Goal: Task Accomplishment & Management: Manage account settings

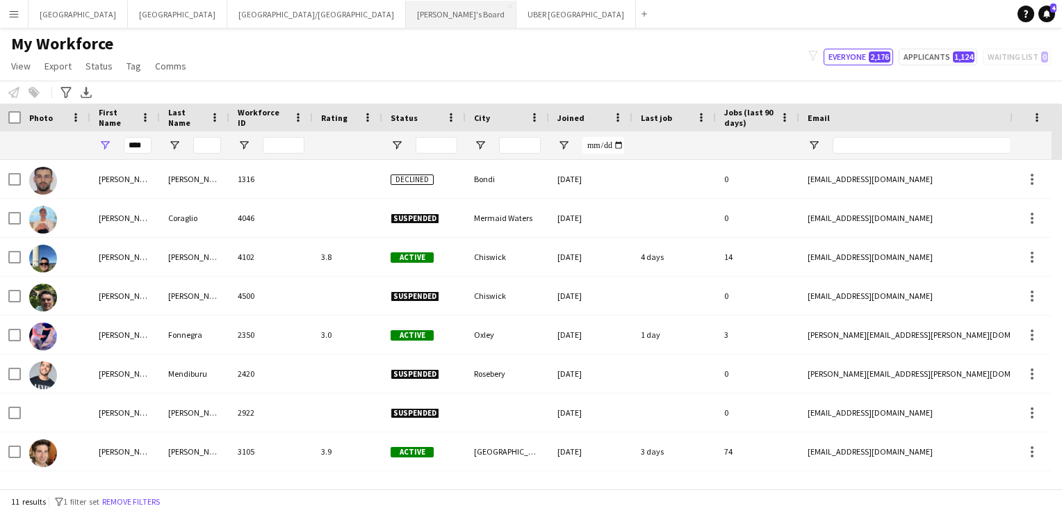
click at [406, 13] on button "Tennille's Board Close" at bounding box center [461, 14] width 111 height 27
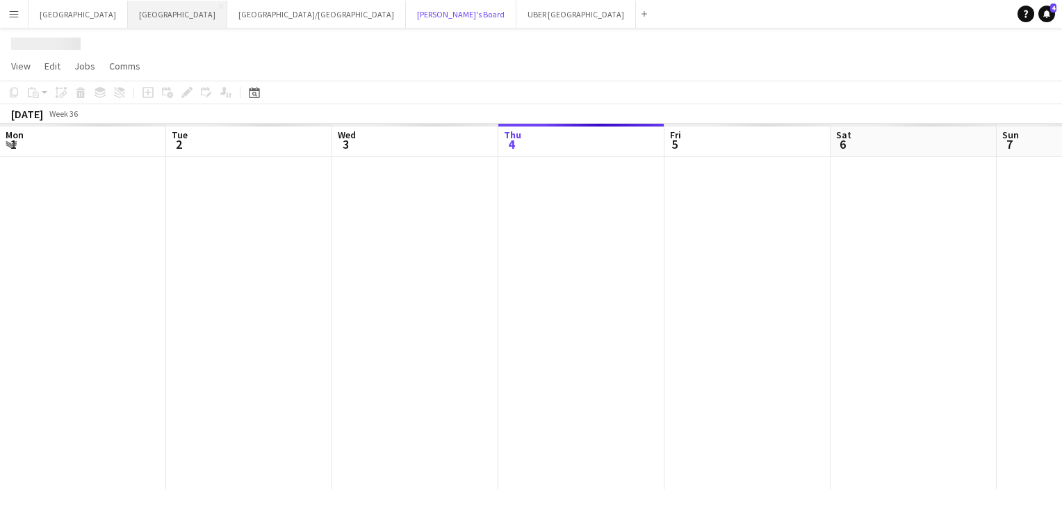
scroll to position [0, 332]
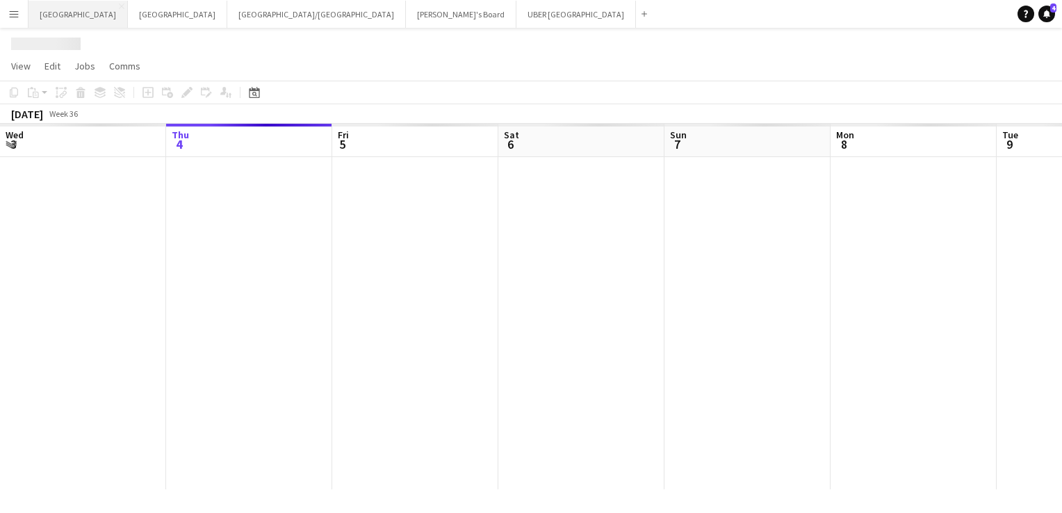
click at [56, 8] on button "Melbourne Close" at bounding box center [78, 14] width 99 height 27
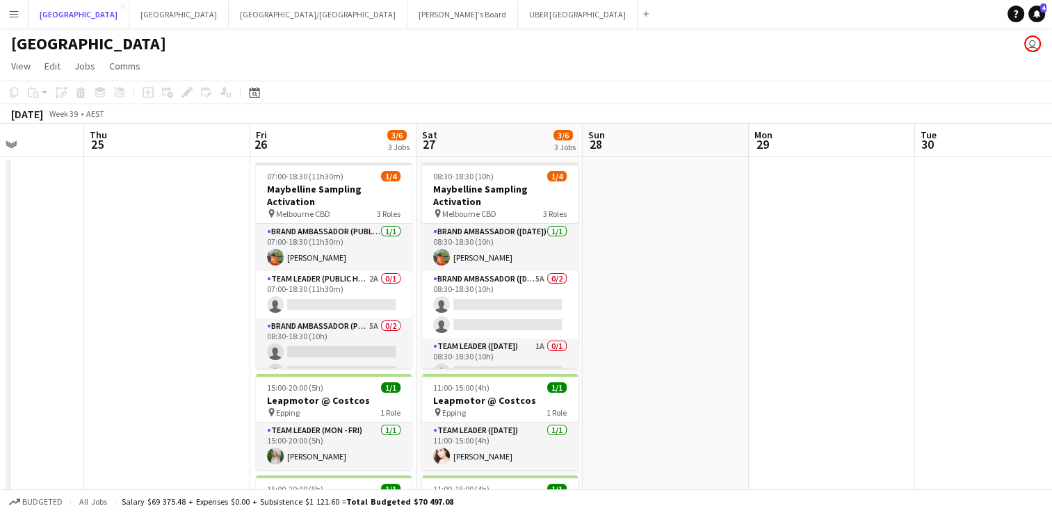
scroll to position [0, 387]
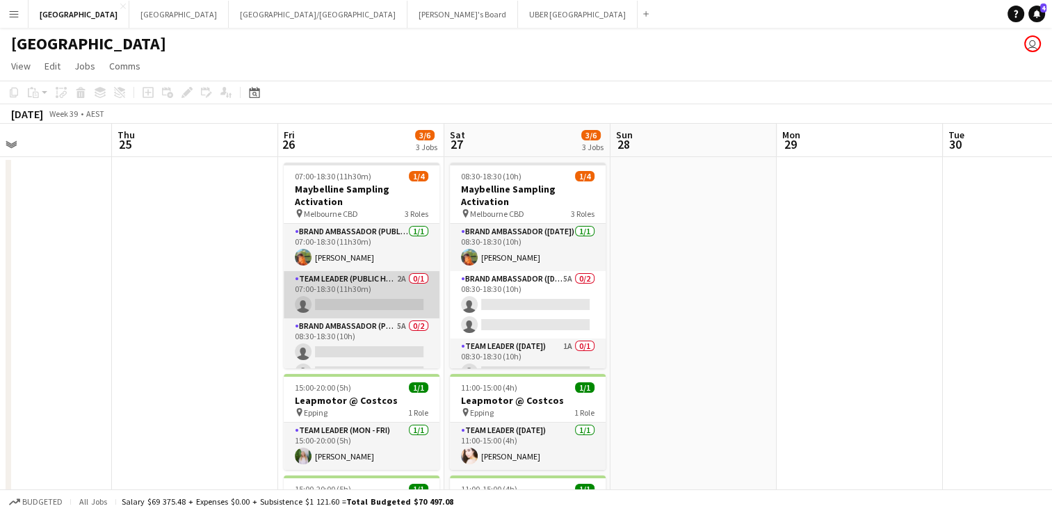
click at [340, 302] on app-card-role "Team Leader (Public Holiday) 2A 0/1 07:00-18:30 (11h30m) single-neutral-actions" at bounding box center [362, 294] width 156 height 47
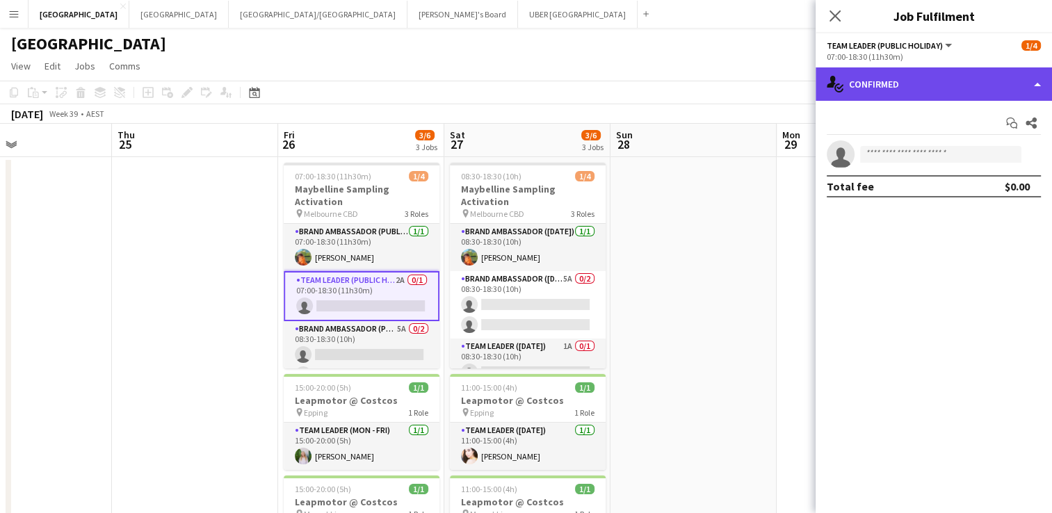
click at [913, 96] on div "single-neutral-actions-check-2 Confirmed" at bounding box center [934, 83] width 236 height 33
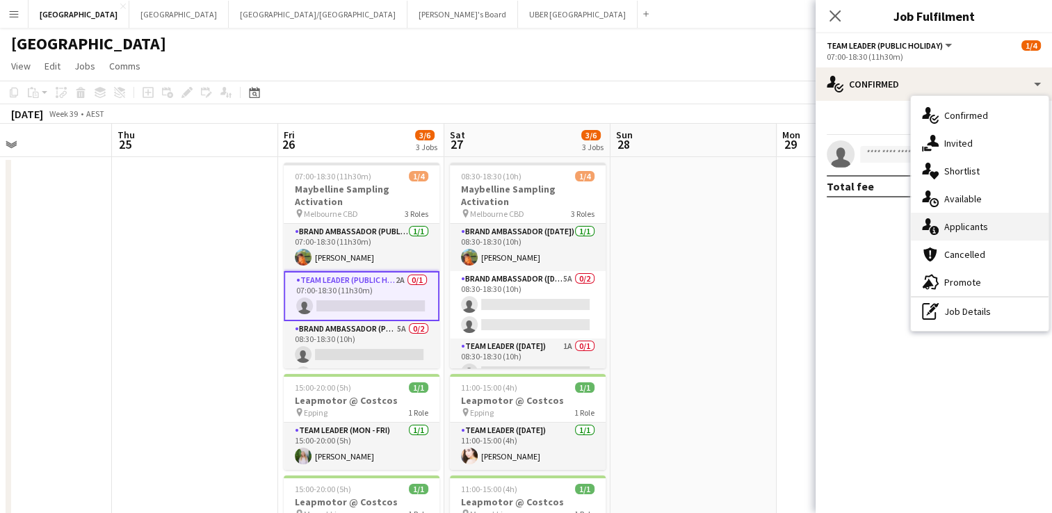
click at [948, 227] on span "Applicants" at bounding box center [966, 226] width 44 height 13
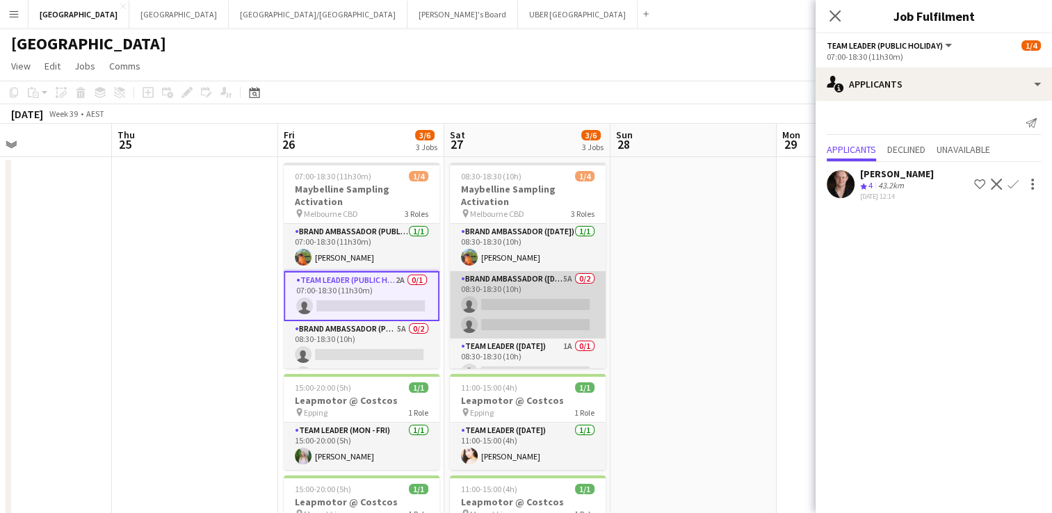
click at [503, 299] on app-card-role "Brand Ambassador (Saturday) 5A 0/2 08:30-18:30 (10h) single-neutral-actions sin…" at bounding box center [528, 304] width 156 height 67
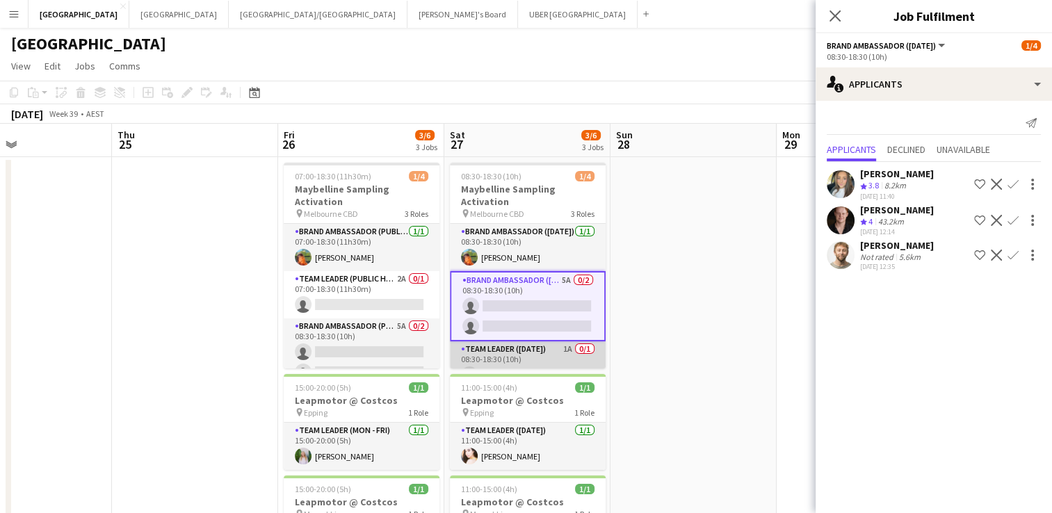
click at [467, 363] on app-card-role "Team Leader (Saturday) 1A 0/1 08:30-18:30 (10h) single-neutral-actions" at bounding box center [528, 364] width 156 height 47
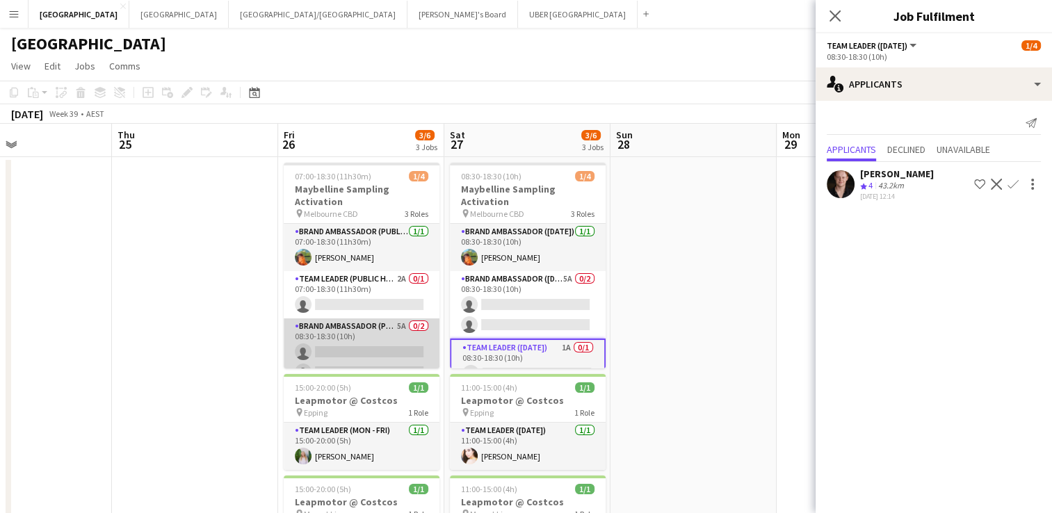
click at [375, 348] on app-card-role "Brand Ambassador (Public Holiday) 5A 0/2 08:30-18:30 (10h) single-neutral-actio…" at bounding box center [362, 351] width 156 height 67
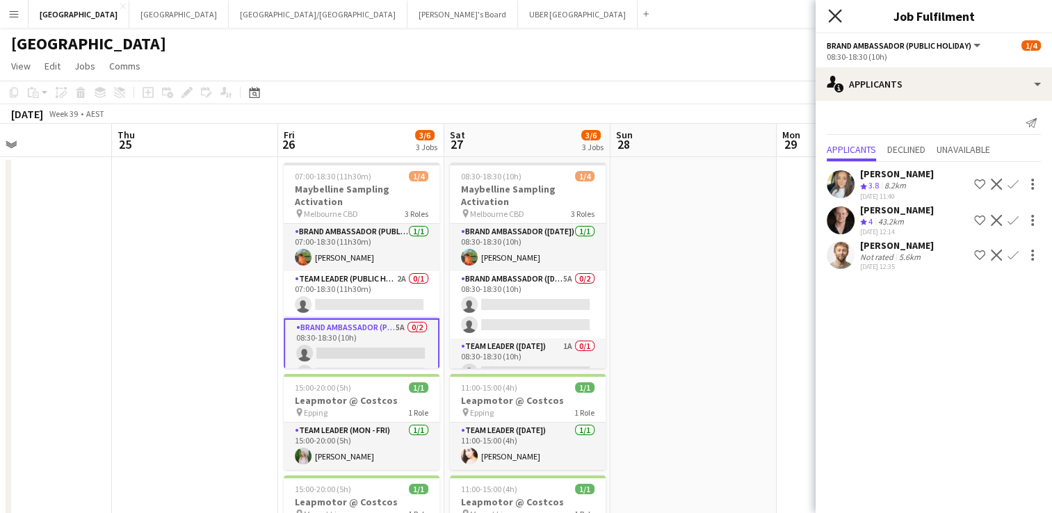
click at [830, 13] on icon "Close pop-in" at bounding box center [834, 15] width 13 height 13
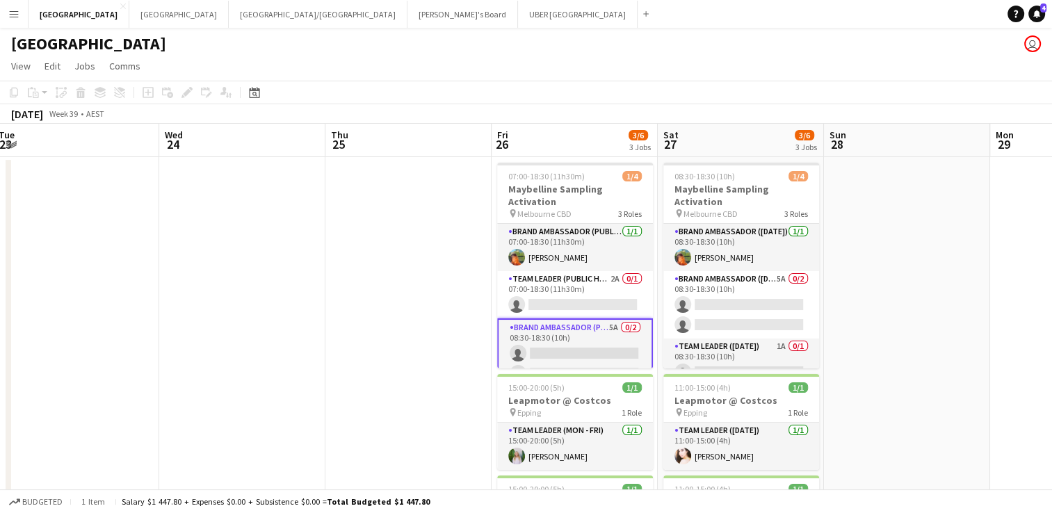
scroll to position [0, 505]
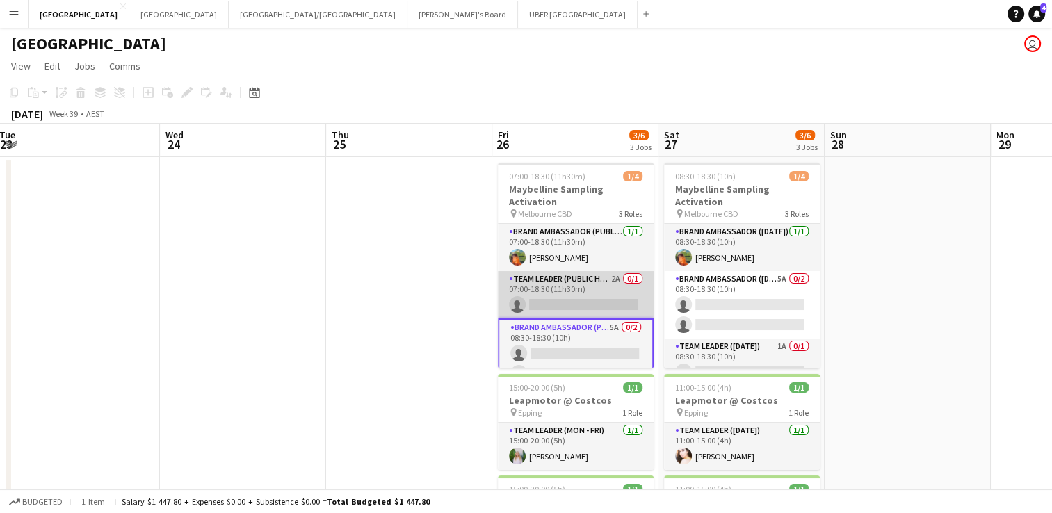
click at [574, 305] on app-card-role "Team Leader (Public Holiday) 2A 0/1 07:00-18:30 (11h30m) single-neutral-actions" at bounding box center [576, 294] width 156 height 47
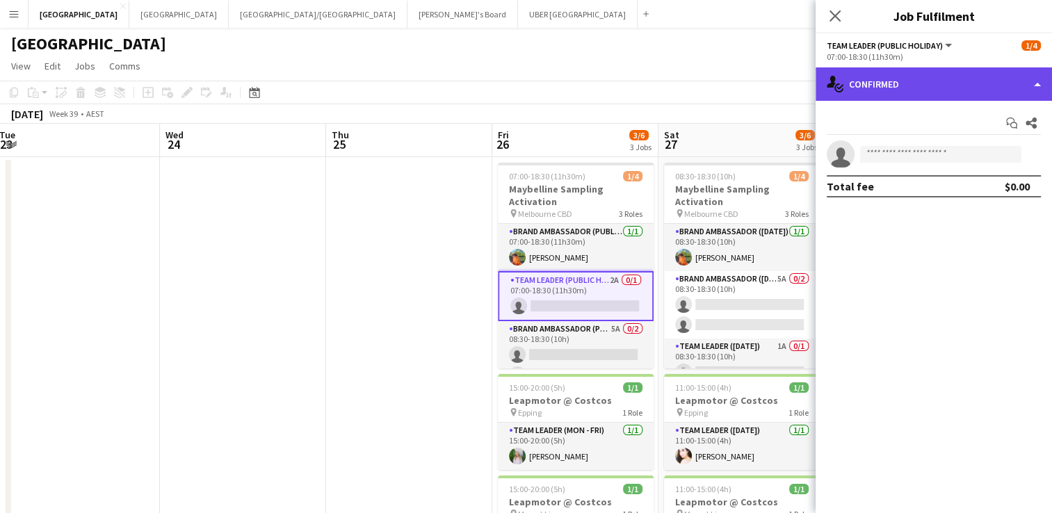
click at [932, 83] on div "single-neutral-actions-check-2 Confirmed" at bounding box center [934, 83] width 236 height 33
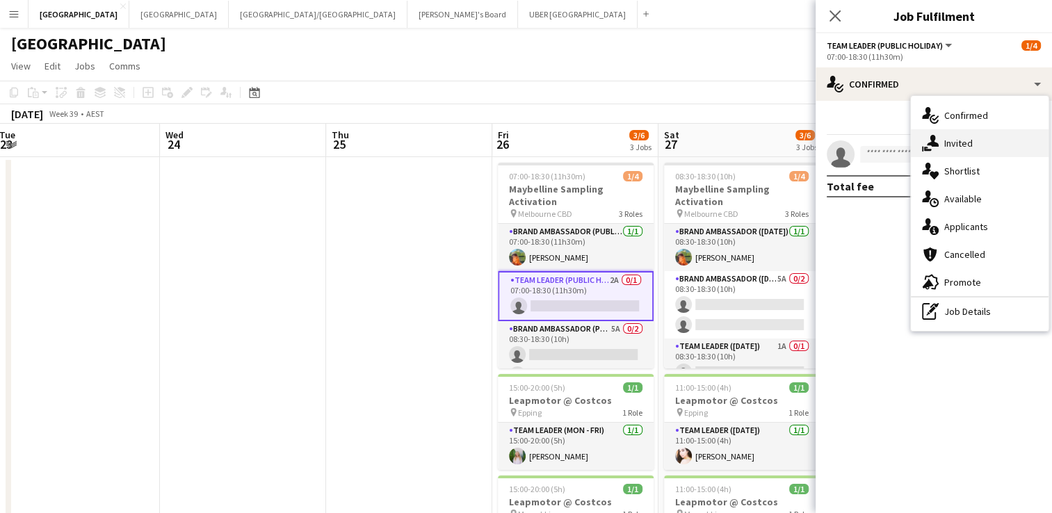
click at [951, 143] on span "Invited" at bounding box center [958, 143] width 29 height 13
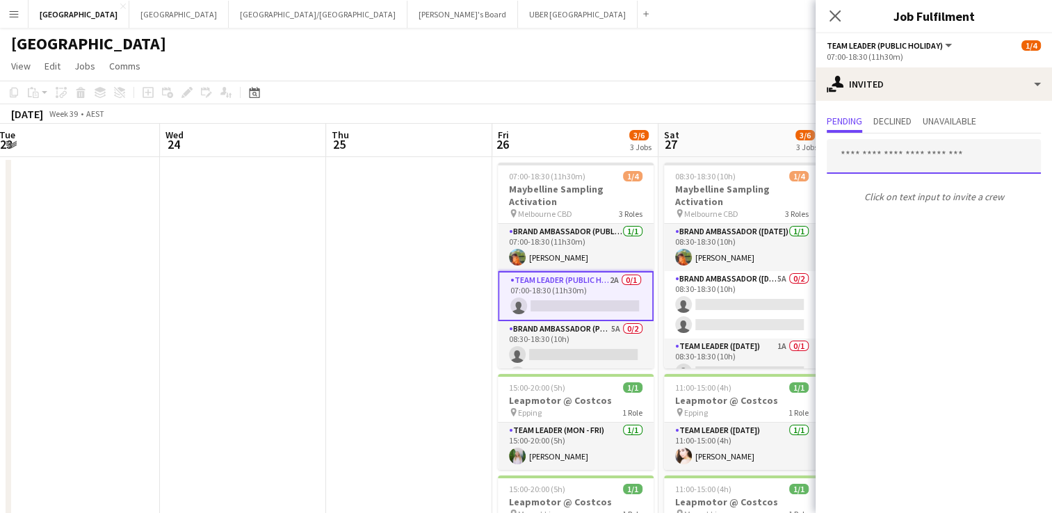
click at [890, 157] on input "text" at bounding box center [934, 156] width 214 height 35
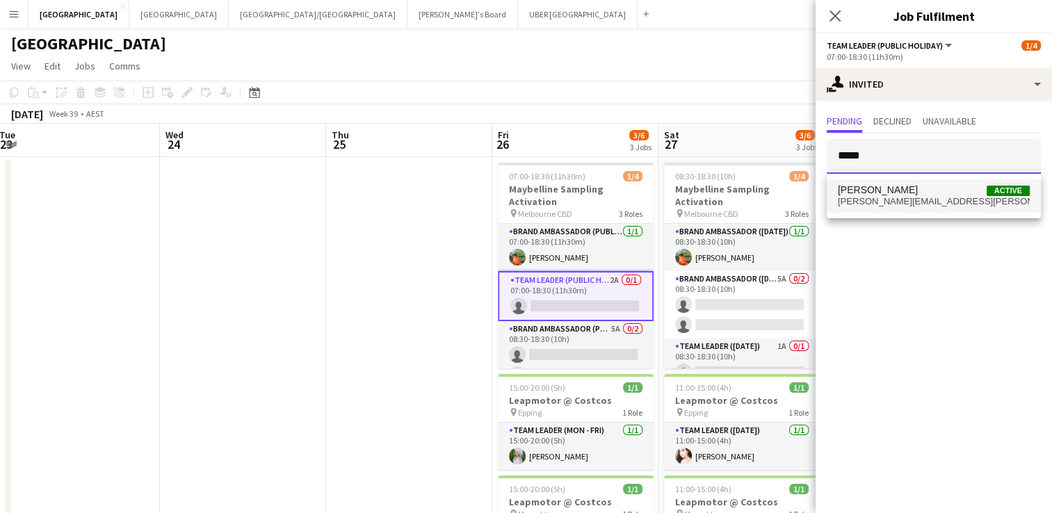
type input "*****"
click at [881, 196] on span "shana.robinson@outlook.com" at bounding box center [934, 201] width 192 height 11
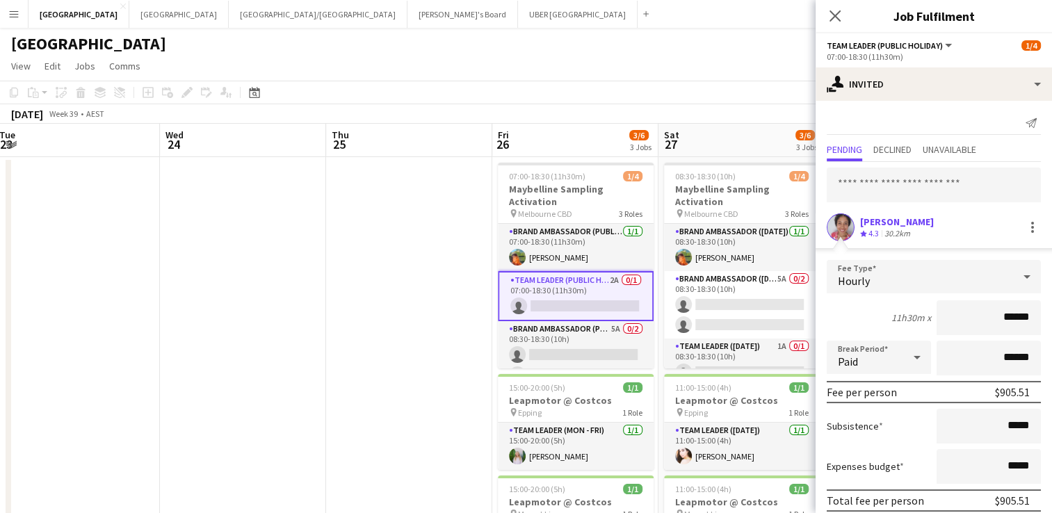
scroll to position [55, 0]
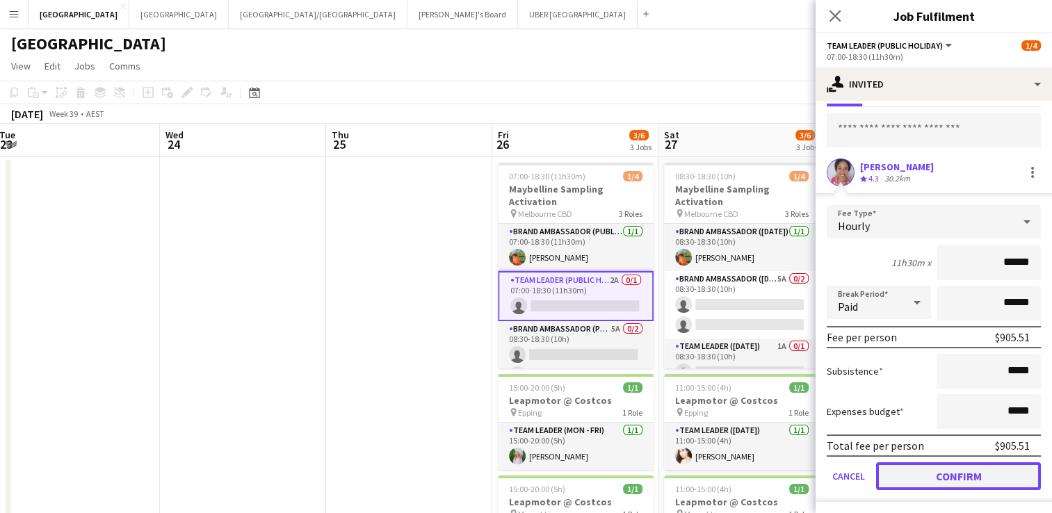
click at [898, 471] on button "Confirm" at bounding box center [958, 476] width 165 height 28
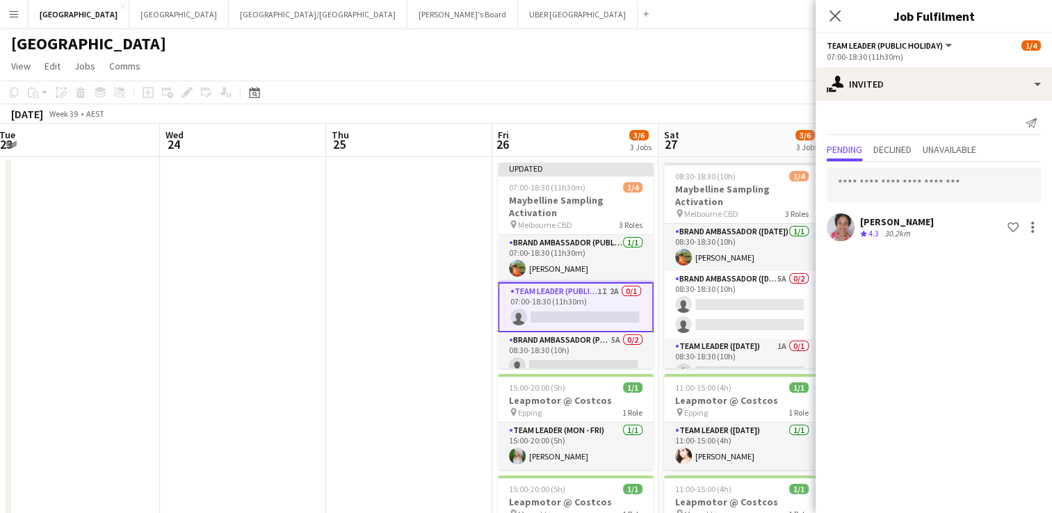
scroll to position [0, 0]
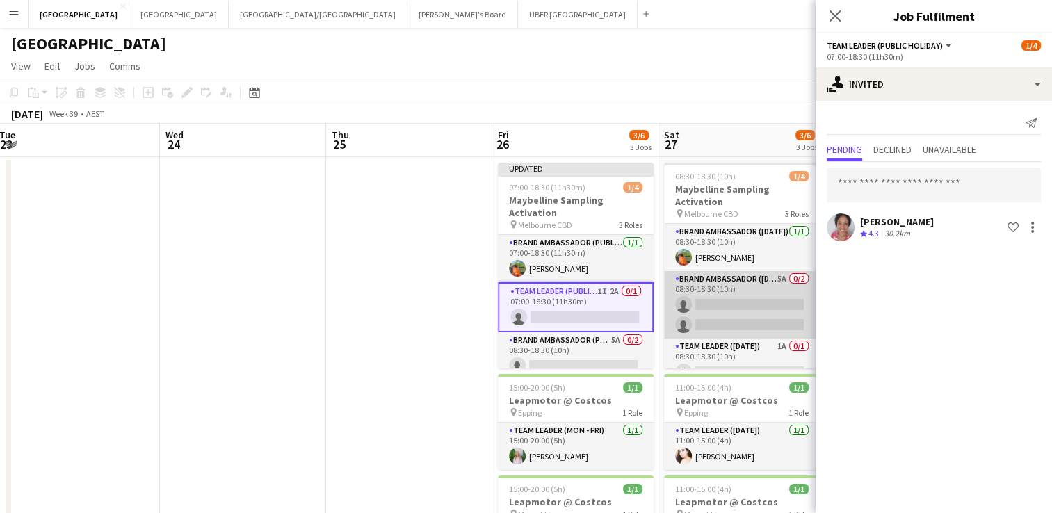
click at [737, 305] on app-card-role "Brand Ambassador (Saturday) 5A 0/2 08:30-18:30 (10h) single-neutral-actions sin…" at bounding box center [742, 304] width 156 height 67
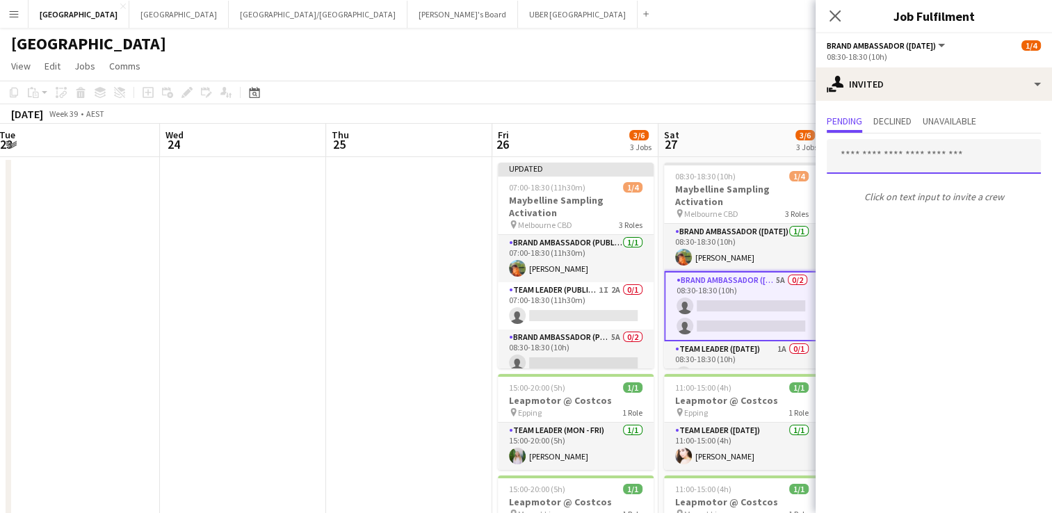
click at [876, 157] on input "text" at bounding box center [934, 156] width 214 height 35
type input "*"
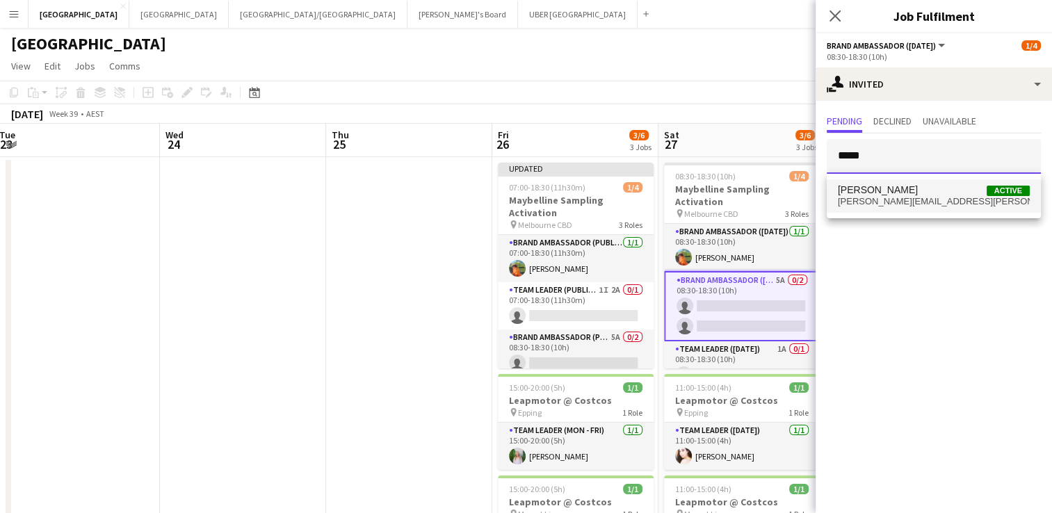
type input "*****"
click at [871, 196] on span "shana.robinson@outlook.com" at bounding box center [934, 201] width 192 height 11
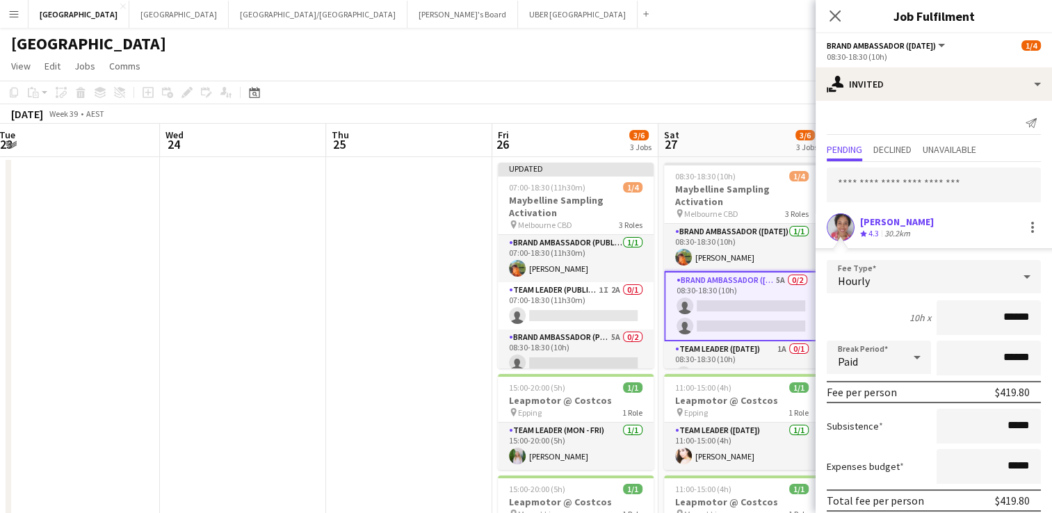
scroll to position [55, 0]
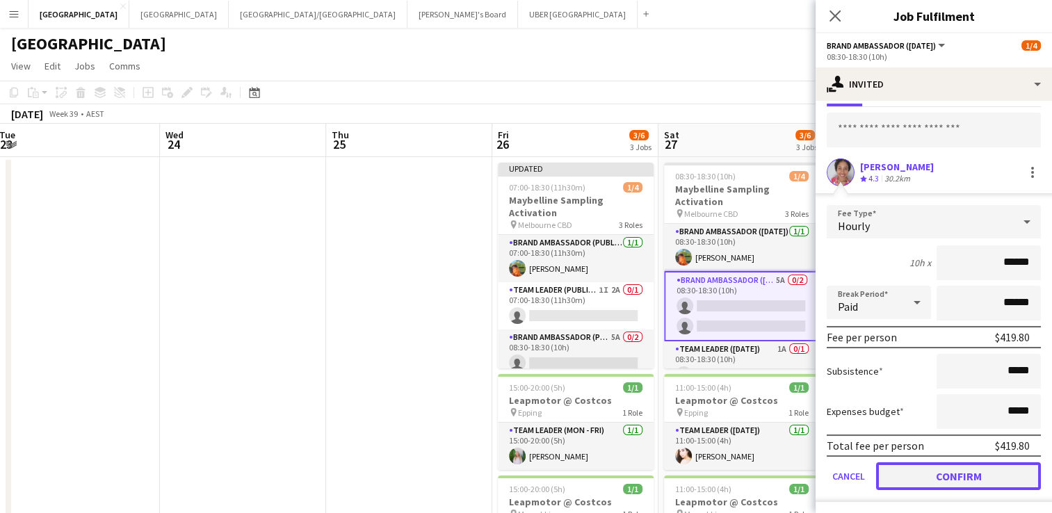
click at [910, 476] on button "Confirm" at bounding box center [958, 476] width 165 height 28
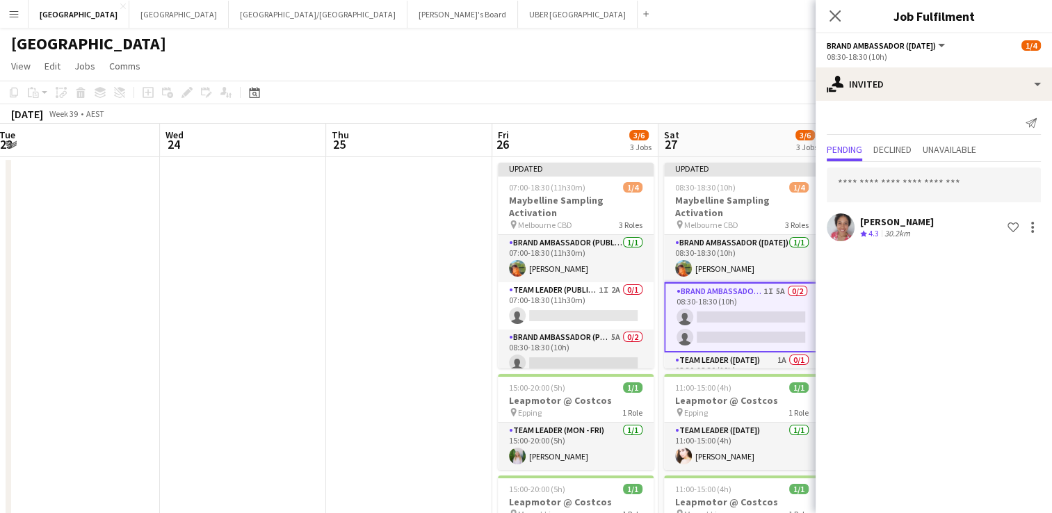
scroll to position [0, 0]
click at [830, 15] on icon "Close pop-in" at bounding box center [834, 15] width 13 height 13
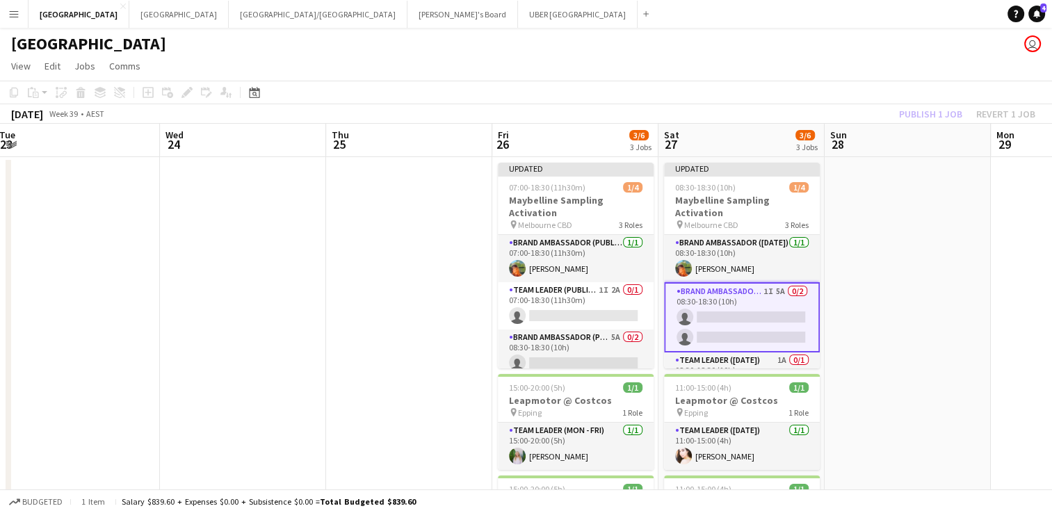
click at [821, 43] on div "Melbourne user" at bounding box center [526, 41] width 1052 height 26
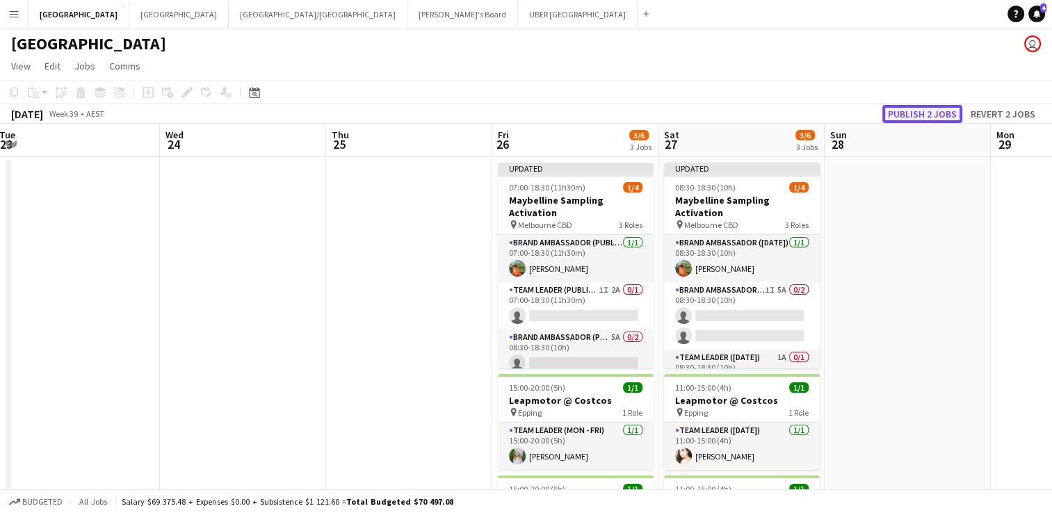
click at [941, 115] on button "Publish 2 jobs" at bounding box center [922, 114] width 80 height 18
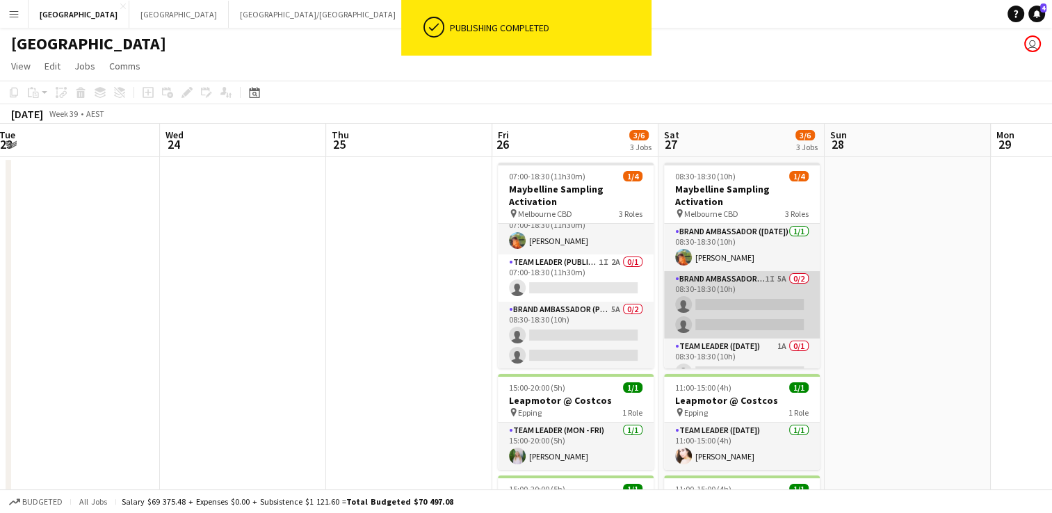
scroll to position [17, 0]
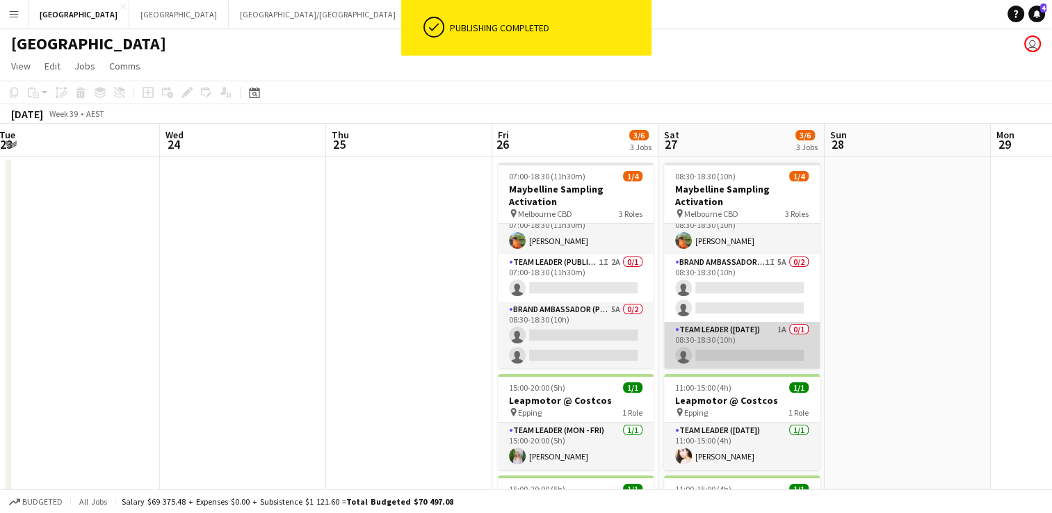
click at [725, 350] on app-card-role "Team Leader (Saturday) 1A 0/1 08:30-18:30 (10h) single-neutral-actions" at bounding box center [742, 345] width 156 height 47
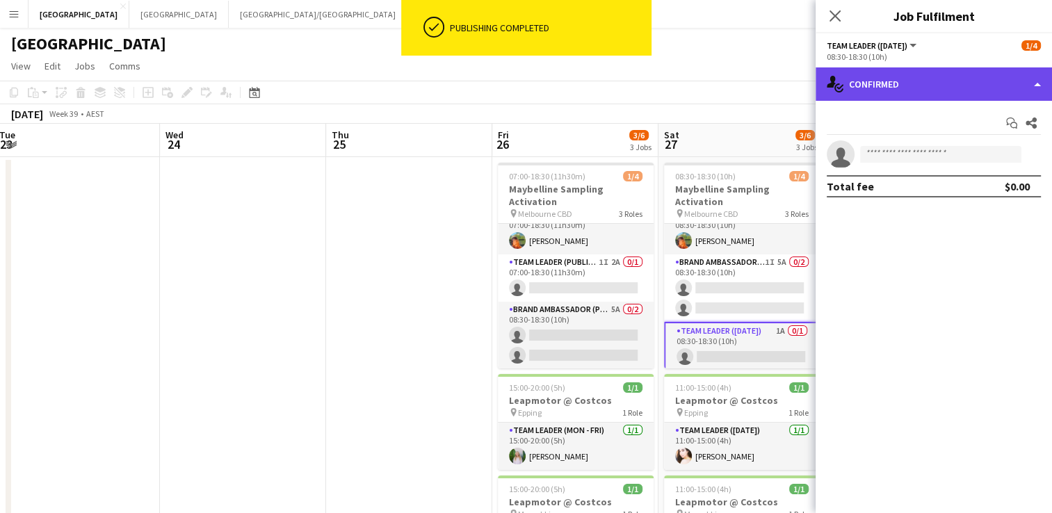
click at [887, 89] on div "single-neutral-actions-check-2 Confirmed" at bounding box center [934, 83] width 236 height 33
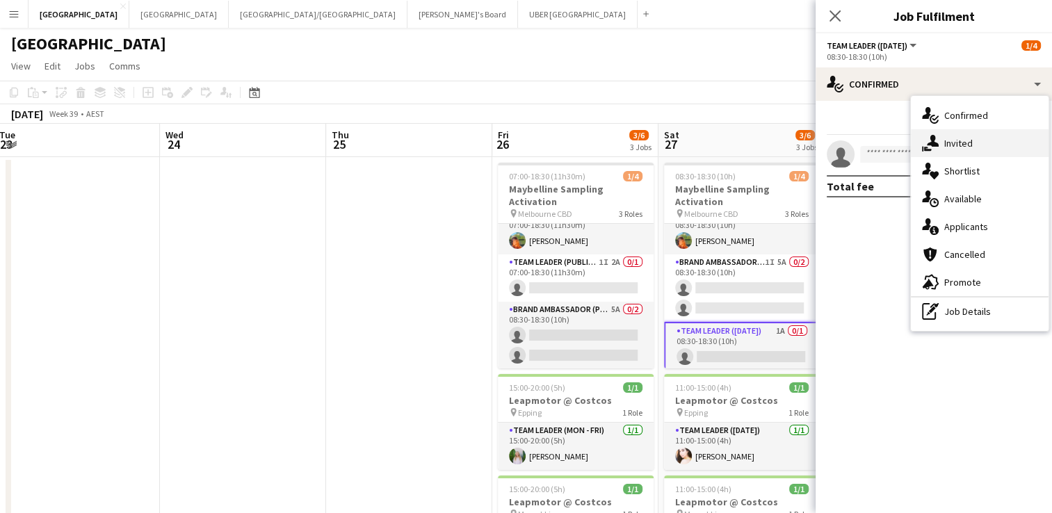
click at [932, 154] on div "single-neutral-actions-share-1 Invited" at bounding box center [980, 143] width 138 height 28
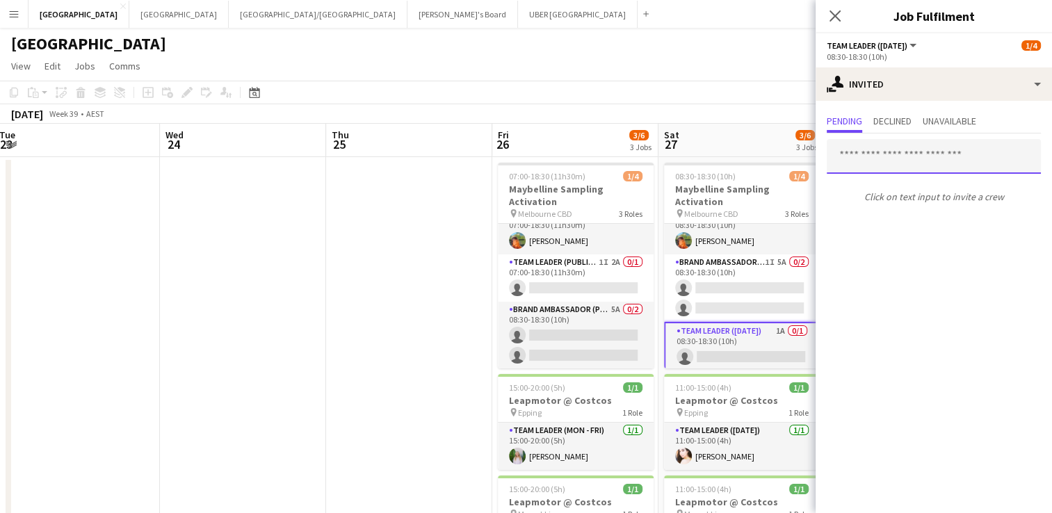
click at [887, 143] on input "text" at bounding box center [934, 156] width 214 height 35
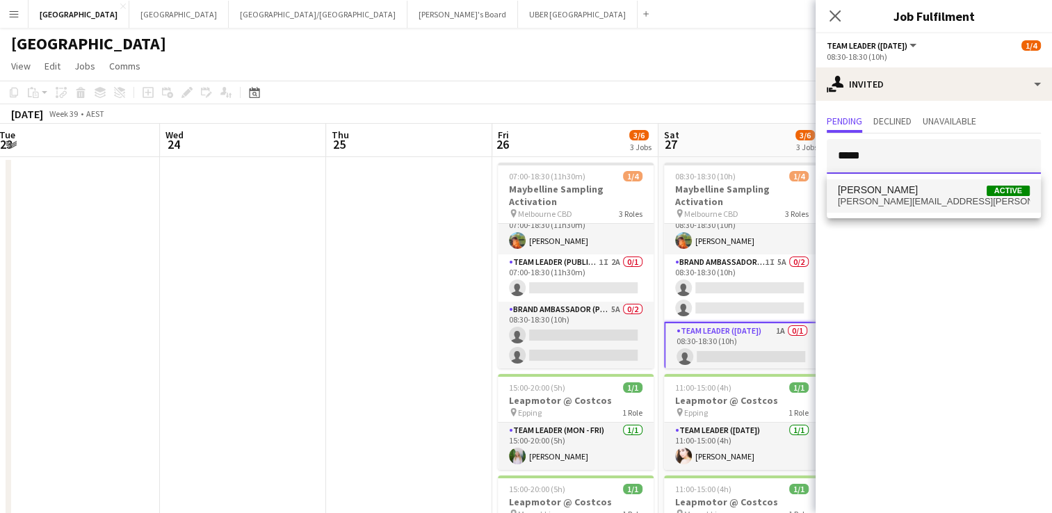
type input "*****"
click at [884, 194] on span "Shana Robinson" at bounding box center [878, 190] width 80 height 12
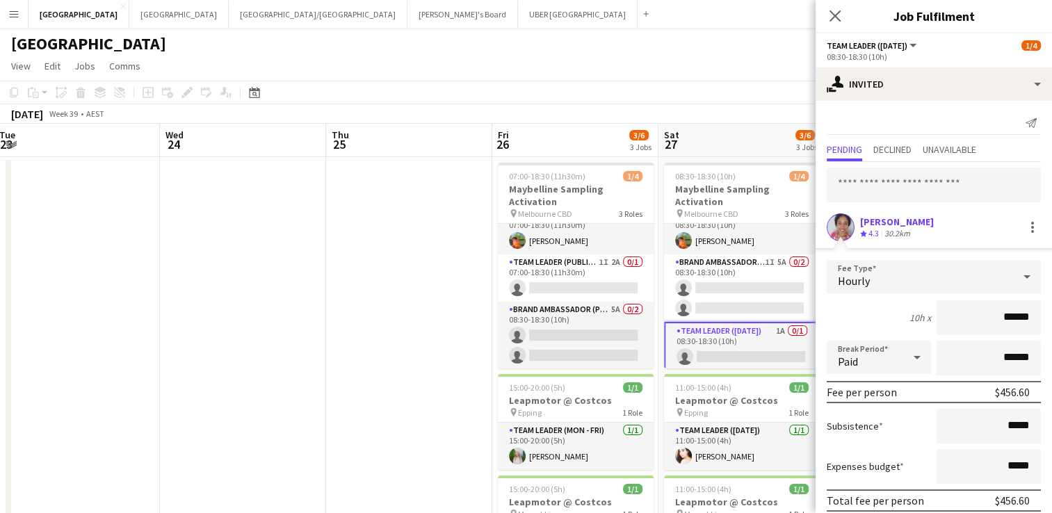
scroll to position [55, 0]
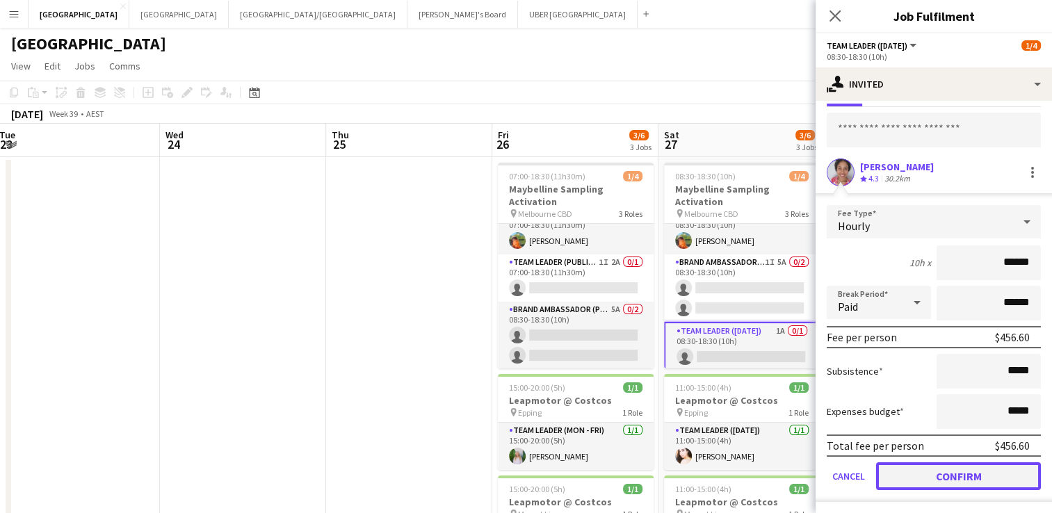
click at [934, 476] on button "Confirm" at bounding box center [958, 476] width 165 height 28
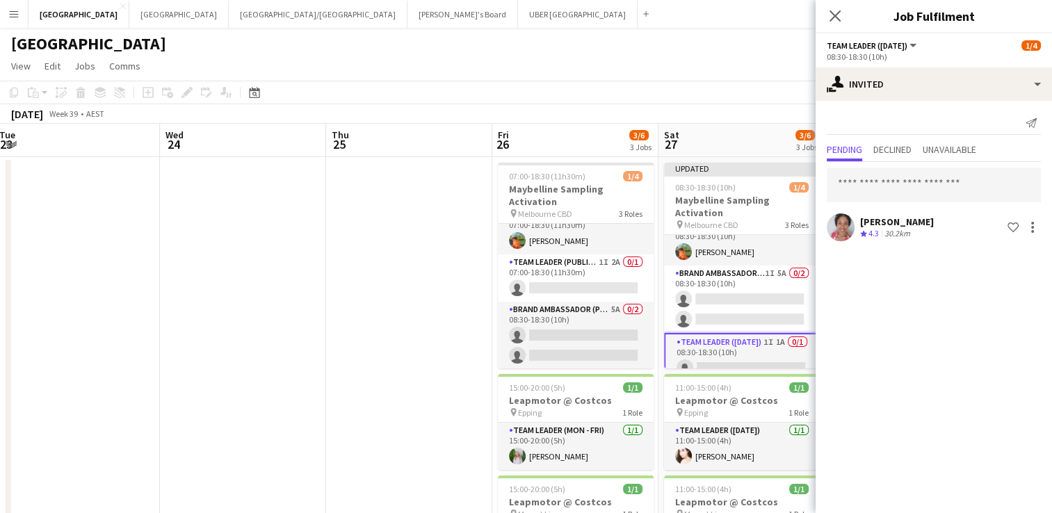
scroll to position [0, 0]
click at [841, 17] on icon "Close pop-in" at bounding box center [834, 15] width 13 height 13
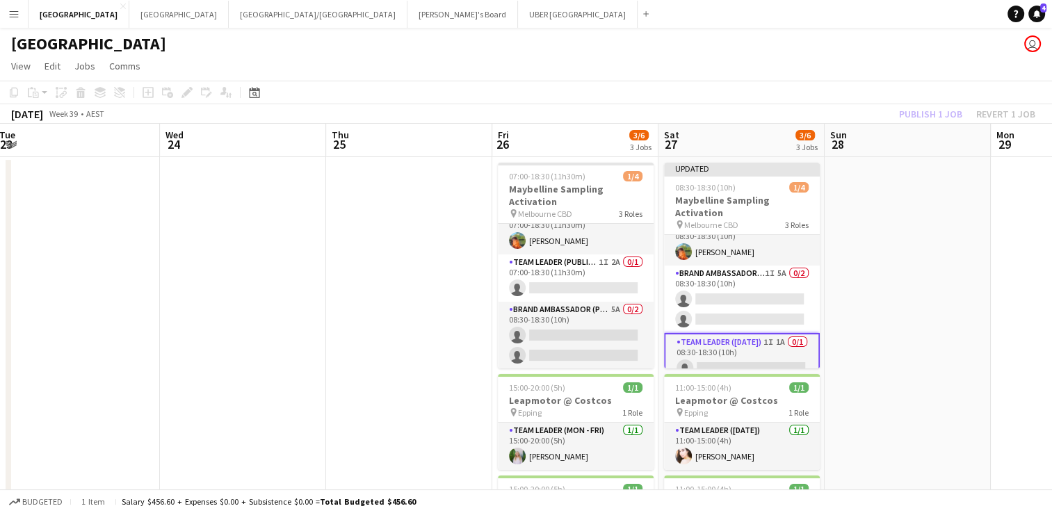
click at [846, 77] on app-page-menu "View Day view expanded Day view collapsed Month view Date picker Jump to today …" at bounding box center [526, 67] width 1052 height 26
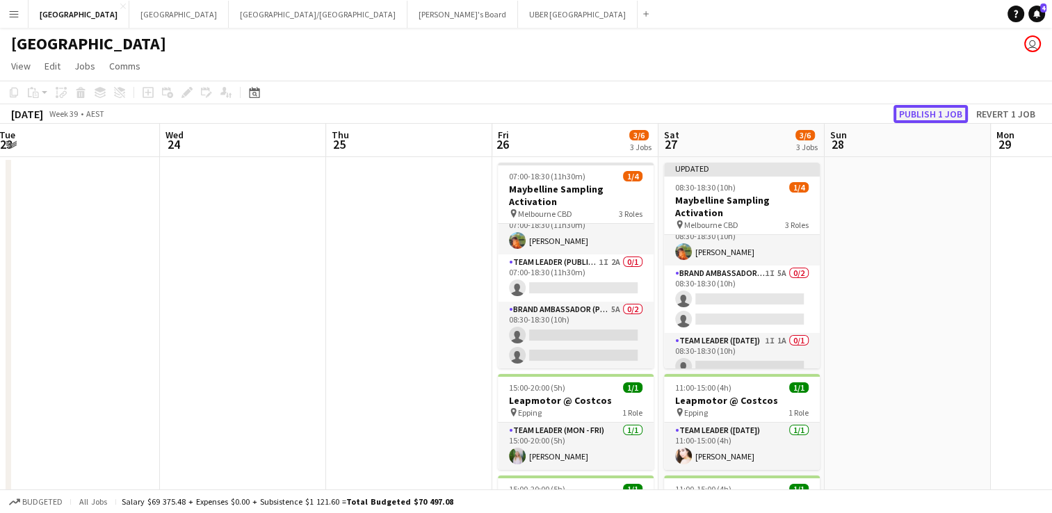
click at [939, 111] on button "Publish 1 job" at bounding box center [931, 114] width 74 height 18
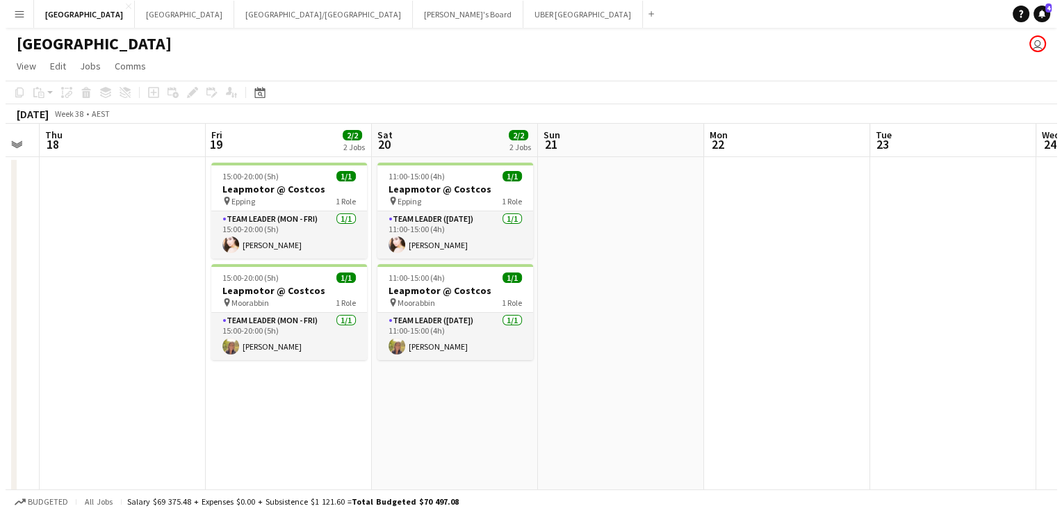
scroll to position [0, 298]
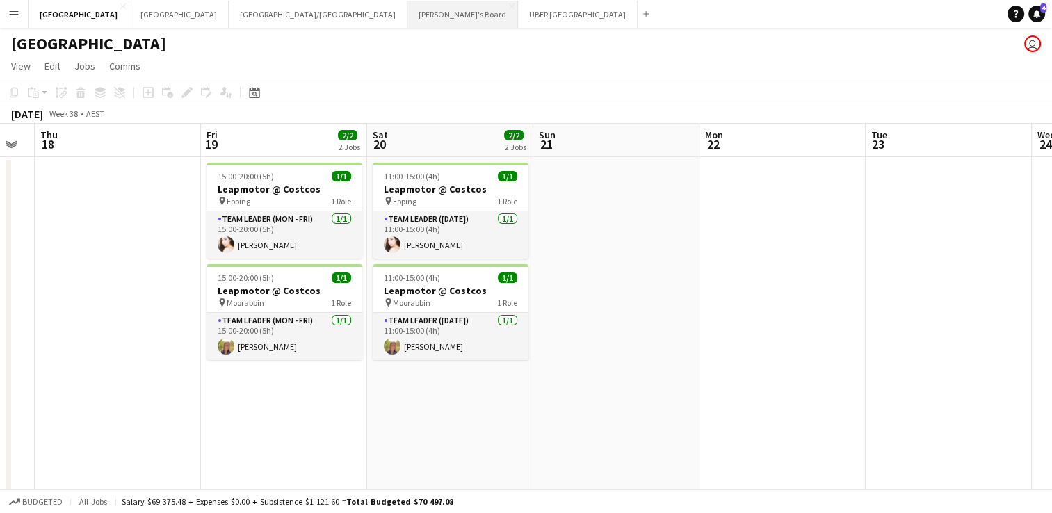
click at [407, 14] on button "Tennille's Board Close" at bounding box center [462, 14] width 111 height 27
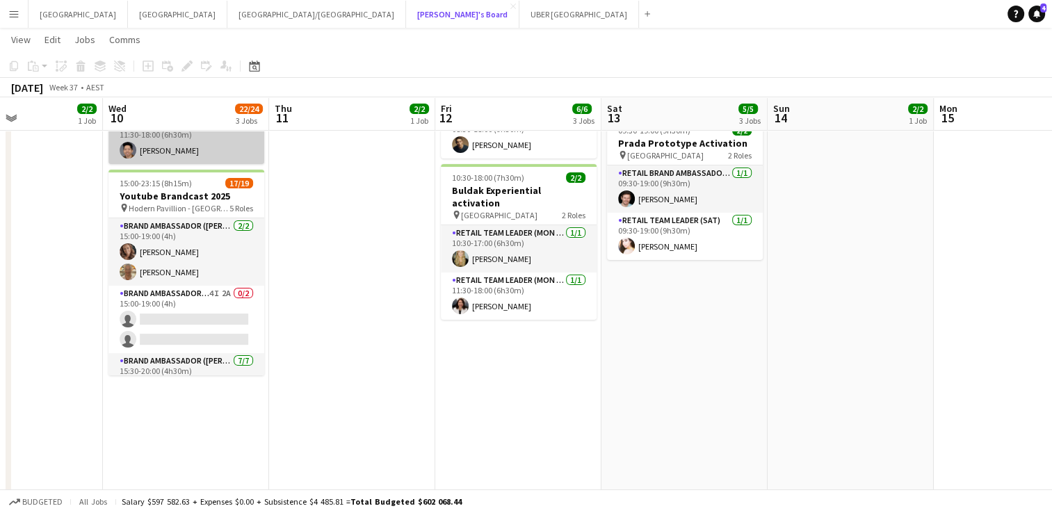
scroll to position [295, 0]
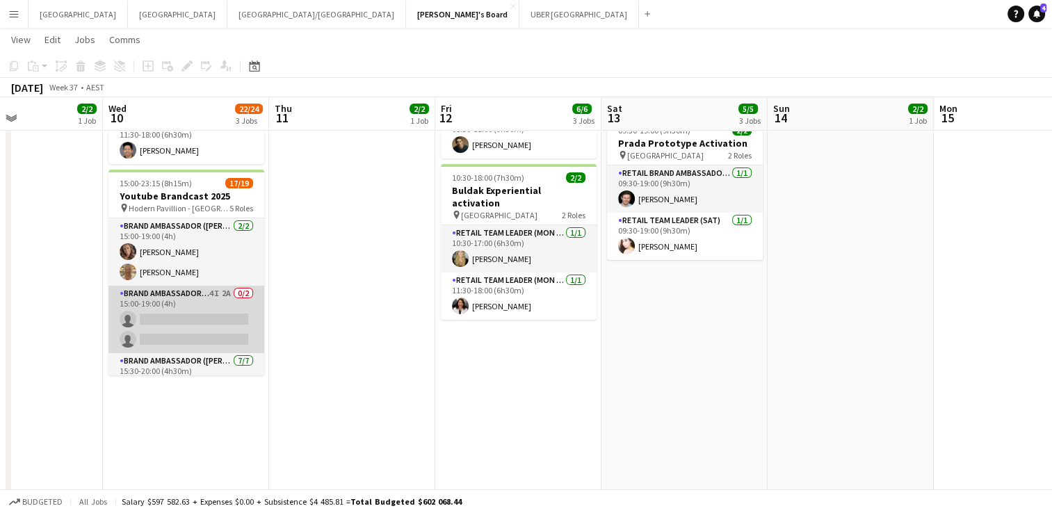
click at [181, 296] on app-card-role "Brand Ambassador (Mon - Fri) 4I 2A 0/2 15:00-19:00 (4h) single-neutral-actions …" at bounding box center [186, 319] width 156 height 67
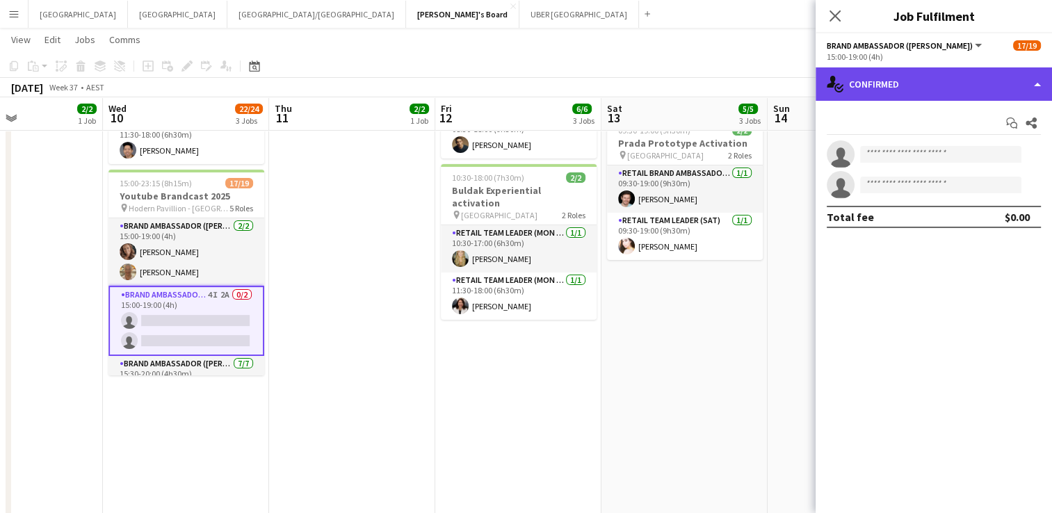
click at [866, 74] on div "single-neutral-actions-check-2 Confirmed" at bounding box center [934, 83] width 236 height 33
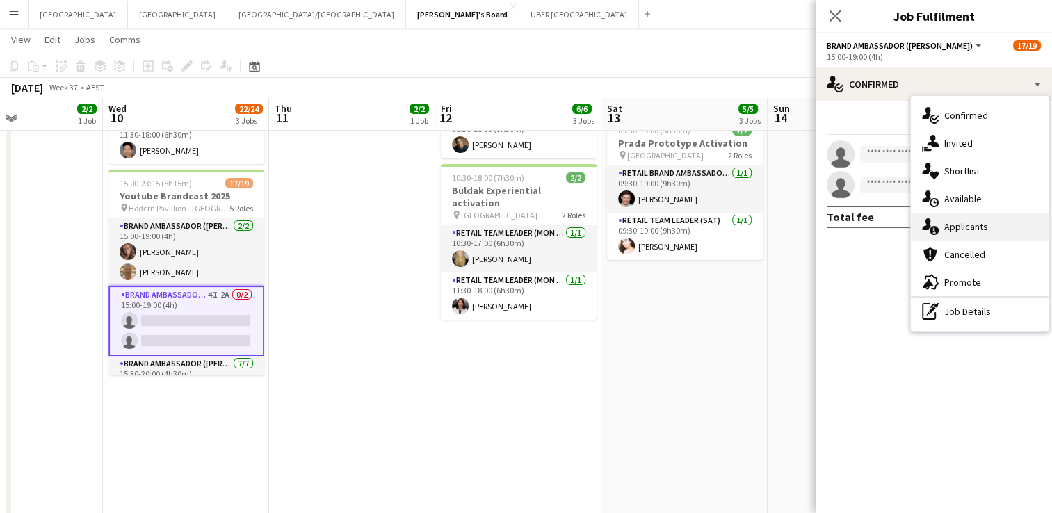
click at [990, 220] on div "single-neutral-actions-information Applicants" at bounding box center [980, 227] width 138 height 28
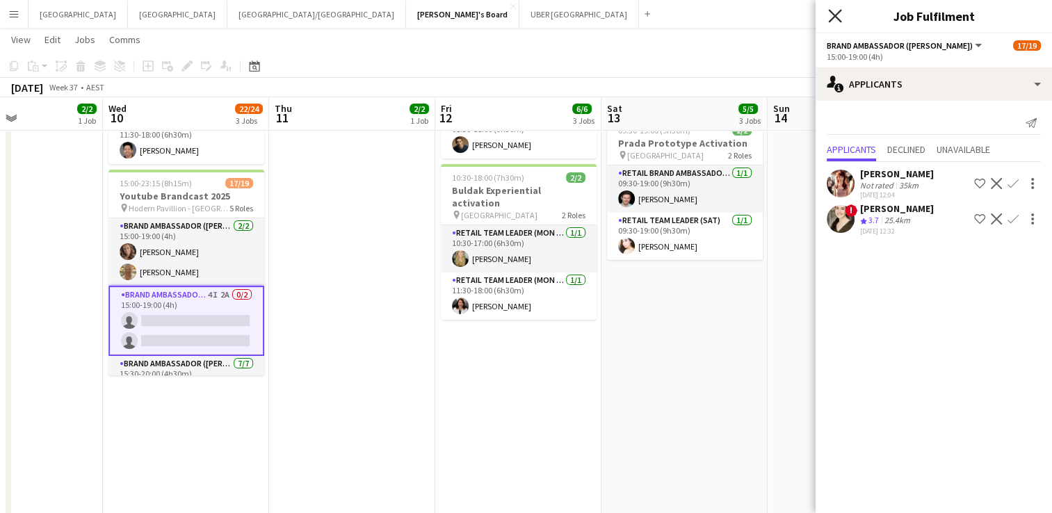
click at [830, 17] on icon "Close pop-in" at bounding box center [834, 15] width 13 height 13
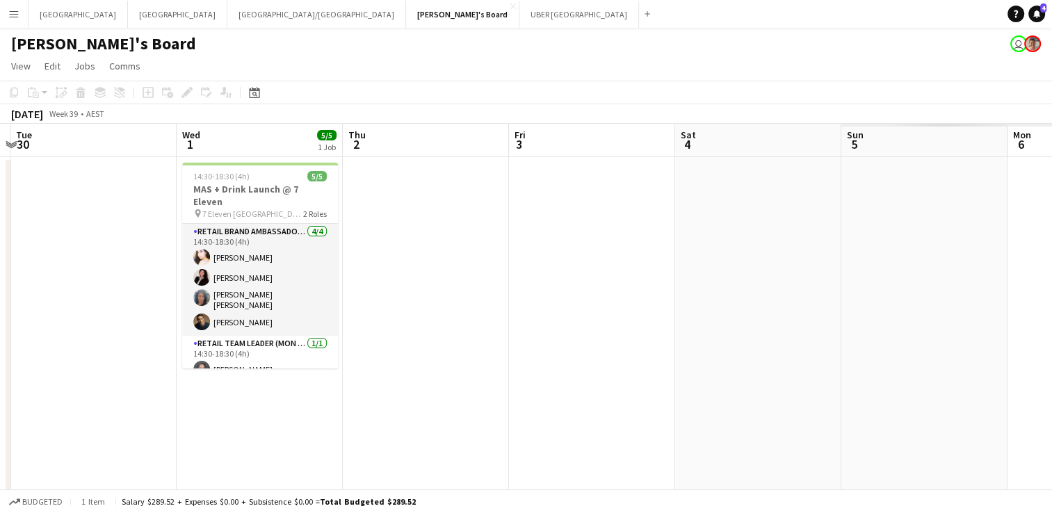
scroll to position [0, 445]
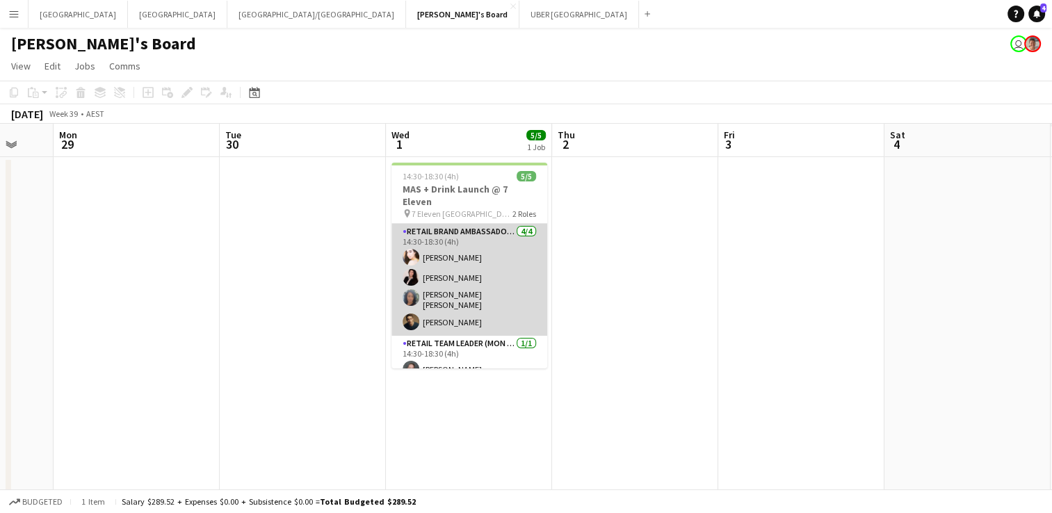
click at [472, 305] on app-card-role "RETAIL Brand Ambassador (Mon - Fri) 4/4 14:30-18:30 (4h) Bianca Baykara Angie O…" at bounding box center [469, 280] width 156 height 112
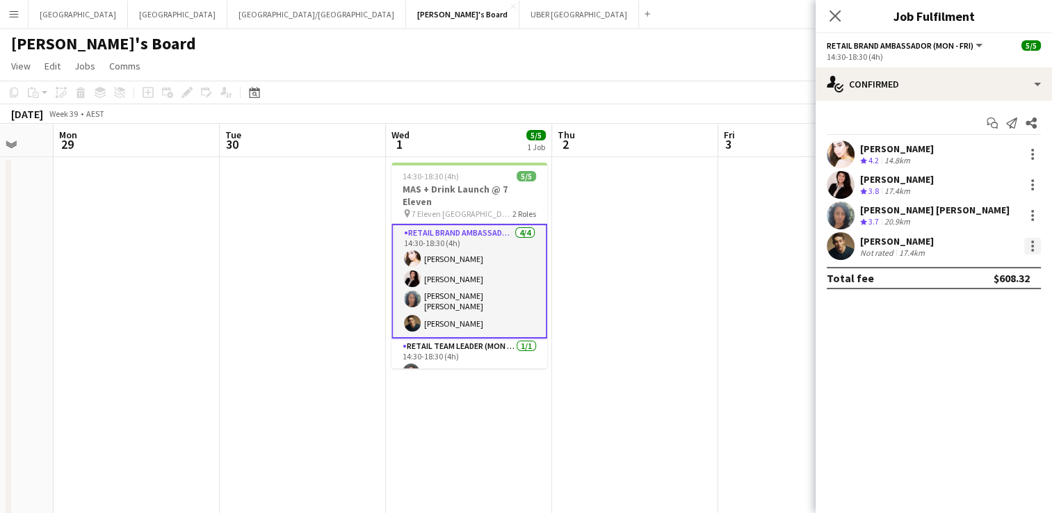
click at [1034, 252] on div at bounding box center [1032, 246] width 17 height 17
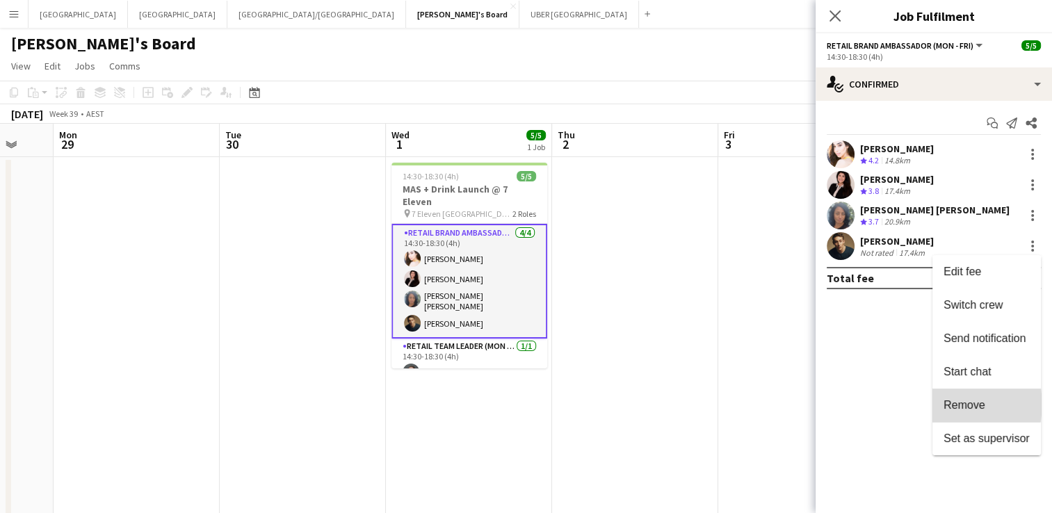
click at [951, 405] on span "Remove" at bounding box center [965, 405] width 42 height 12
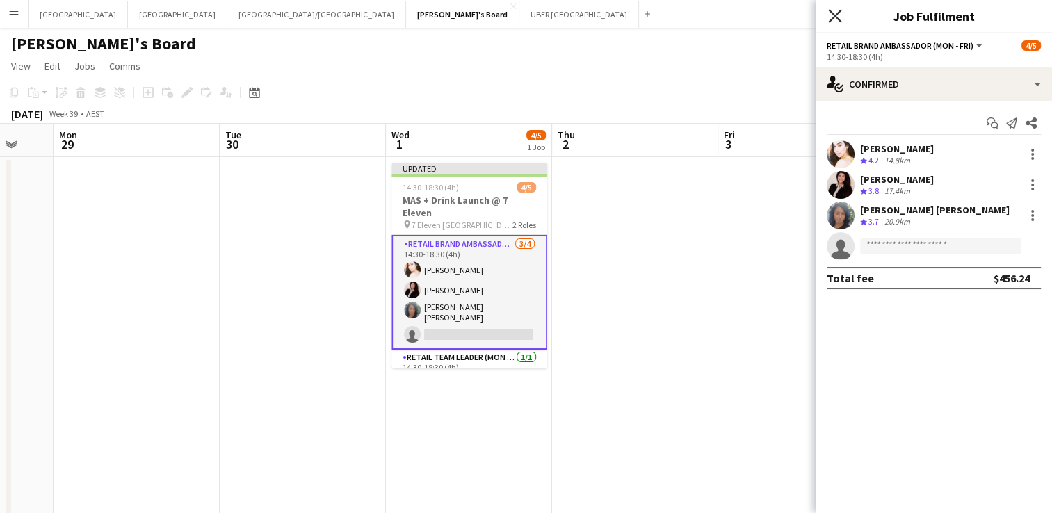
click at [831, 13] on icon "Close pop-in" at bounding box center [834, 15] width 13 height 13
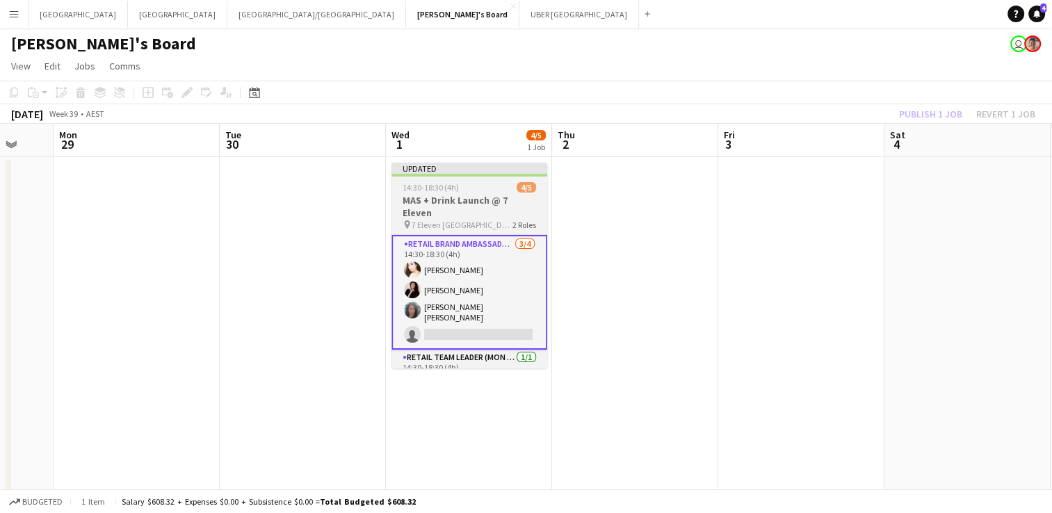
click at [482, 180] on app-job-card "Updated 14:30-18:30 (4h) 4/5 MAS + Drink Launch @ 7 Eleven pin 7 Eleven Oakleig…" at bounding box center [469, 266] width 156 height 206
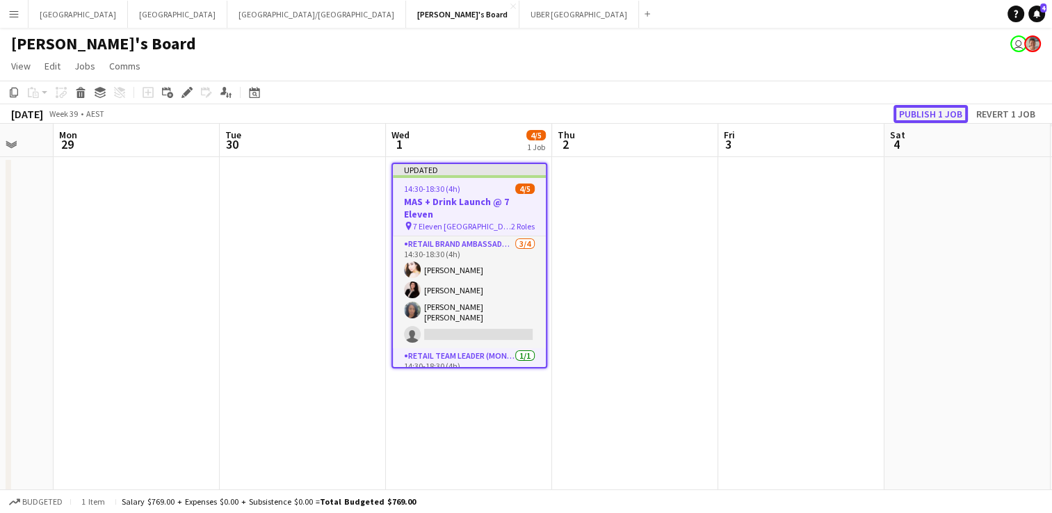
click at [919, 110] on button "Publish 1 job" at bounding box center [931, 114] width 74 height 18
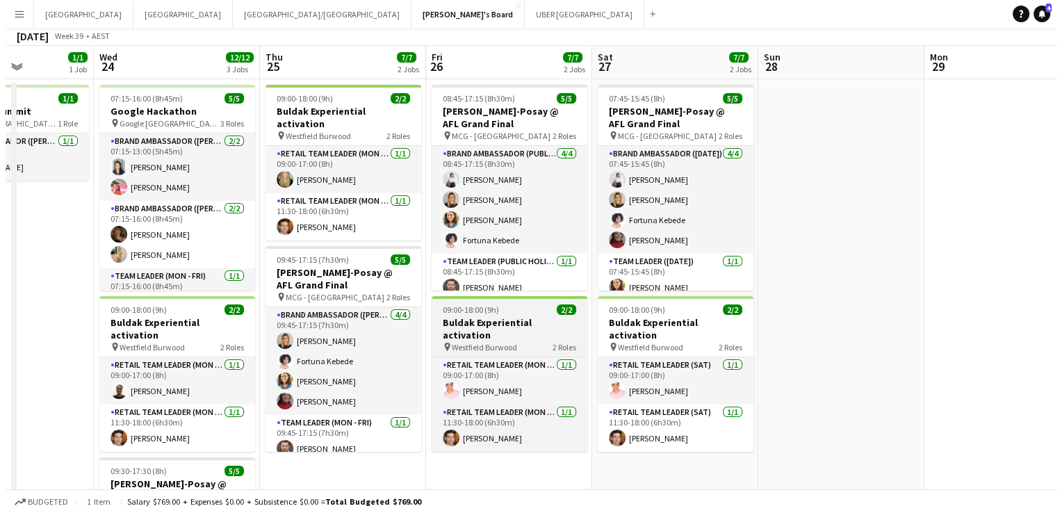
scroll to position [0, 0]
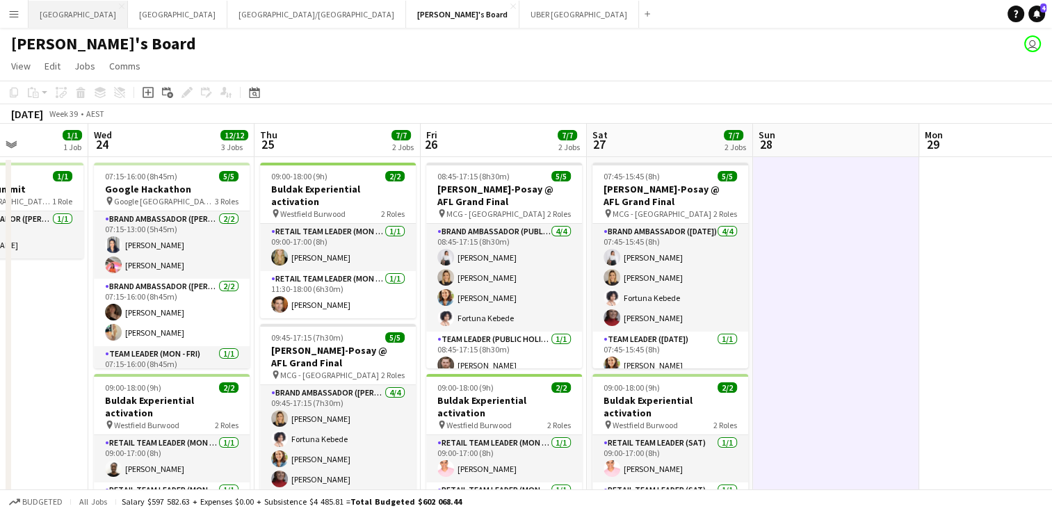
click at [54, 14] on button "Melbourne Close" at bounding box center [78, 14] width 99 height 27
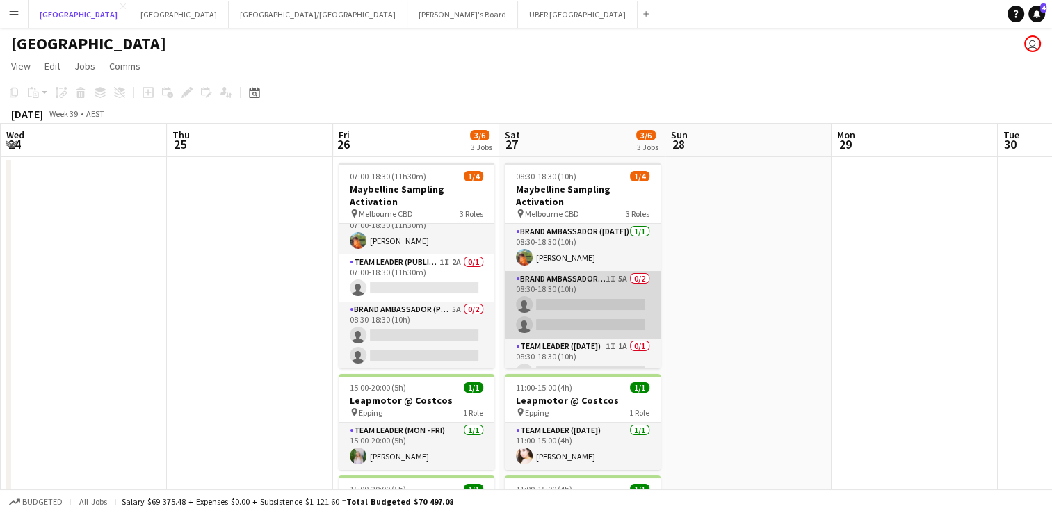
scroll to position [17, 0]
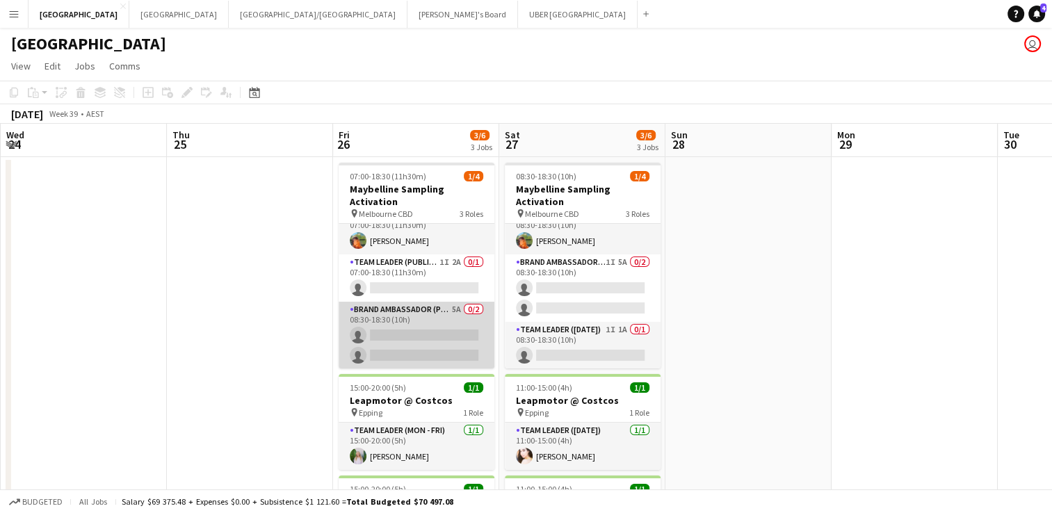
click at [401, 338] on app-card-role "Brand Ambassador (Public Holiday) 5A 0/2 08:30-18:30 (10h) single-neutral-actio…" at bounding box center [417, 335] width 156 height 67
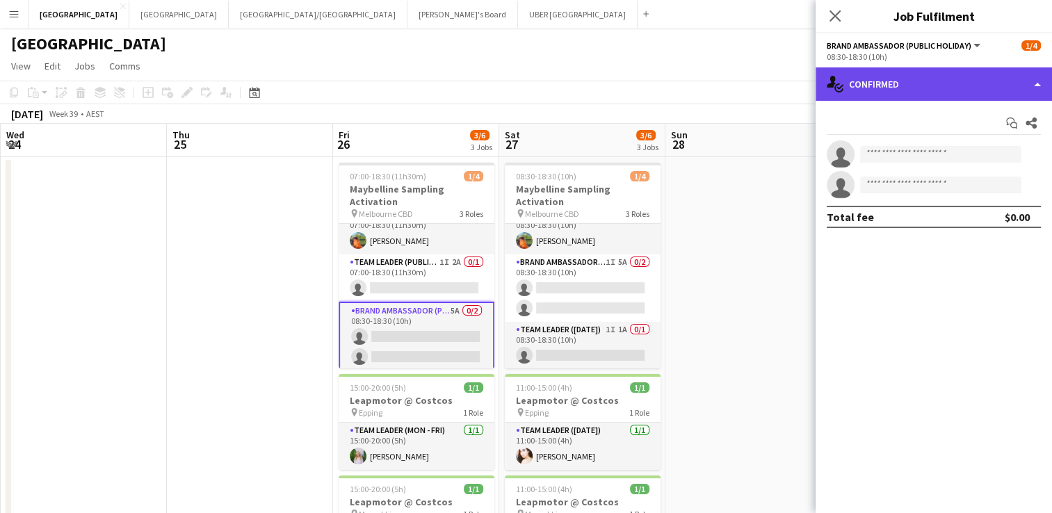
click at [969, 82] on div "single-neutral-actions-check-2 Confirmed" at bounding box center [934, 83] width 236 height 33
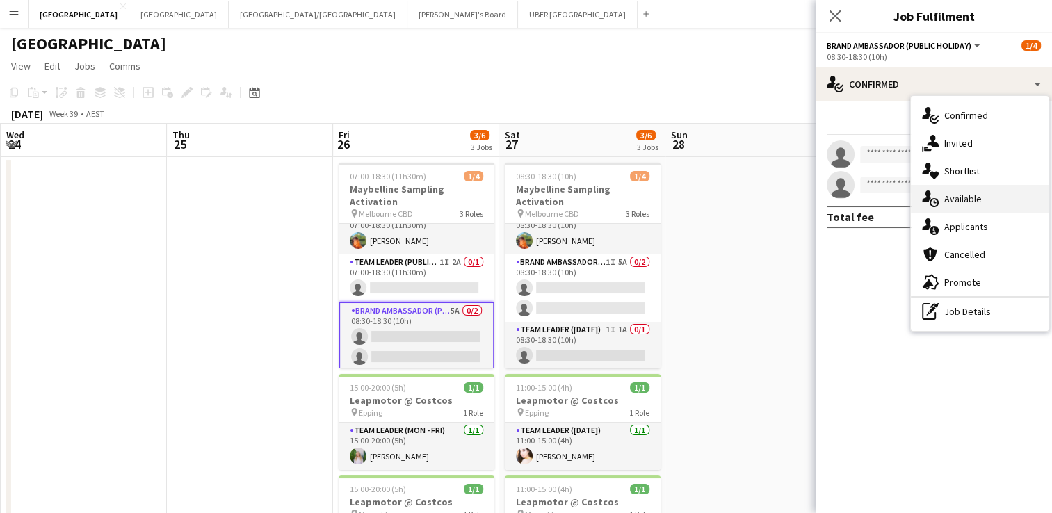
click at [947, 205] on div "single-neutral-actions-upload Available" at bounding box center [980, 199] width 138 height 28
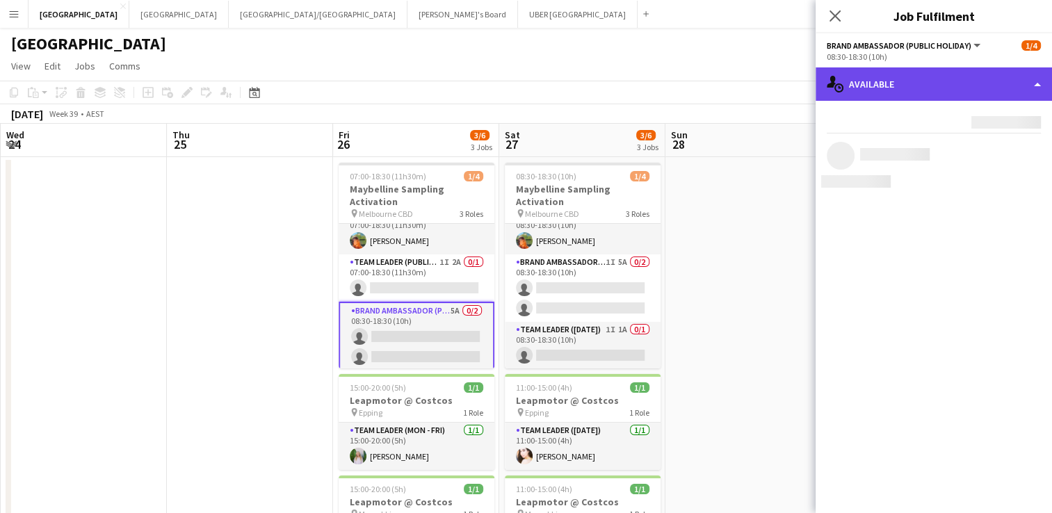
click at [868, 76] on div "single-neutral-actions-upload Available" at bounding box center [934, 83] width 236 height 33
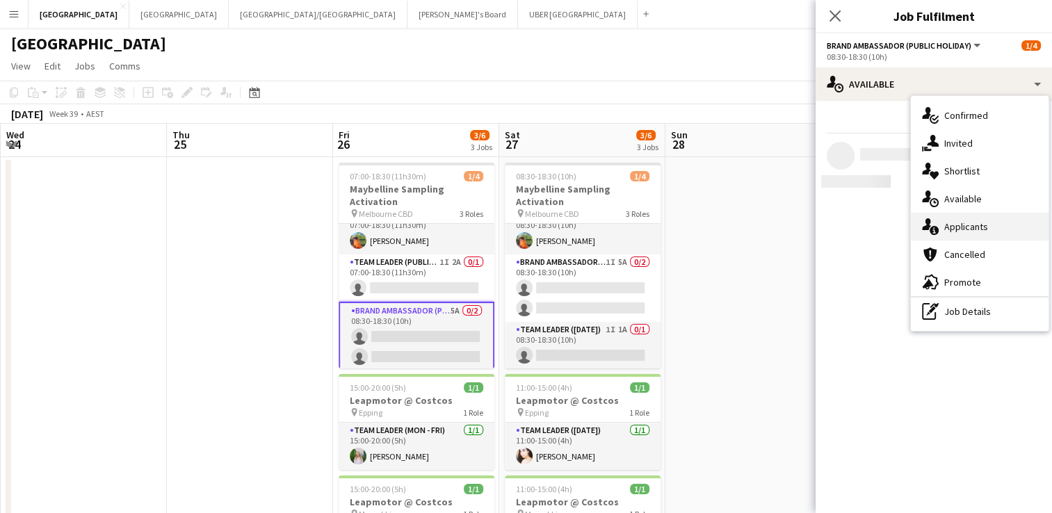
click at [951, 227] on span "Applicants" at bounding box center [966, 226] width 44 height 13
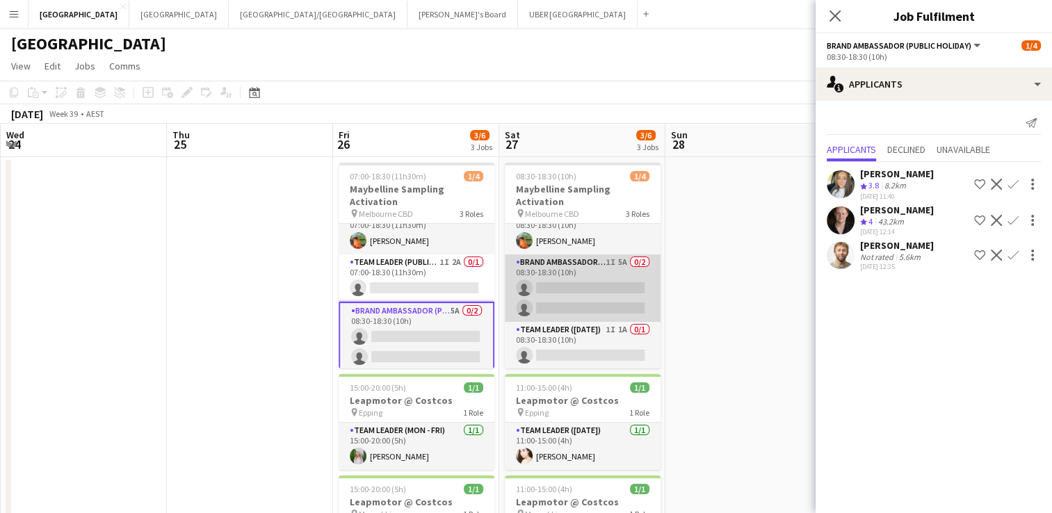
click at [565, 290] on app-card-role "Brand Ambassador (Saturday) 1I 5A 0/2 08:30-18:30 (10h) single-neutral-actions …" at bounding box center [583, 287] width 156 height 67
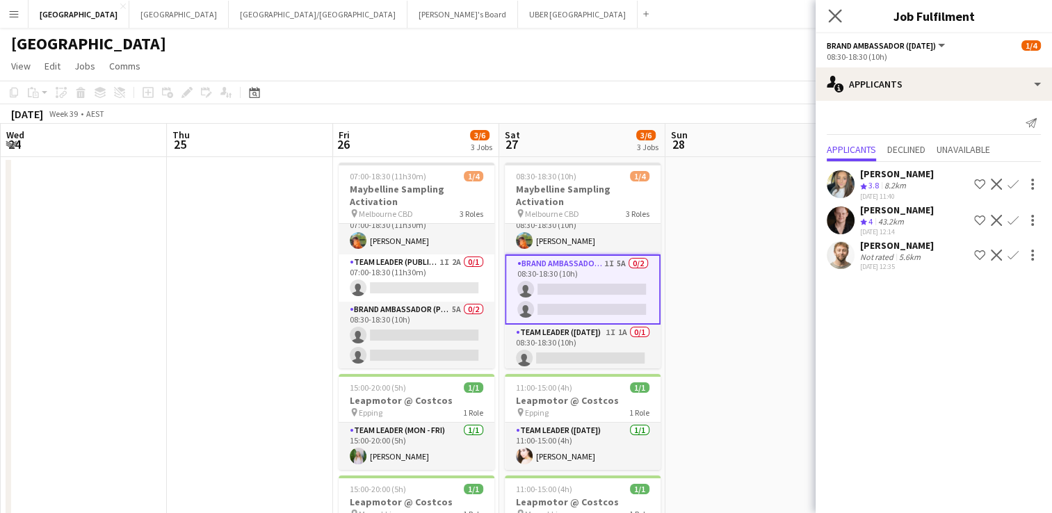
click at [827, 16] on app-icon "Close pop-in" at bounding box center [835, 16] width 20 height 20
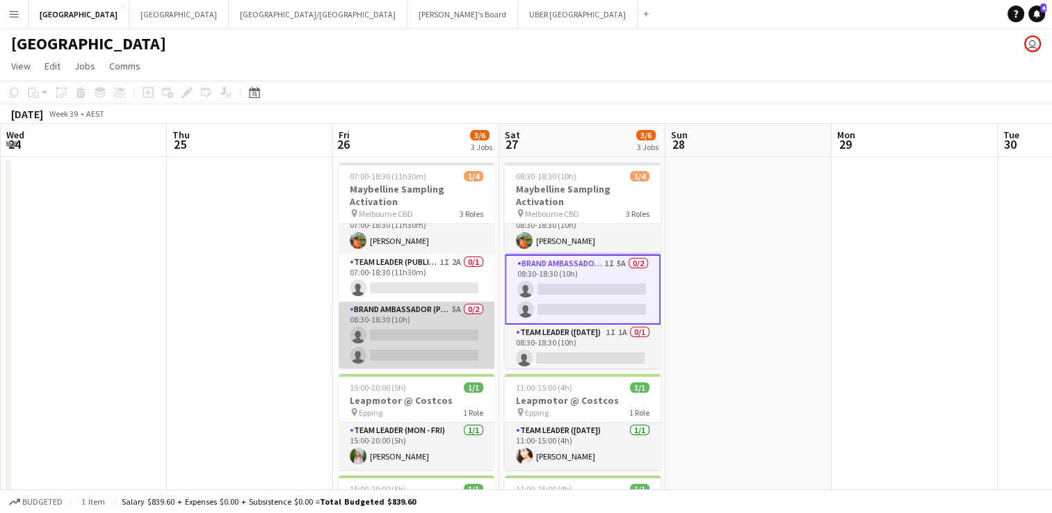
click at [449, 334] on app-card-role "Brand Ambassador (Public Holiday) 5A 0/2 08:30-18:30 (10h) single-neutral-actio…" at bounding box center [417, 335] width 156 height 67
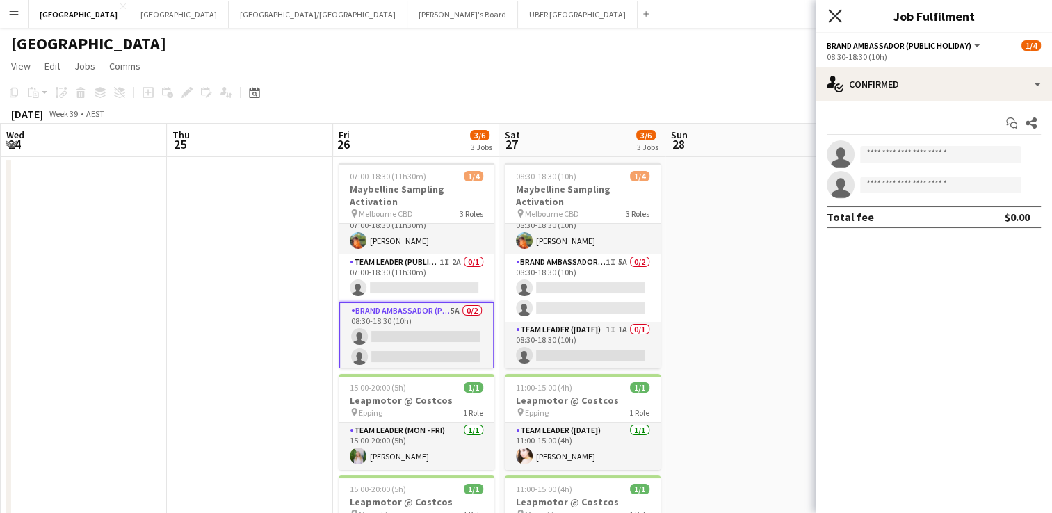
click at [832, 13] on icon at bounding box center [834, 15] width 13 height 13
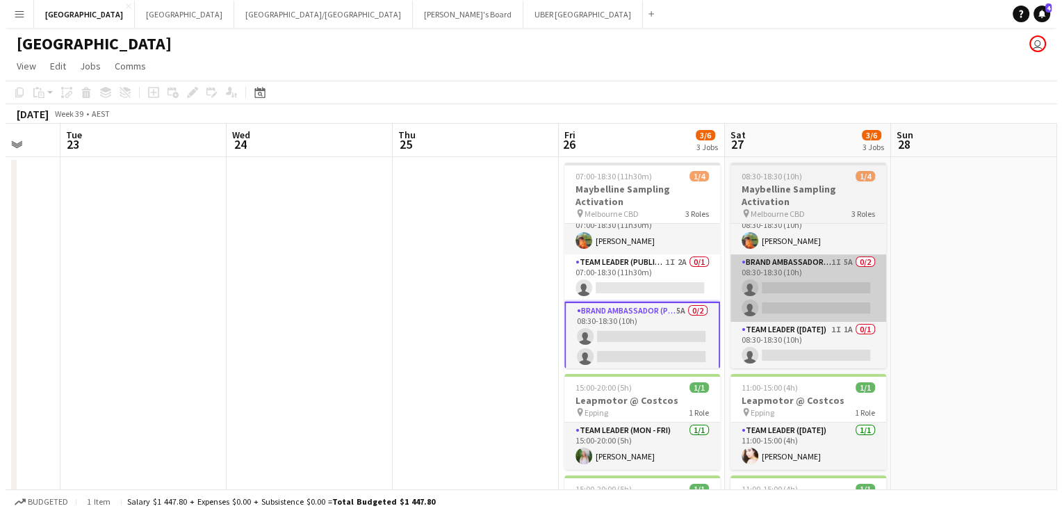
scroll to position [0, 445]
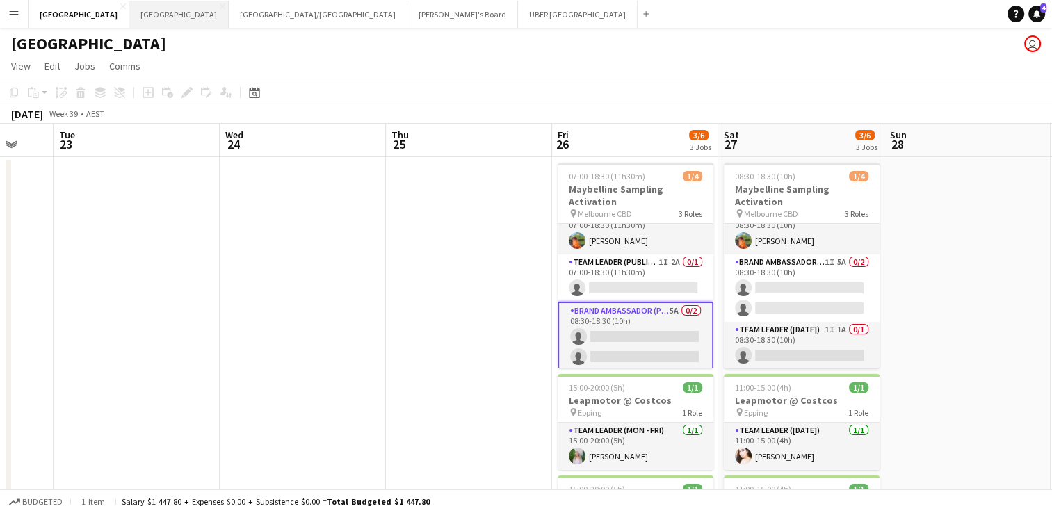
click at [129, 13] on button "Sydney Close" at bounding box center [178, 14] width 99 height 27
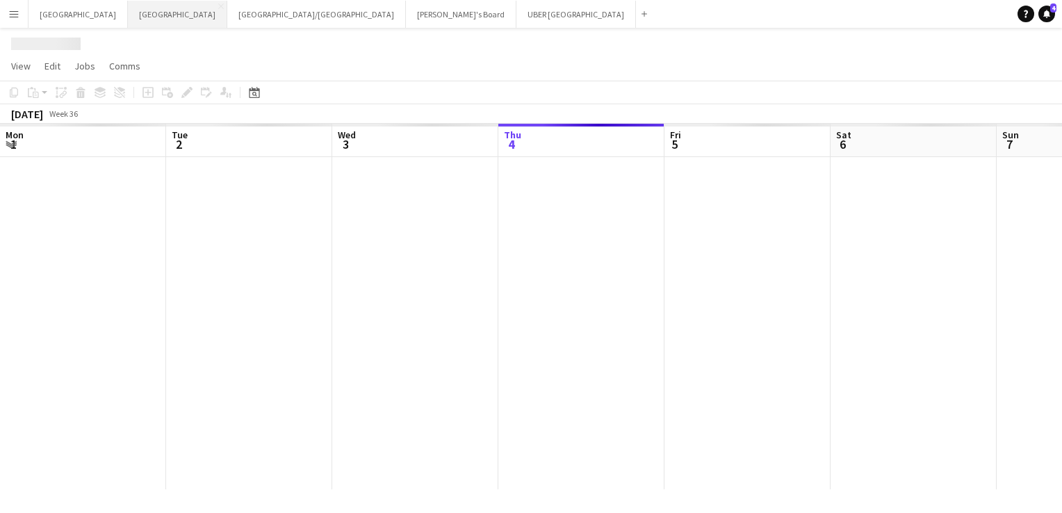
scroll to position [0, 332]
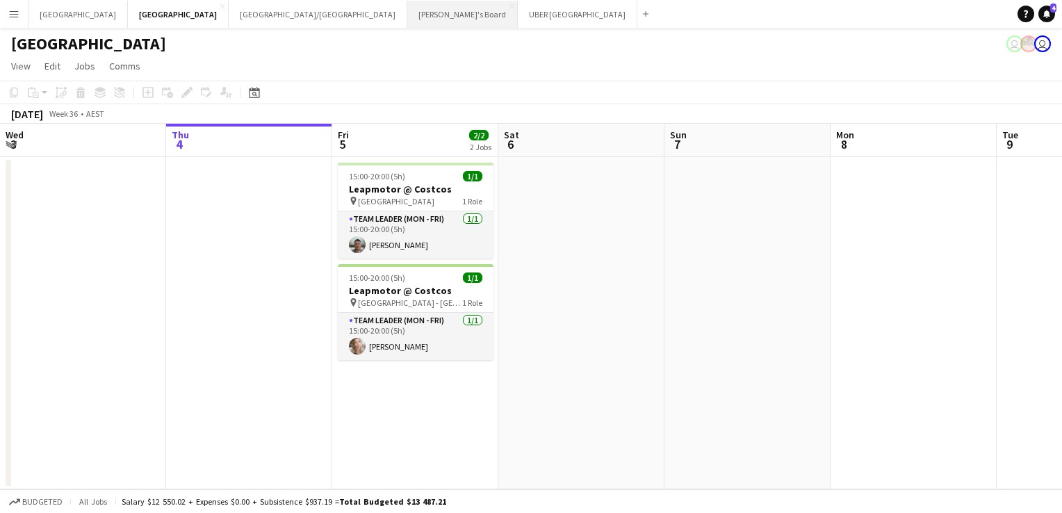
click at [407, 12] on button "Tennille's Board Close" at bounding box center [462, 14] width 111 height 27
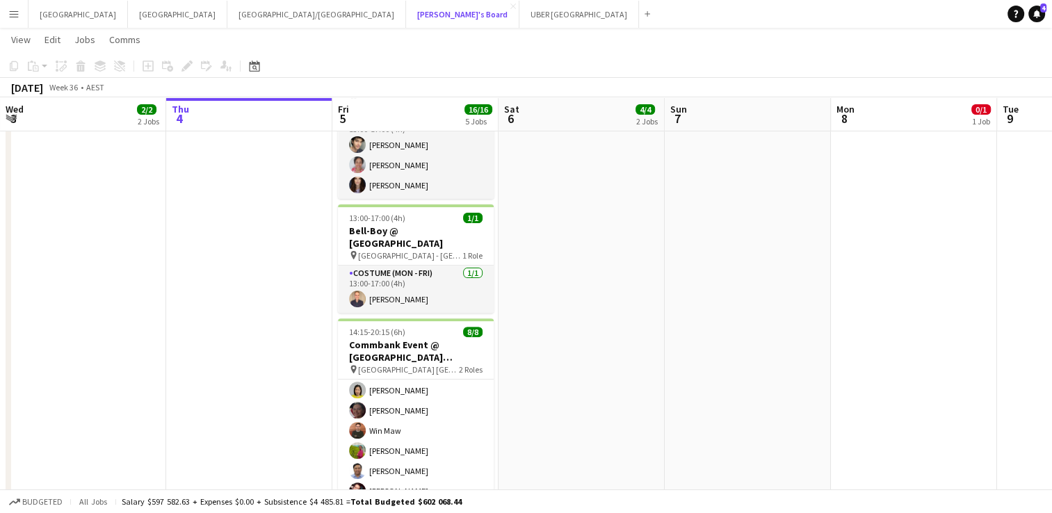
scroll to position [70, 0]
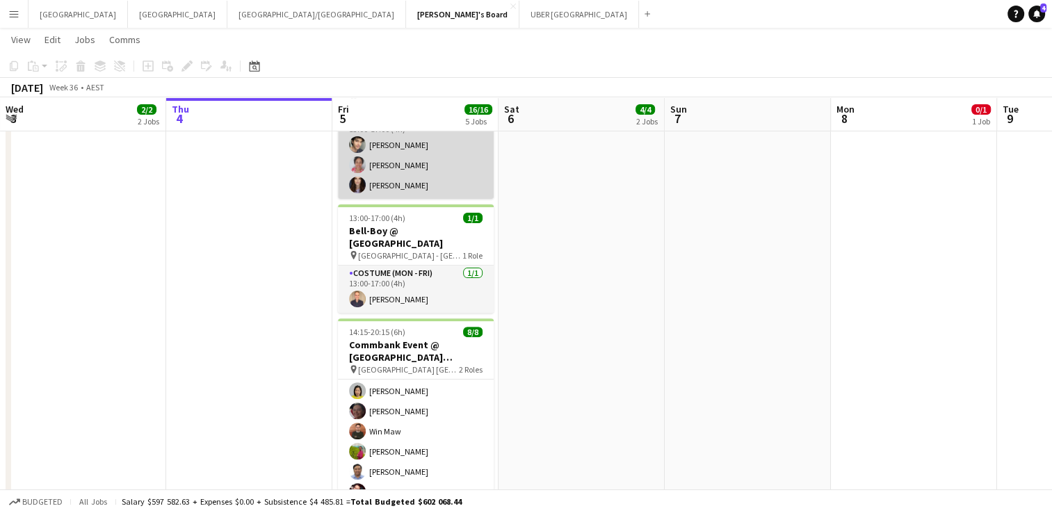
click at [363, 185] on app-user-avatar at bounding box center [357, 185] width 17 height 17
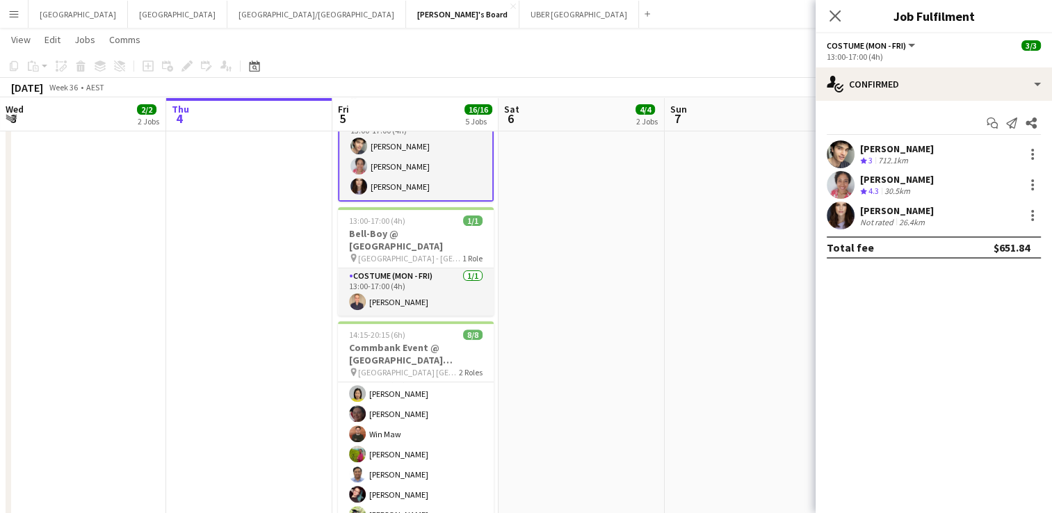
click at [888, 209] on div "Emma Russell" at bounding box center [897, 210] width 74 height 13
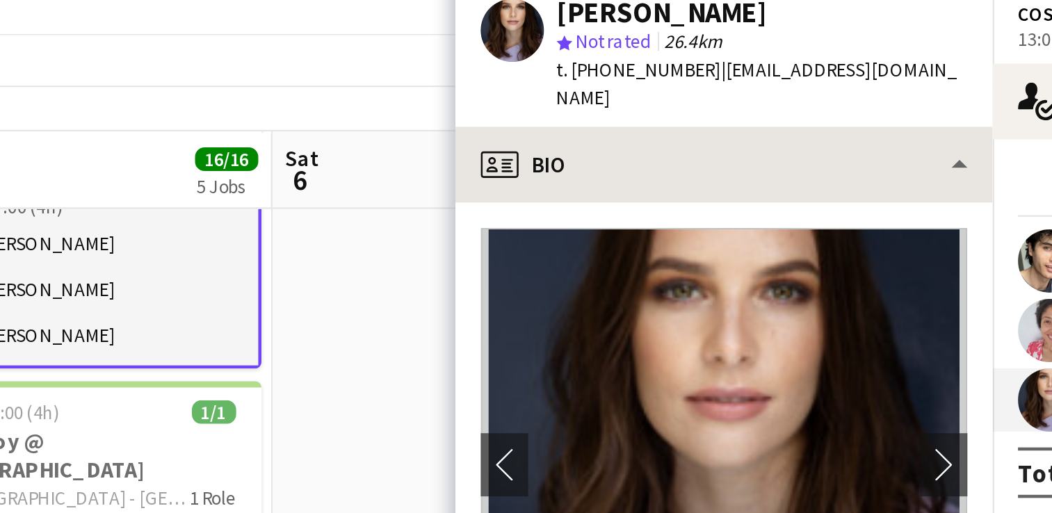
scroll to position [409, 0]
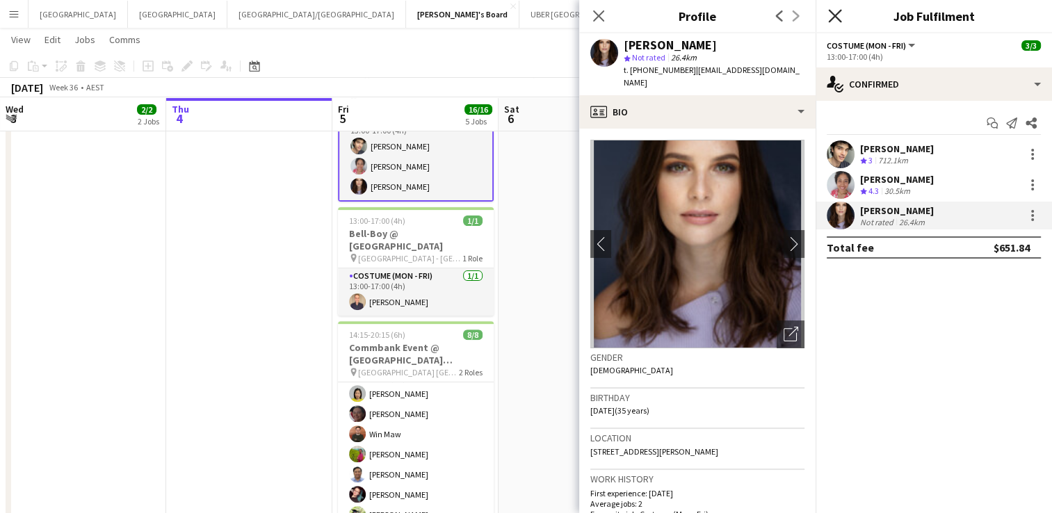
click at [833, 13] on icon "Close pop-in" at bounding box center [834, 15] width 13 height 13
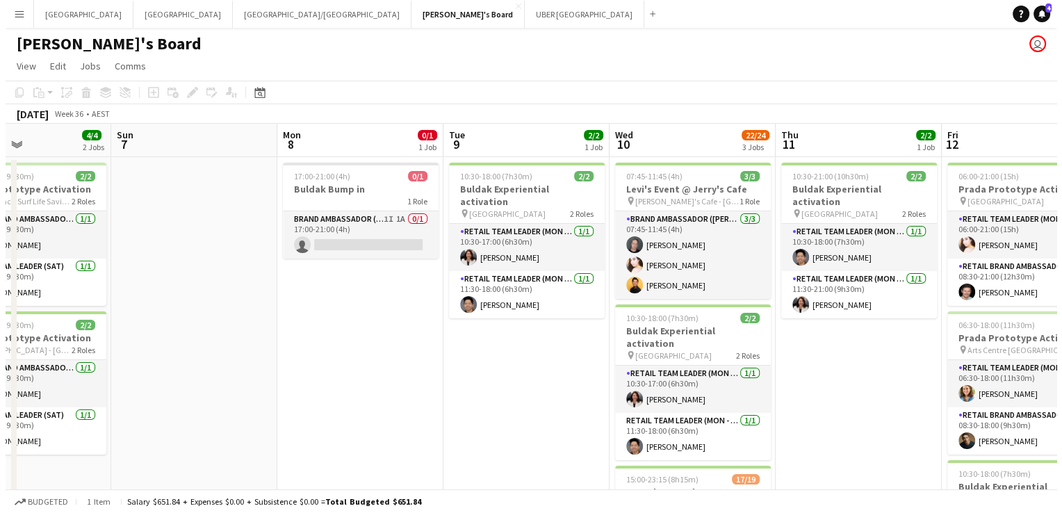
scroll to position [0, 558]
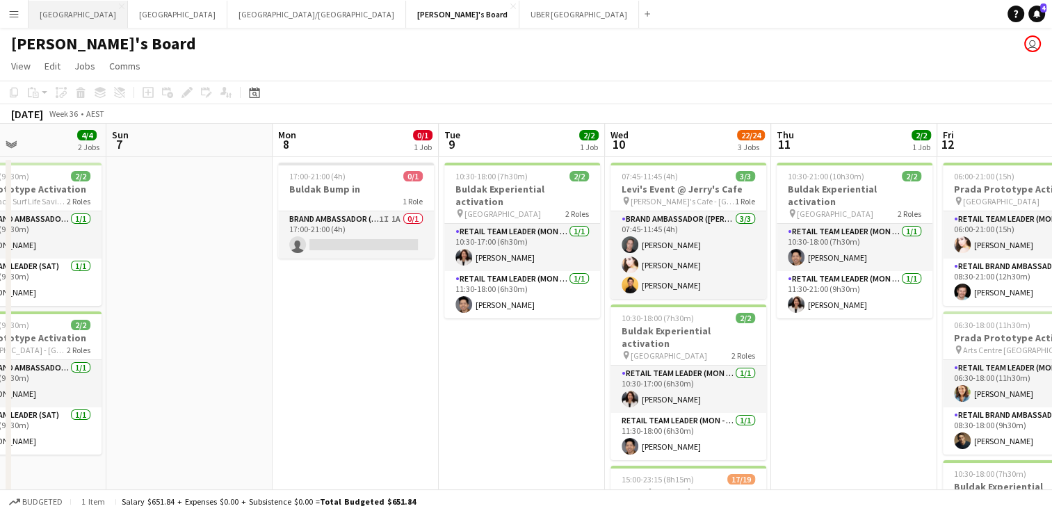
click at [58, 6] on button "Melbourne Close" at bounding box center [78, 14] width 99 height 27
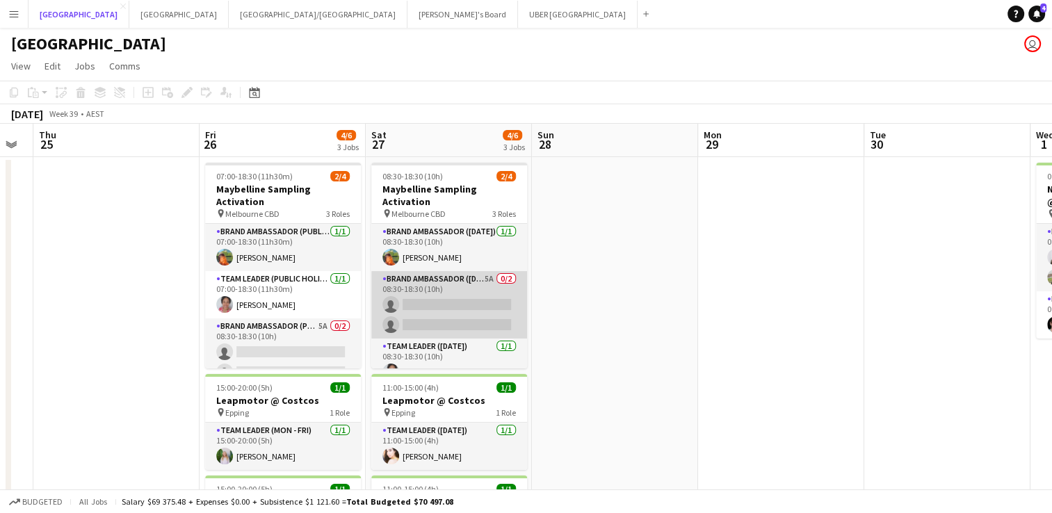
scroll to position [17, 0]
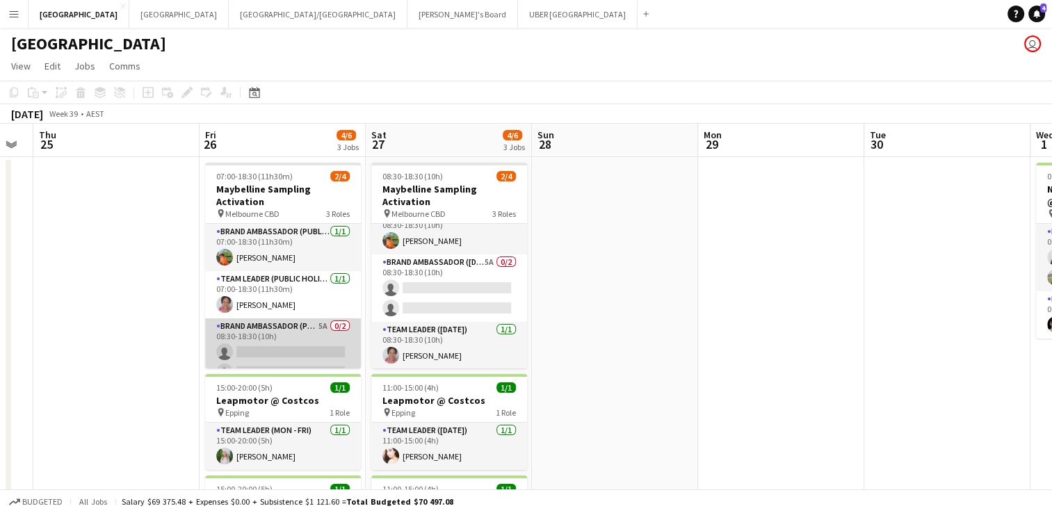
click at [282, 341] on app-card-role "Brand Ambassador (Public Holiday) 5A 0/2 08:30-18:30 (10h) single-neutral-actio…" at bounding box center [283, 351] width 156 height 67
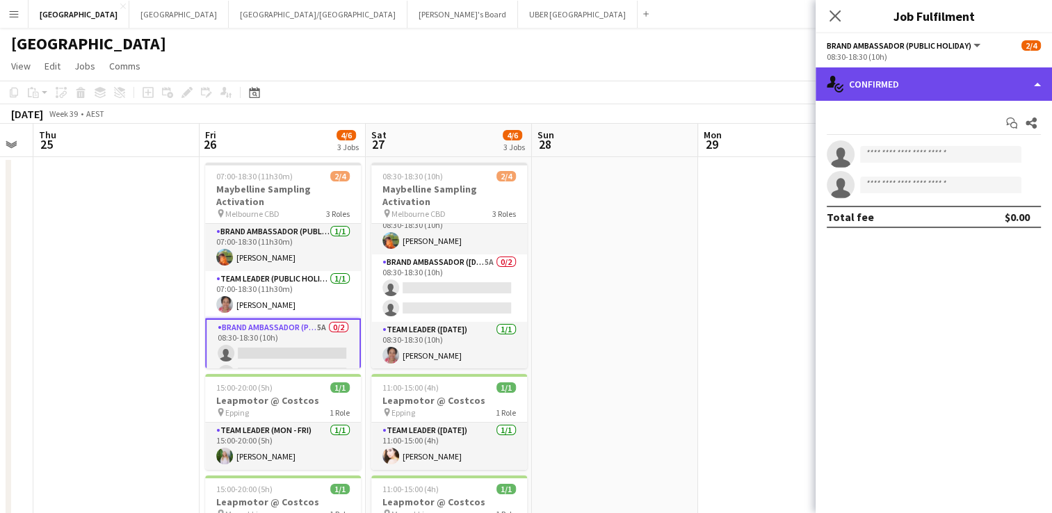
click at [886, 77] on div "single-neutral-actions-check-2 Confirmed" at bounding box center [934, 83] width 236 height 33
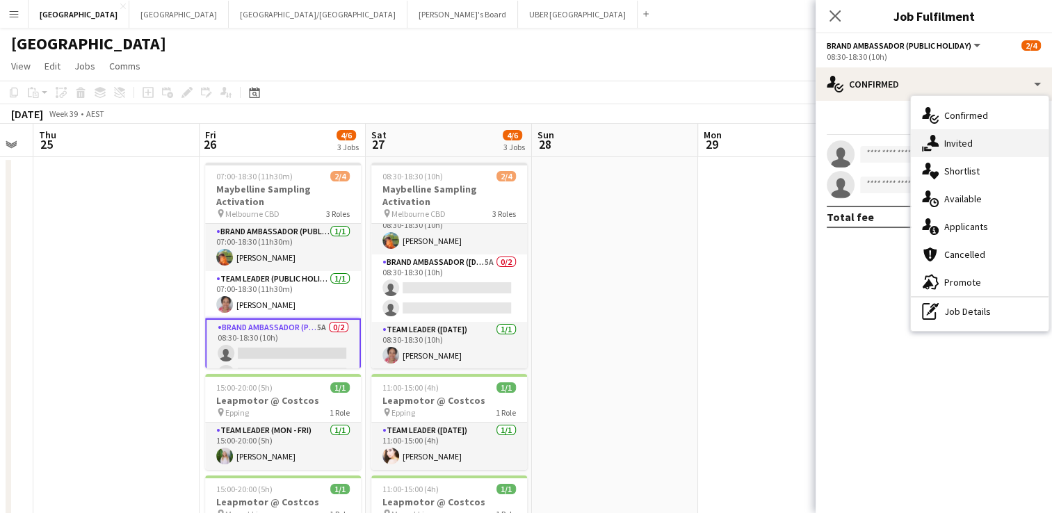
click at [943, 140] on div "single-neutral-actions-share-1 Invited" at bounding box center [980, 143] width 138 height 28
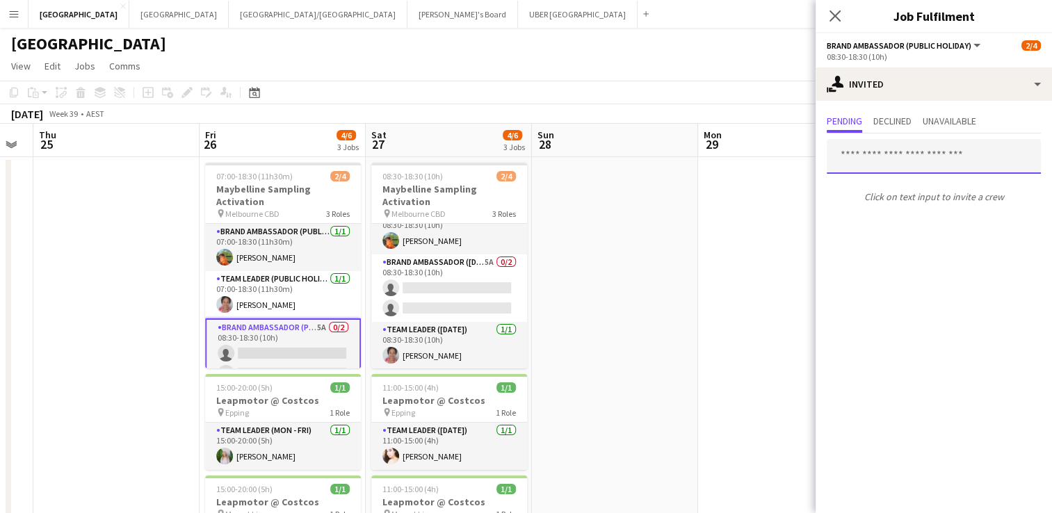
click at [878, 160] on input "text" at bounding box center [934, 156] width 214 height 35
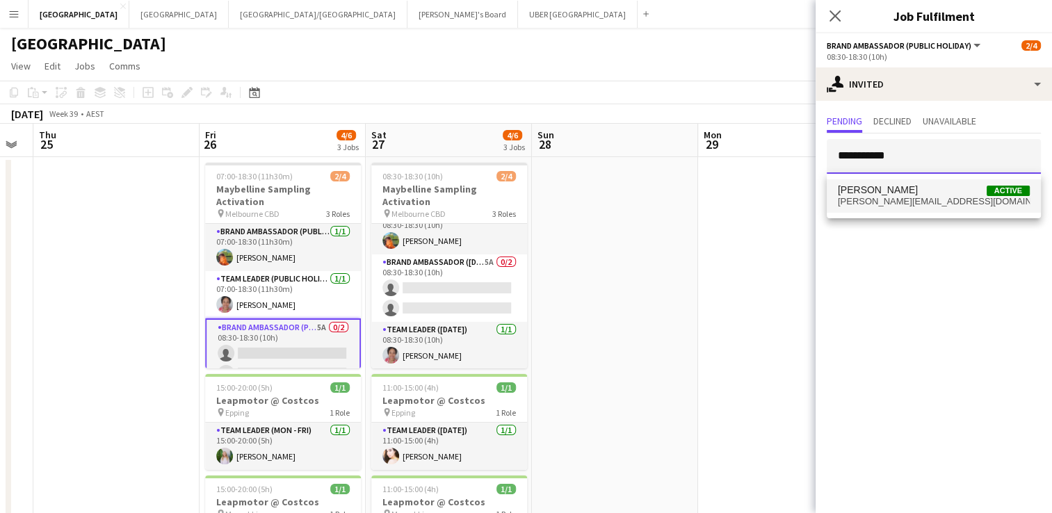
type input "**********"
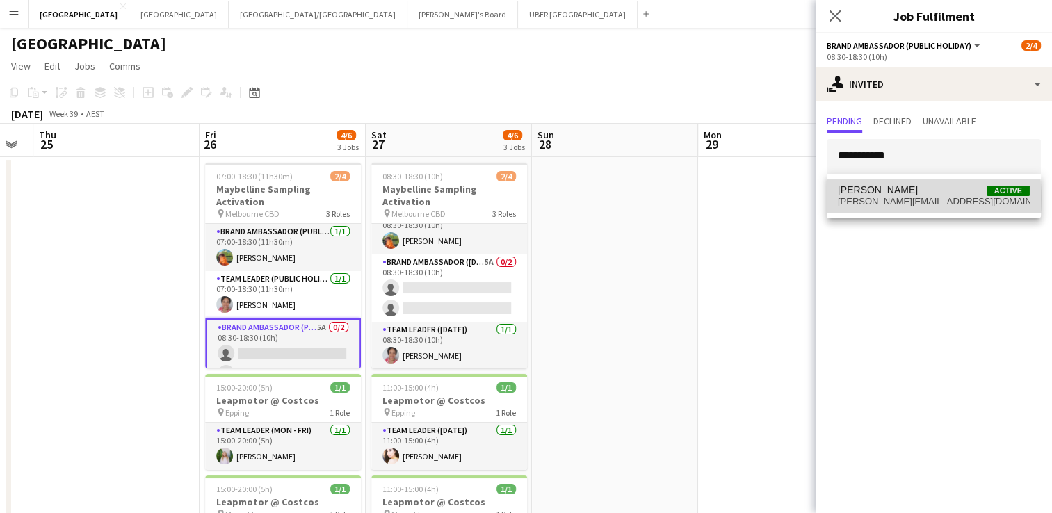
click at [865, 199] on span "chrissie_leigh@yahoo.com" at bounding box center [934, 201] width 192 height 11
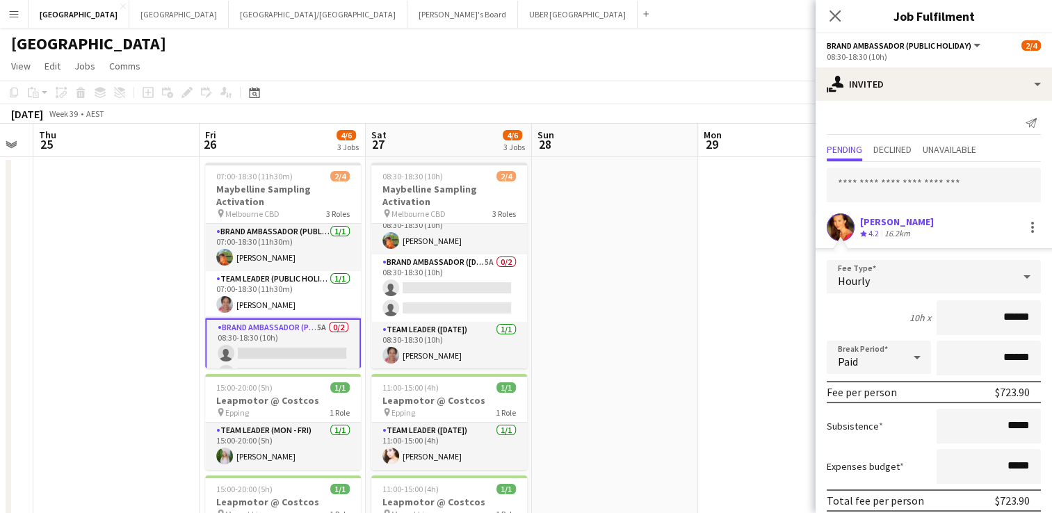
scroll to position [55, 0]
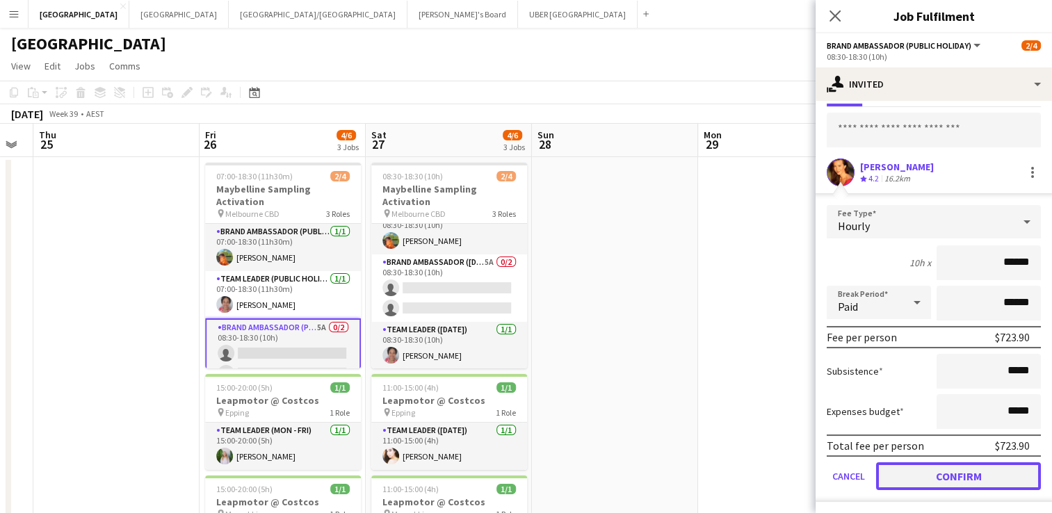
click at [903, 469] on button "Confirm" at bounding box center [958, 476] width 165 height 28
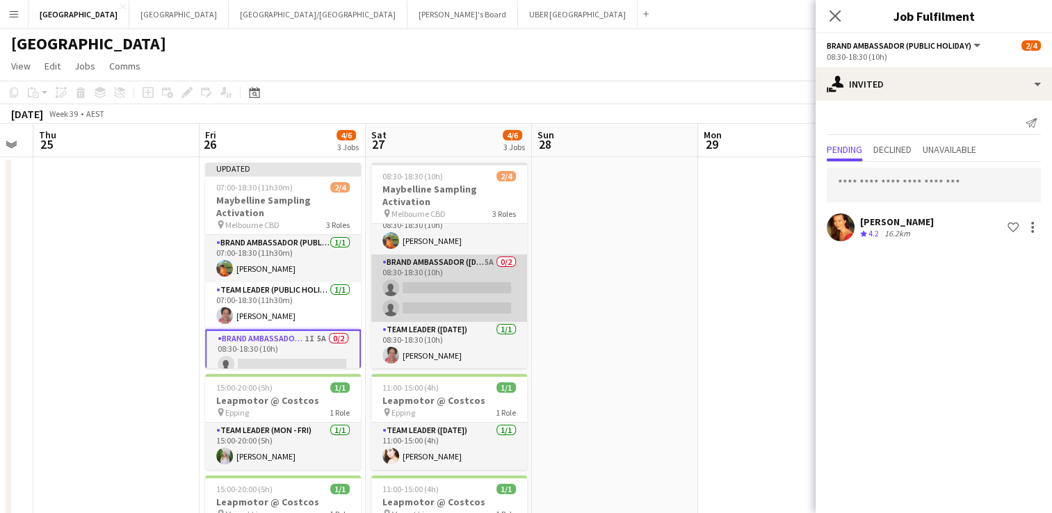
click at [473, 289] on app-card-role "Brand Ambassador (Saturday) 5A 0/2 08:30-18:30 (10h) single-neutral-actions sin…" at bounding box center [449, 287] width 156 height 67
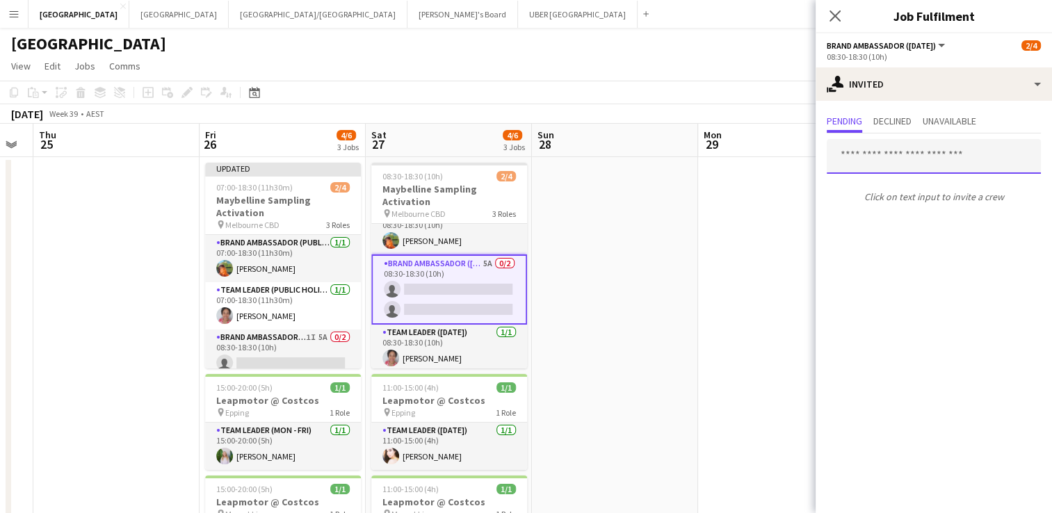
click at [888, 165] on input "text" at bounding box center [934, 156] width 214 height 35
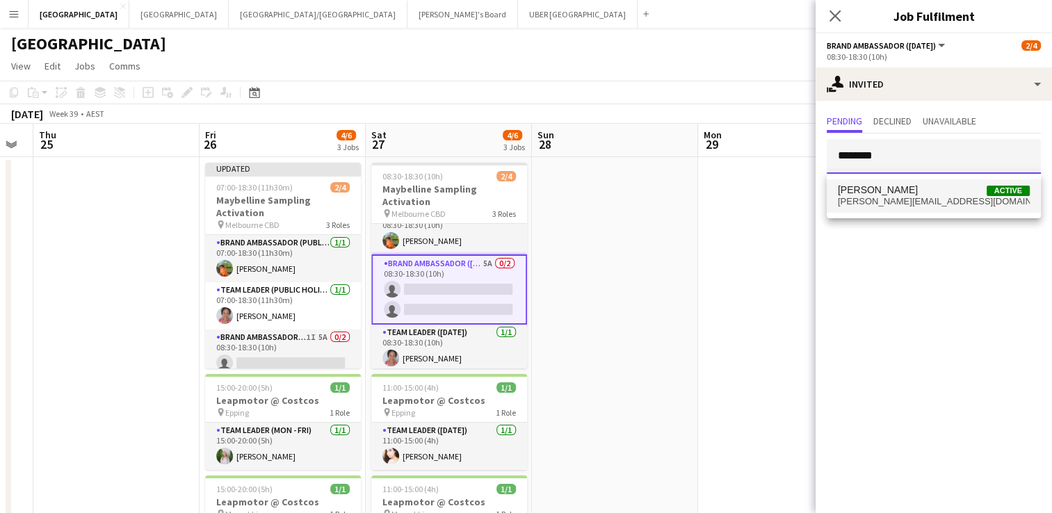
type input "********"
click at [888, 196] on span "chrissie_leigh@yahoo.com" at bounding box center [934, 201] width 192 height 11
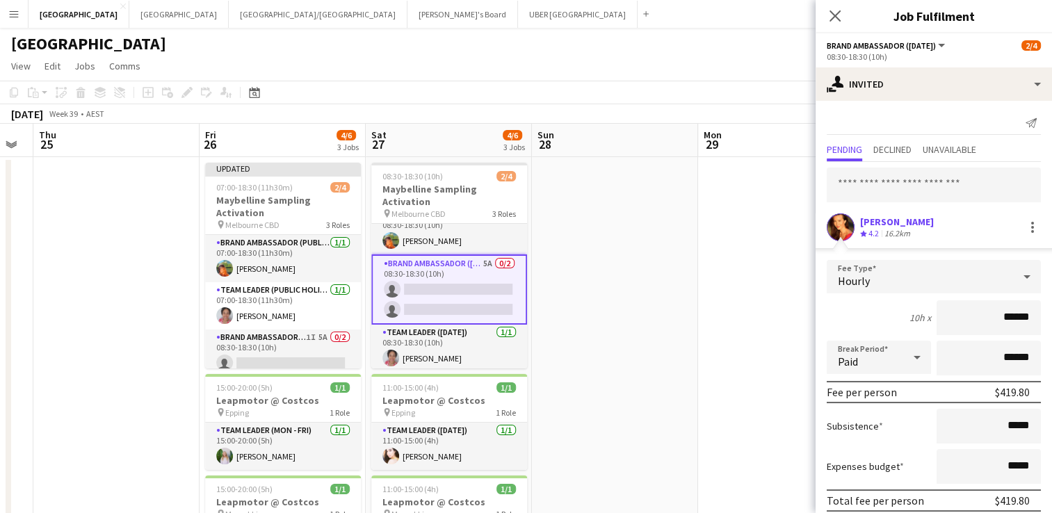
scroll to position [55, 0]
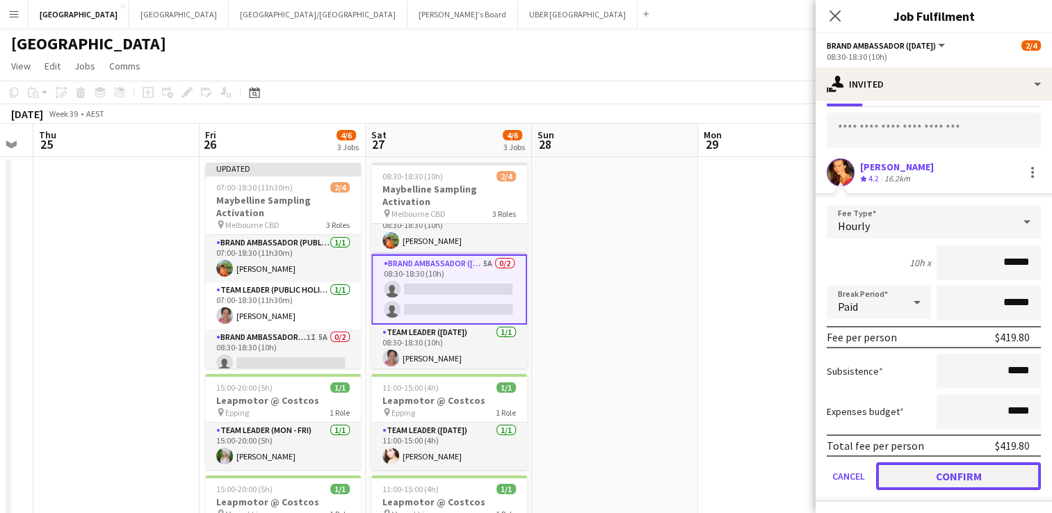
click at [921, 479] on button "Confirm" at bounding box center [958, 476] width 165 height 28
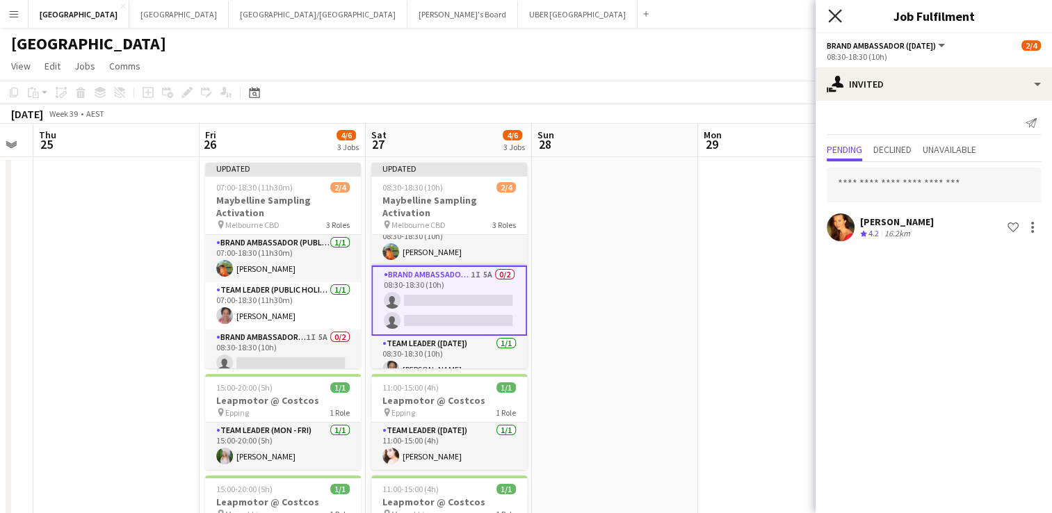
click at [828, 22] on icon "Close pop-in" at bounding box center [834, 15] width 13 height 13
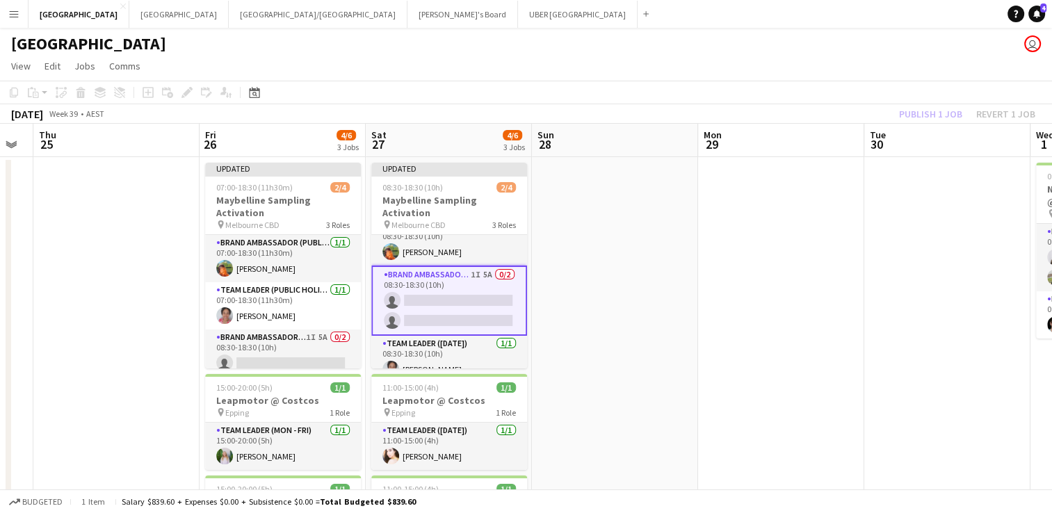
click at [794, 59] on app-page-menu "View Day view expanded Day view collapsed Month view Date picker Jump to today …" at bounding box center [526, 67] width 1052 height 26
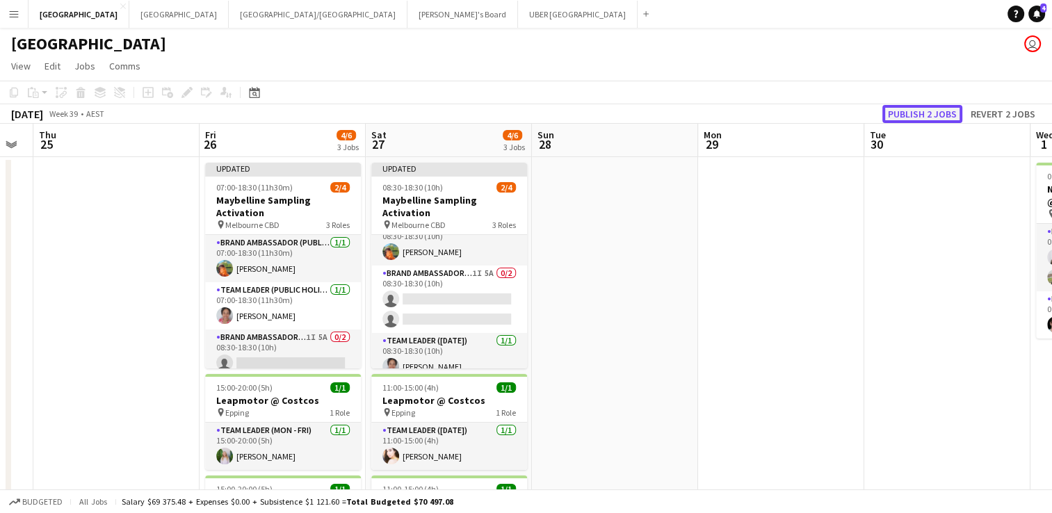
click at [937, 111] on button "Publish 2 jobs" at bounding box center [922, 114] width 80 height 18
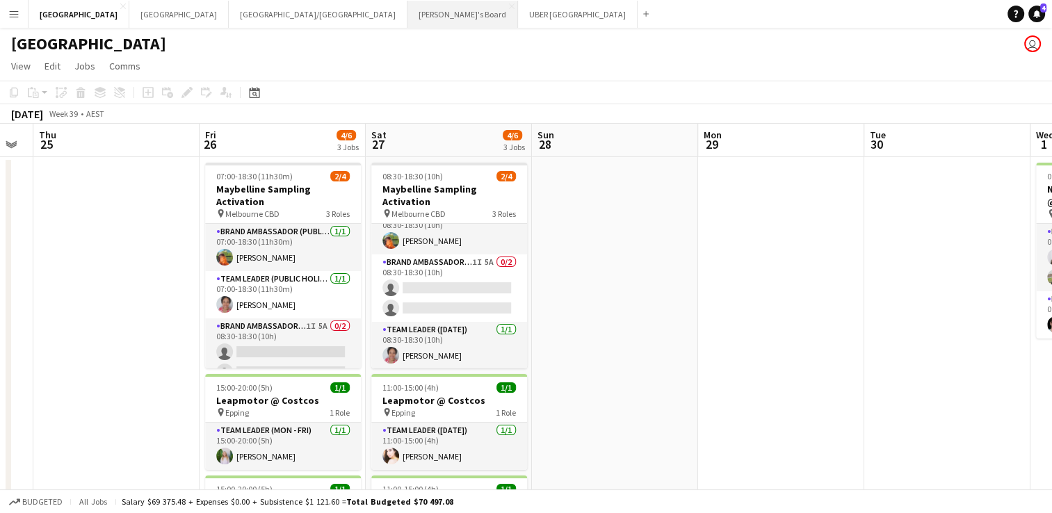
click at [407, 8] on button "Tennille's Board Close" at bounding box center [462, 14] width 111 height 27
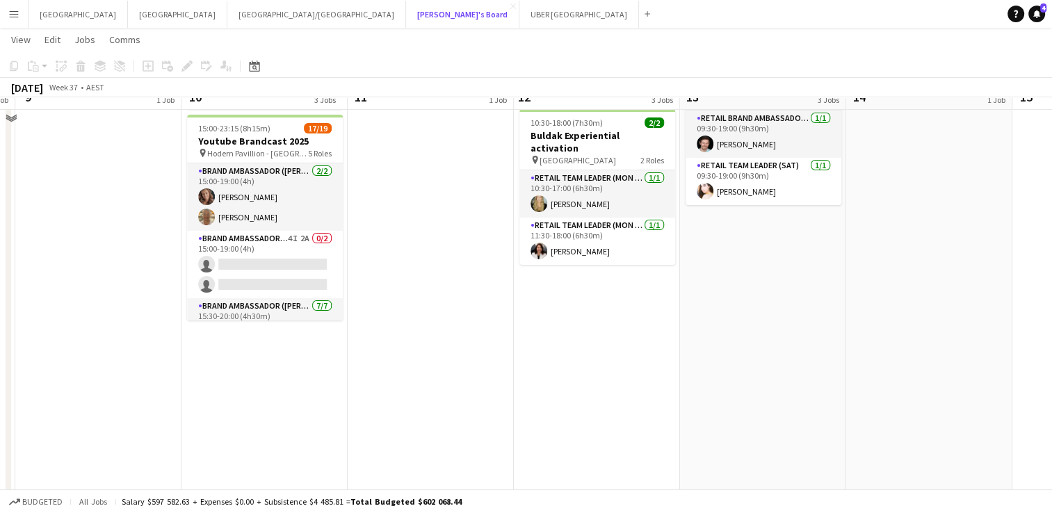
scroll to position [291, 0]
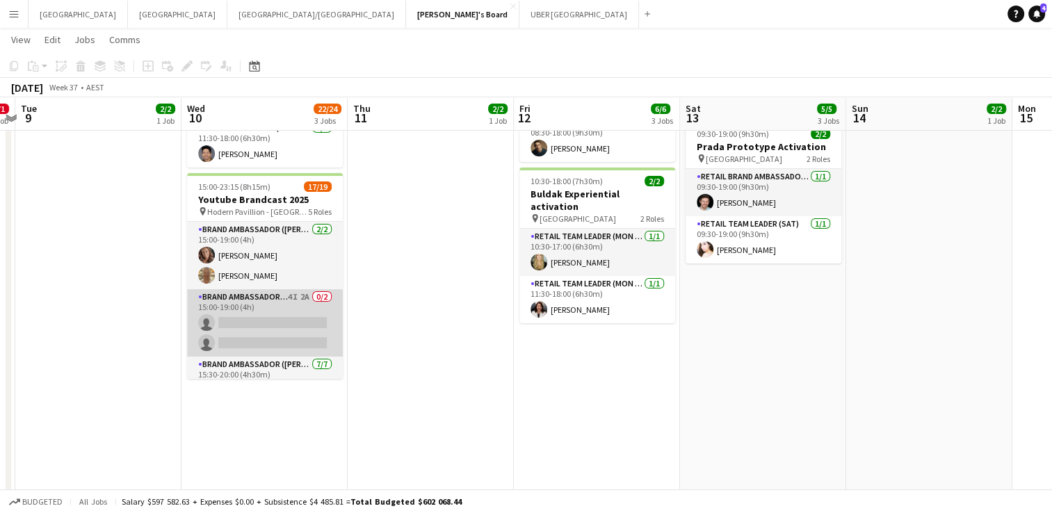
click at [246, 313] on app-card-role "Brand Ambassador (Mon - Fri) 4I 2A 0/2 15:00-19:00 (4h) single-neutral-actions …" at bounding box center [265, 322] width 156 height 67
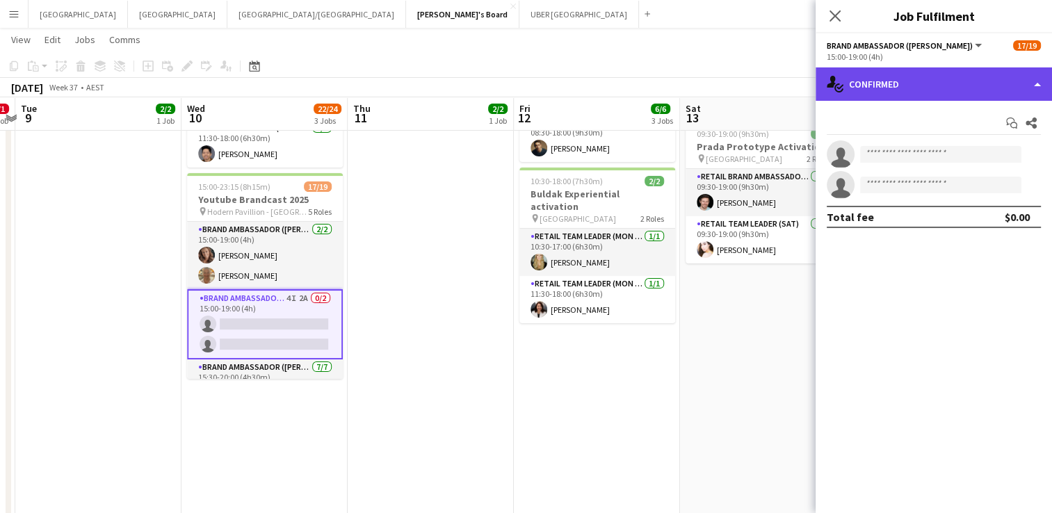
click at [901, 80] on div "single-neutral-actions-check-2 Confirmed" at bounding box center [934, 83] width 236 height 33
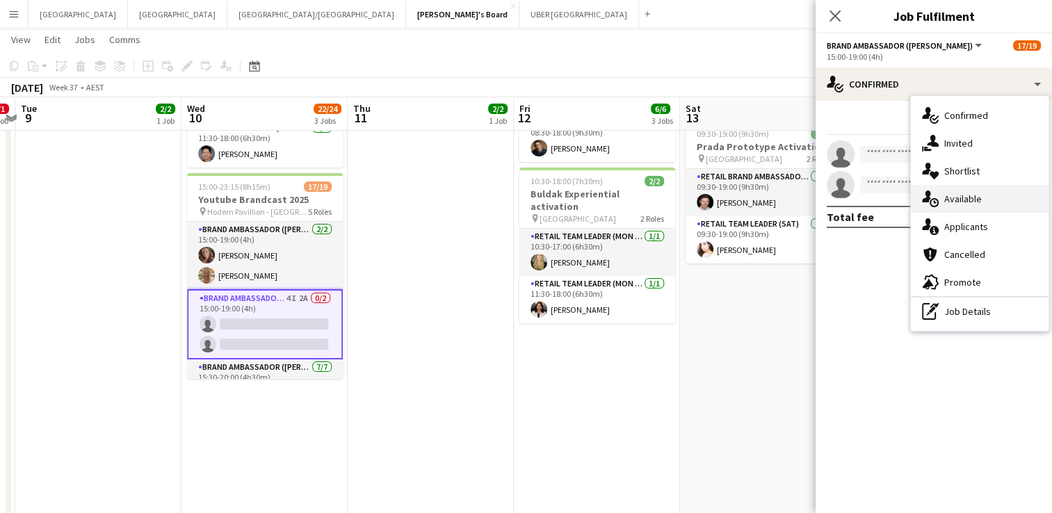
click at [965, 204] on span "Available" at bounding box center [963, 199] width 38 height 13
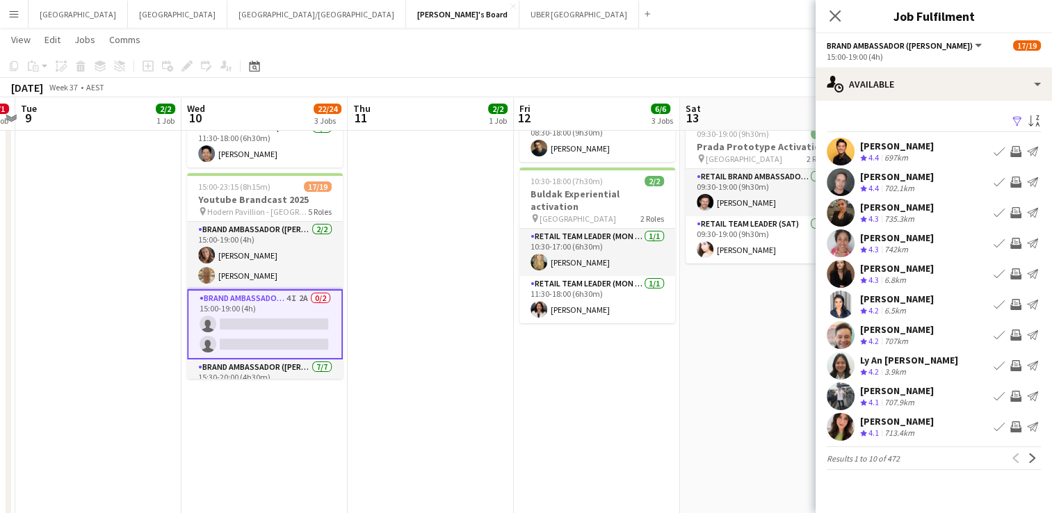
click at [1012, 118] on app-icon "Filter" at bounding box center [1017, 121] width 11 height 13
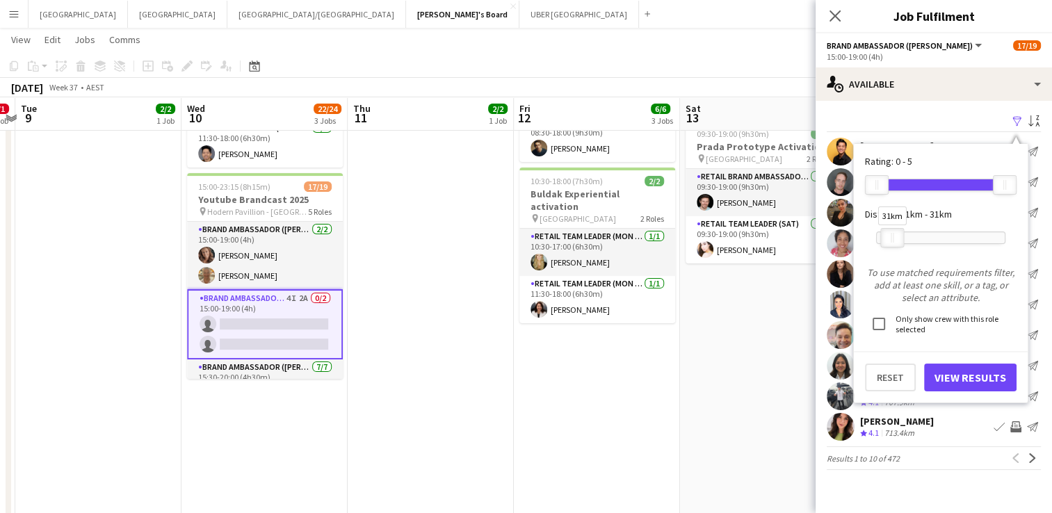
drag, startPoint x: 1003, startPoint y: 241, endPoint x: 890, endPoint y: 248, distance: 112.9
click at [890, 248] on div "31km" at bounding box center [940, 237] width 129 height 35
click at [988, 366] on button "View Results" at bounding box center [970, 378] width 92 height 28
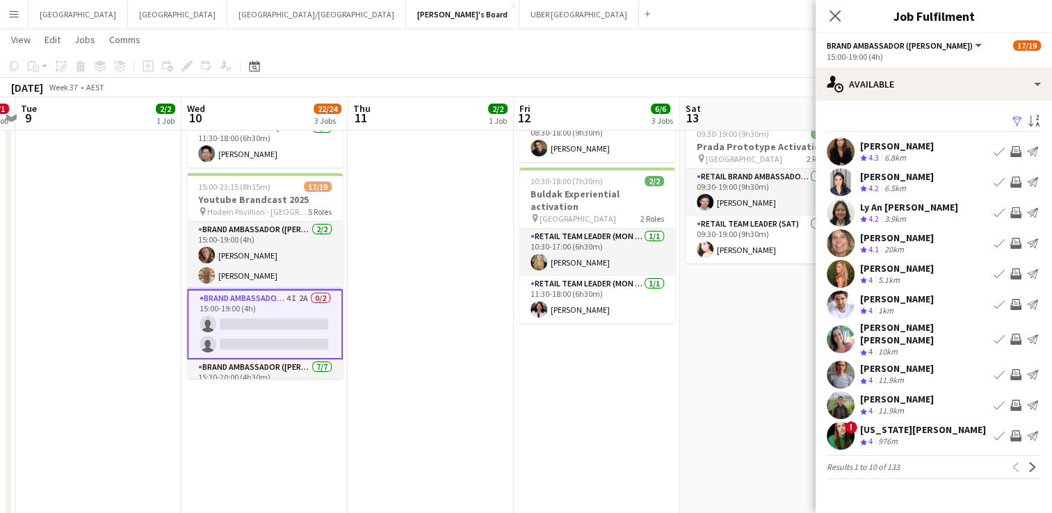
click at [1015, 210] on app-icon "Invite crew" at bounding box center [1015, 212] width 11 height 11
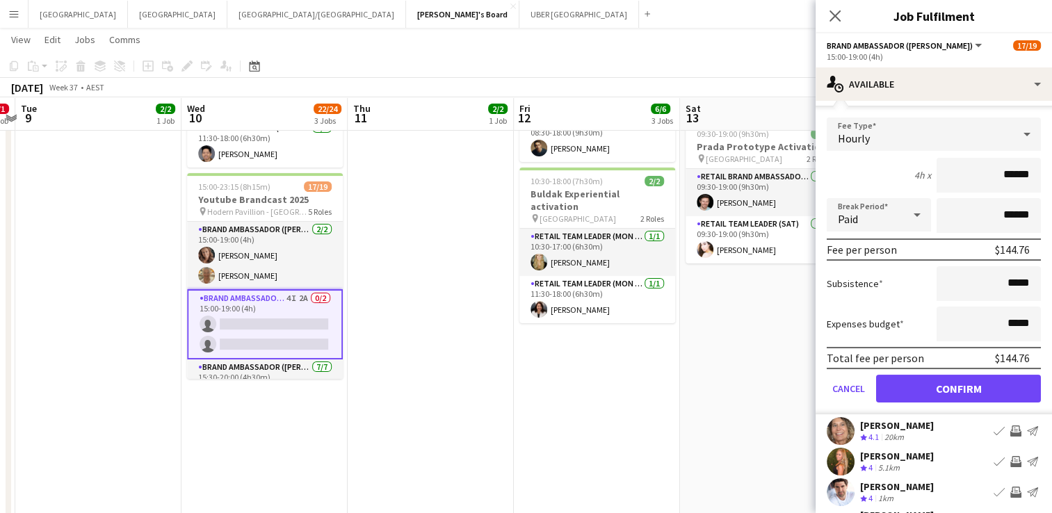
scroll to position [127, 0]
click at [929, 391] on button "Confirm" at bounding box center [958, 389] width 165 height 28
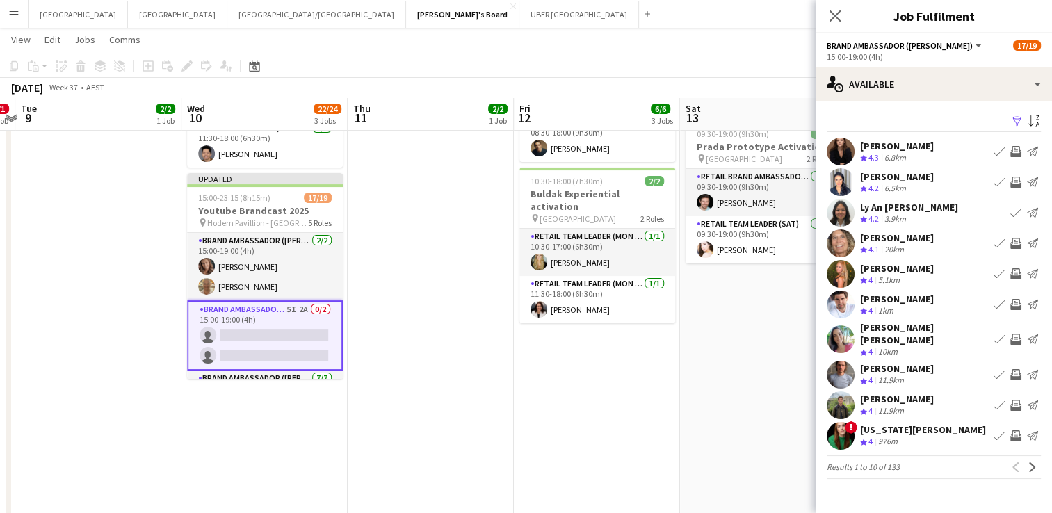
click at [1017, 181] on app-icon "Invite crew" at bounding box center [1015, 182] width 11 height 11
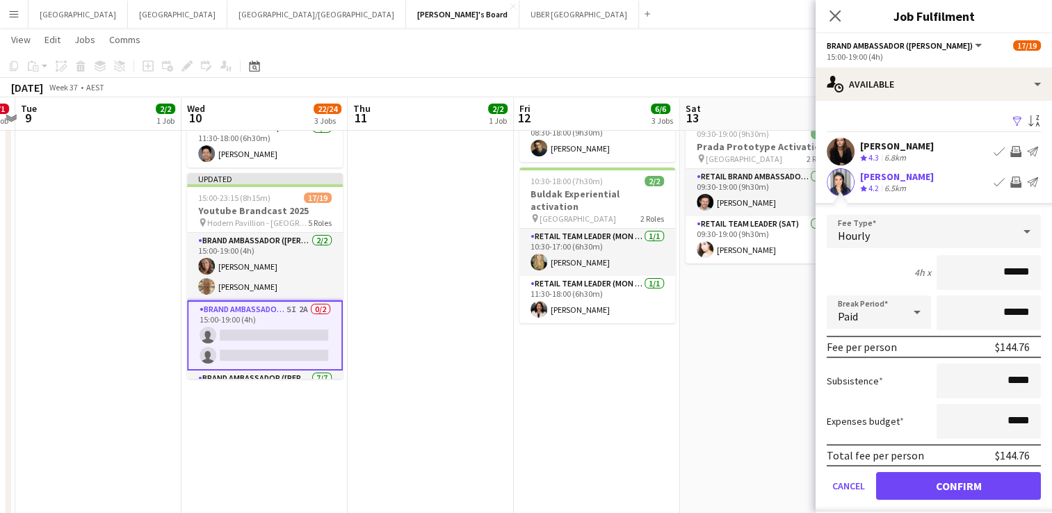
scroll to position [107, 0]
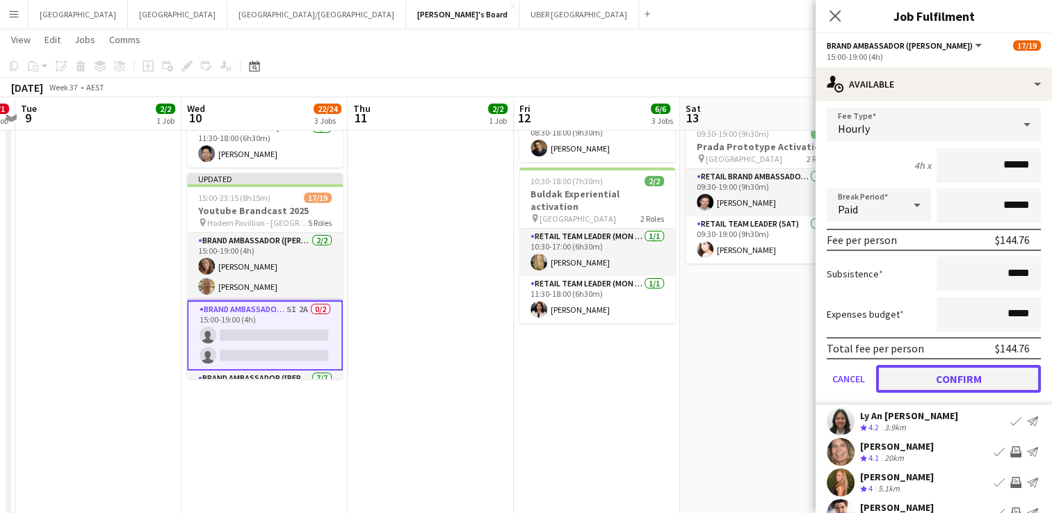
click at [932, 376] on button "Confirm" at bounding box center [958, 379] width 165 height 28
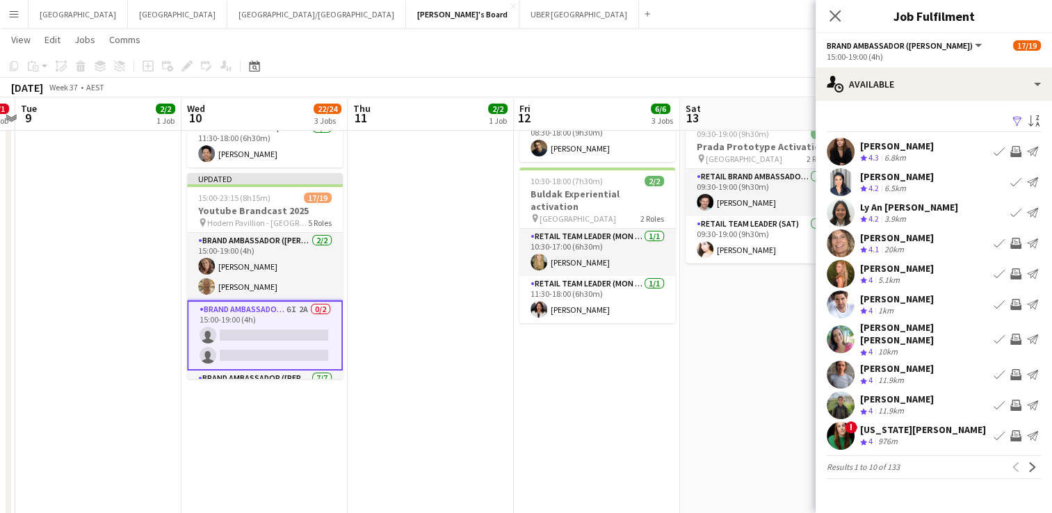
scroll to position [0, 0]
click at [1015, 430] on app-icon "Invite crew" at bounding box center [1015, 435] width 11 height 11
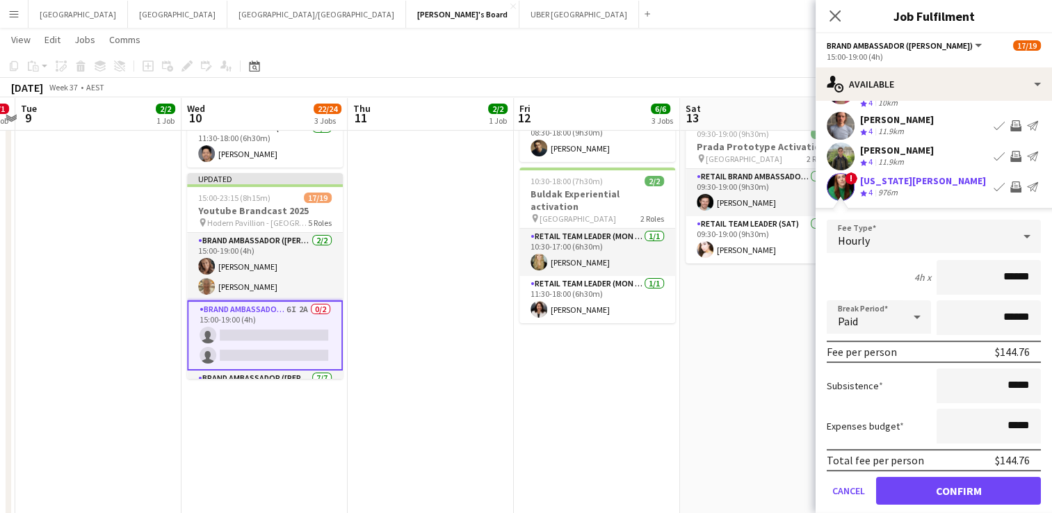
scroll to position [248, 0]
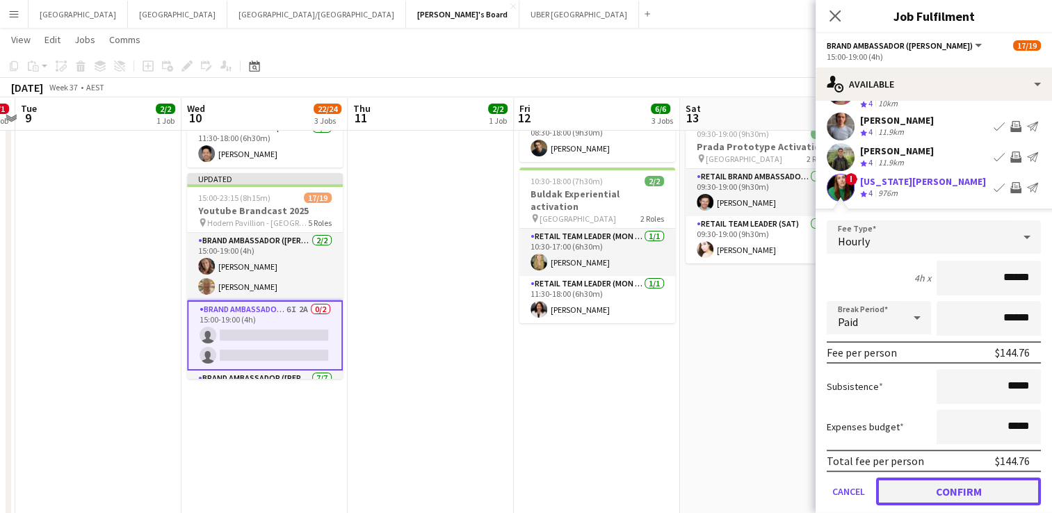
click at [957, 478] on button "Confirm" at bounding box center [958, 492] width 165 height 28
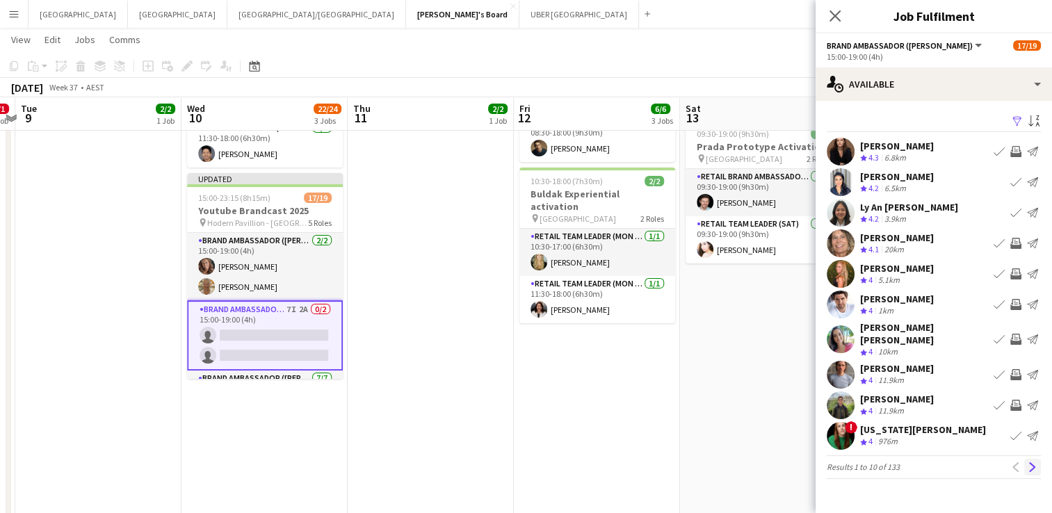
click at [1030, 462] on app-icon "Next" at bounding box center [1033, 467] width 10 height 10
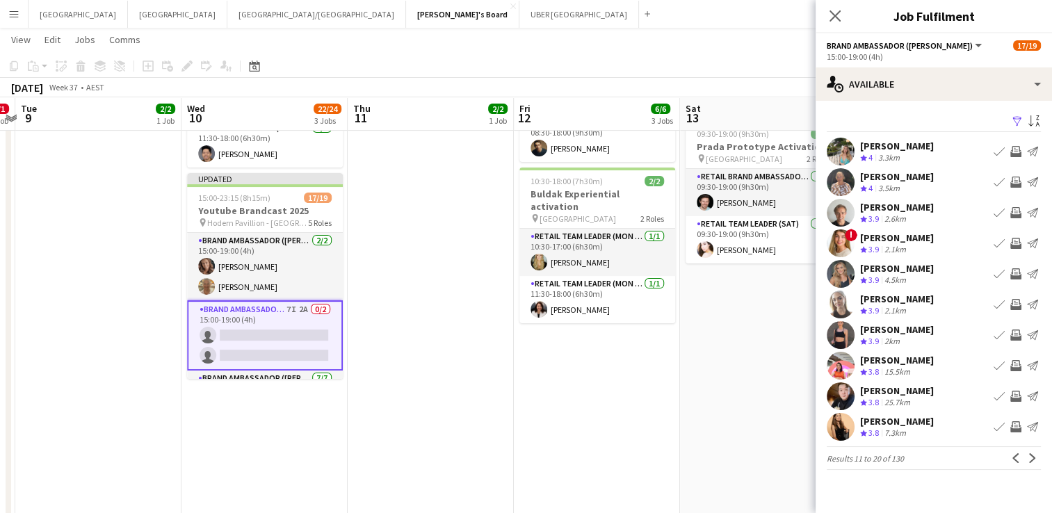
click at [1017, 148] on app-icon "Invite crew" at bounding box center [1015, 151] width 11 height 11
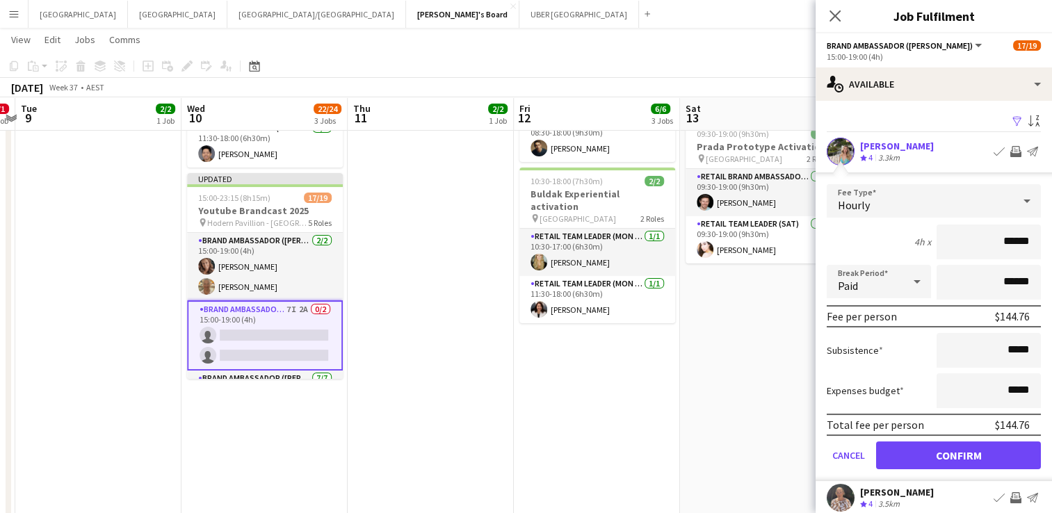
scroll to position [72, 0]
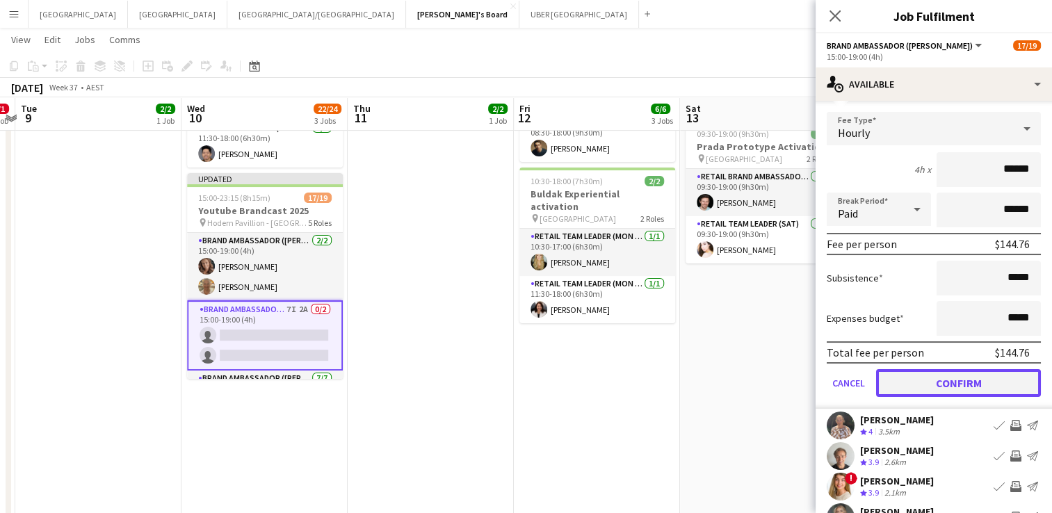
click at [960, 376] on button "Confirm" at bounding box center [958, 383] width 165 height 28
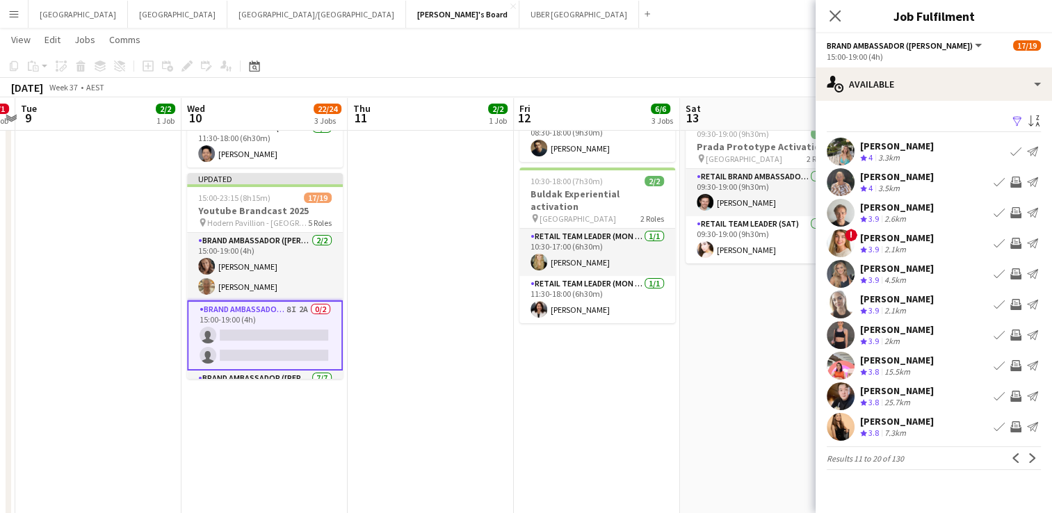
click at [1014, 364] on app-icon "Invite crew" at bounding box center [1015, 365] width 11 height 11
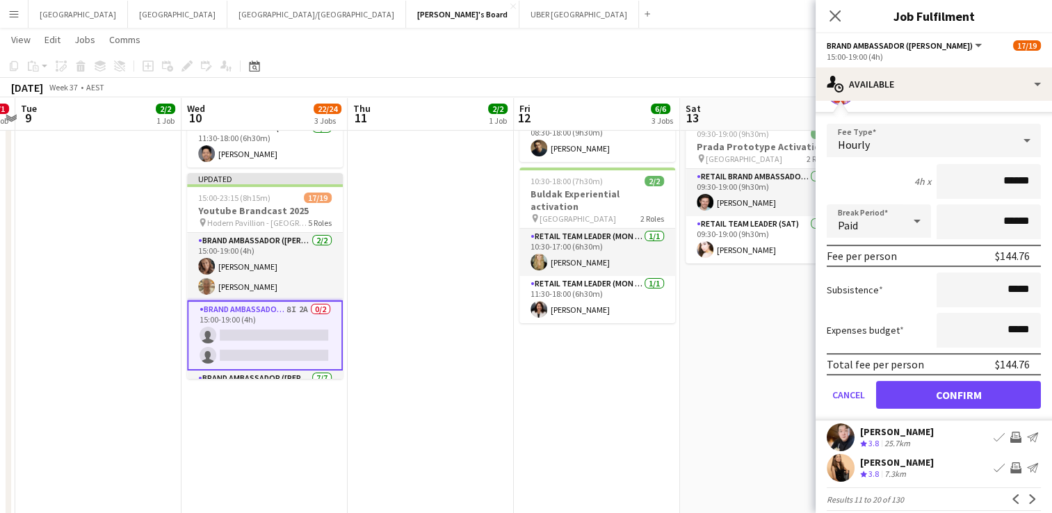
scroll to position [275, 0]
click at [948, 393] on button "Confirm" at bounding box center [958, 394] width 165 height 28
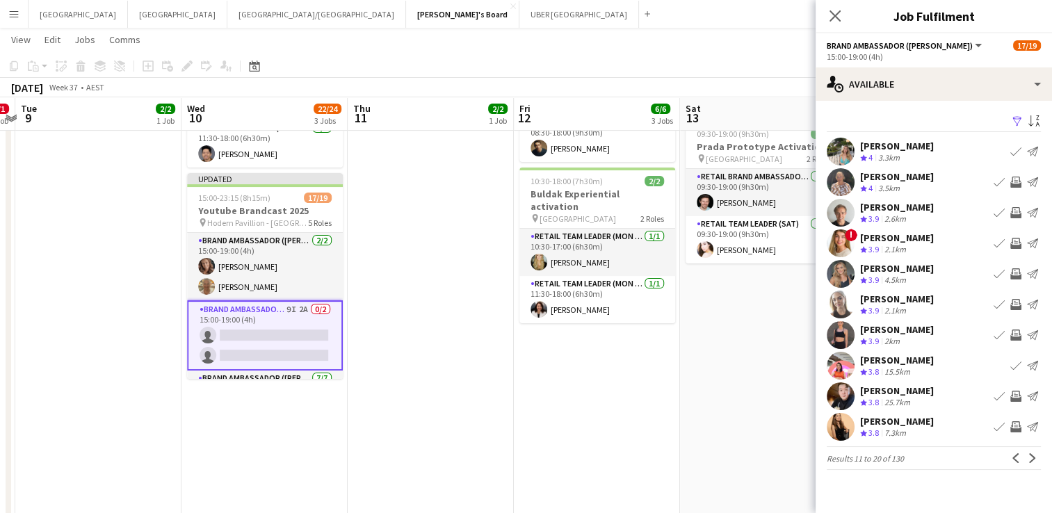
scroll to position [0, 0]
click at [1015, 428] on app-icon "Invite crew" at bounding box center [1015, 426] width 11 height 11
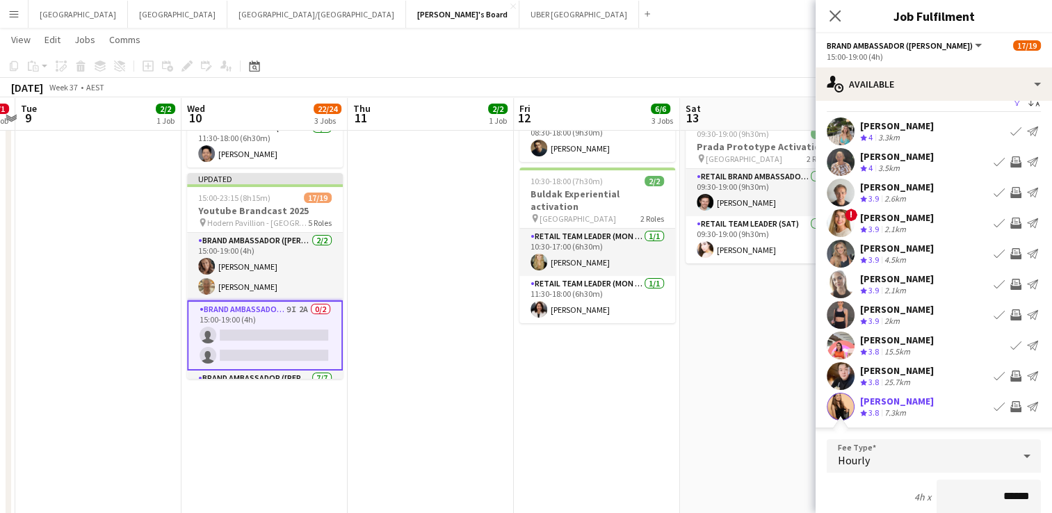
scroll to position [286, 0]
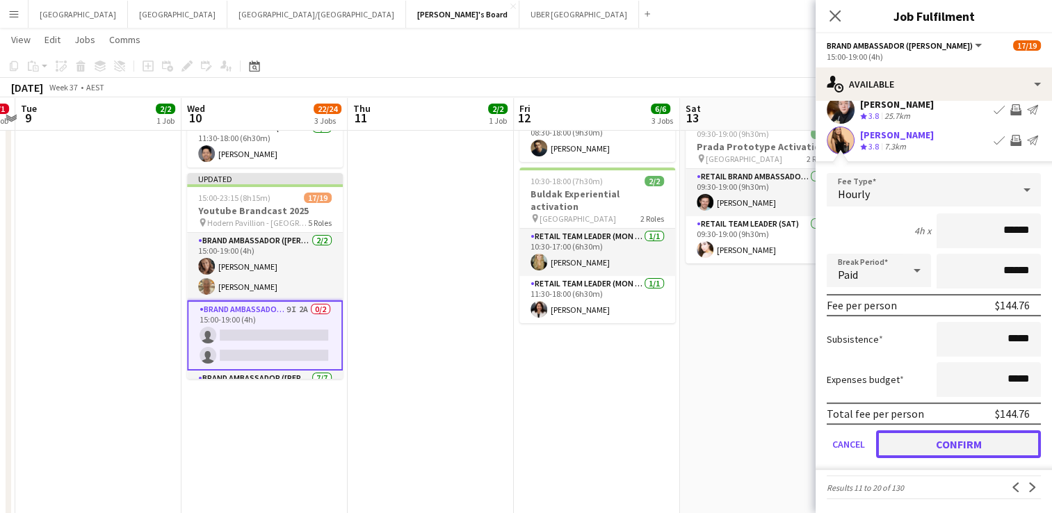
click at [972, 437] on button "Confirm" at bounding box center [958, 444] width 165 height 28
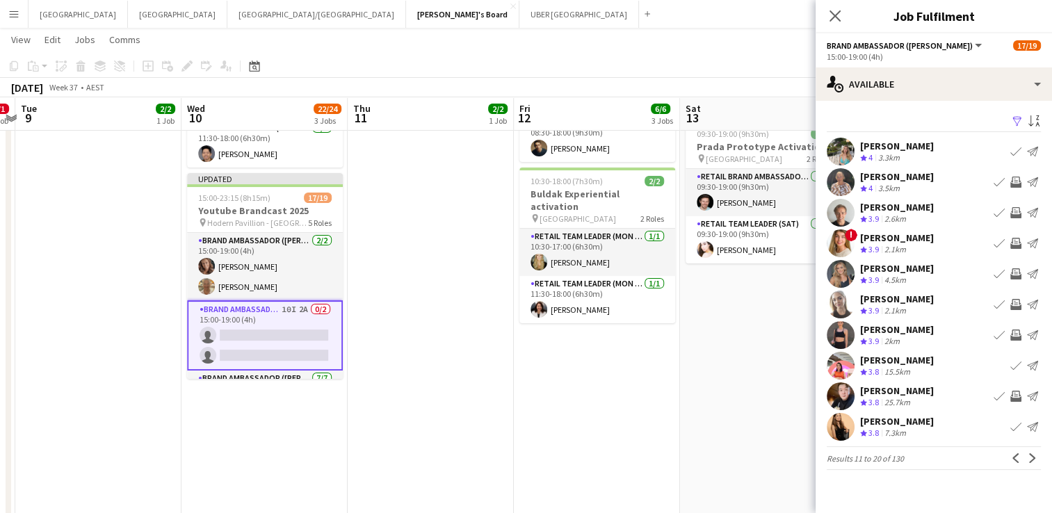
scroll to position [0, 0]
click at [1033, 458] on app-icon "Next" at bounding box center [1033, 458] width 10 height 10
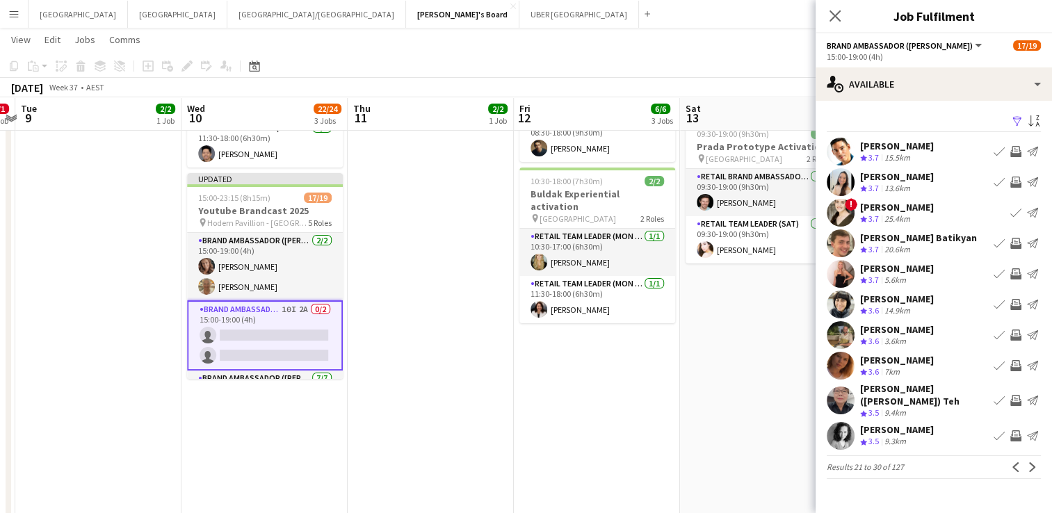
click at [1031, 463] on button "Next" at bounding box center [1032, 467] width 17 height 17
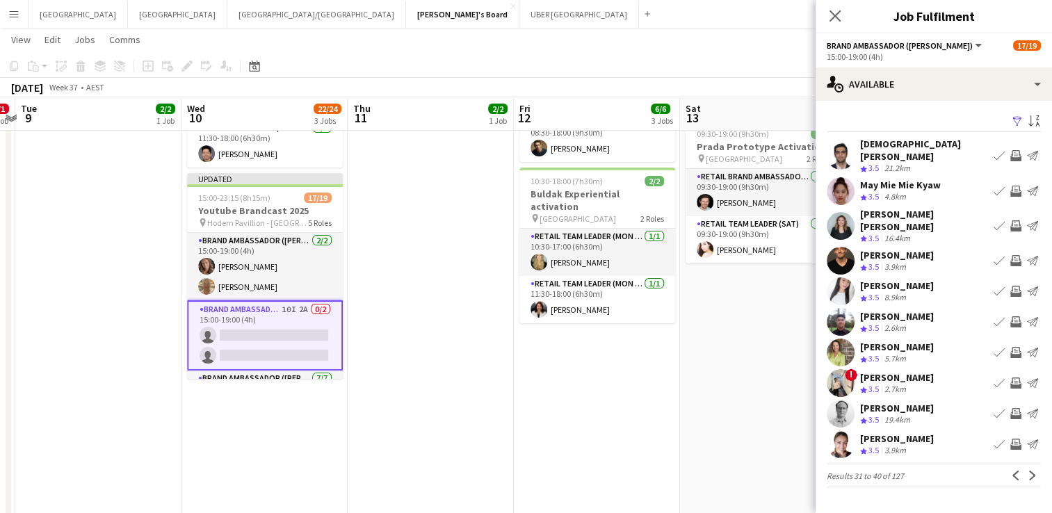
click at [1031, 467] on button "Next" at bounding box center [1032, 475] width 17 height 17
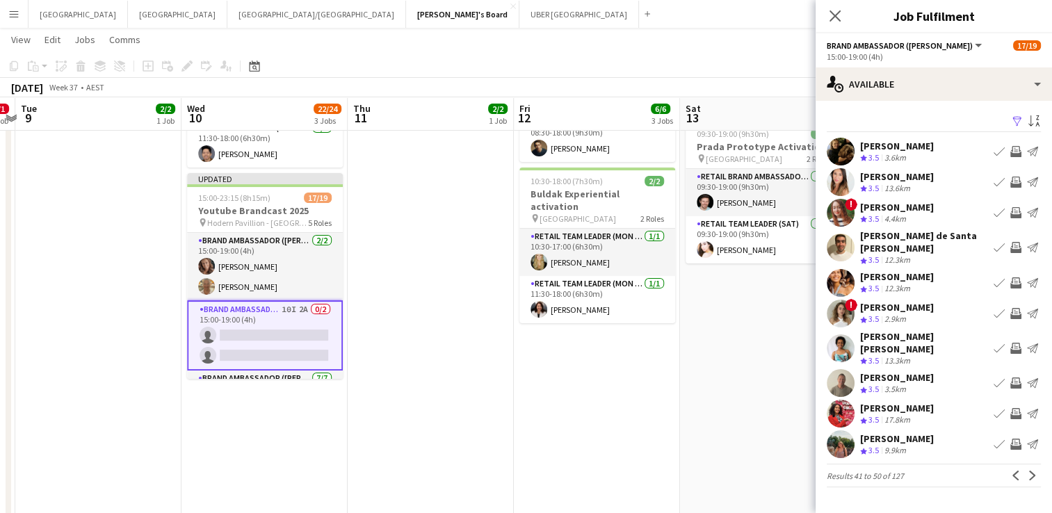
click at [1031, 467] on button "Next" at bounding box center [1032, 475] width 17 height 17
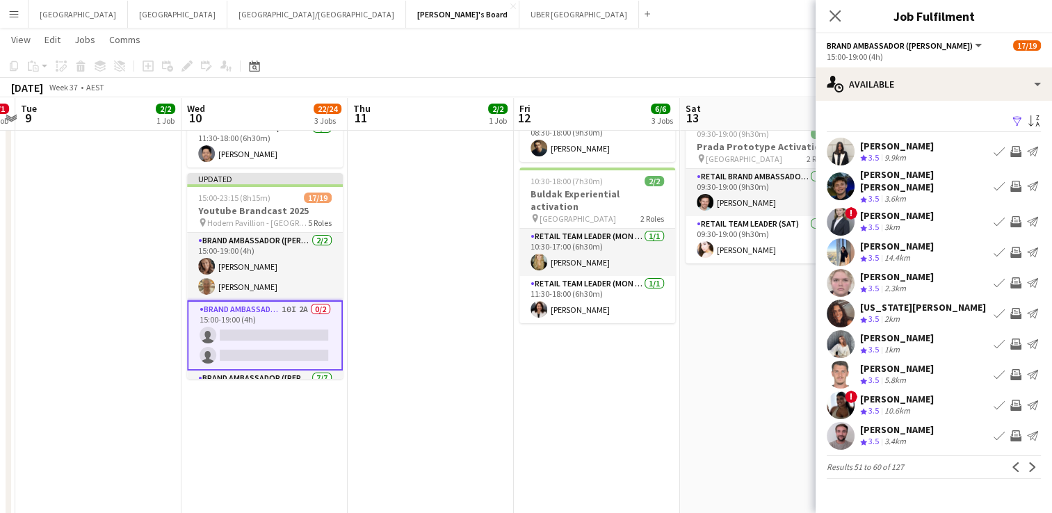
click at [1031, 463] on button "Next" at bounding box center [1032, 467] width 17 height 17
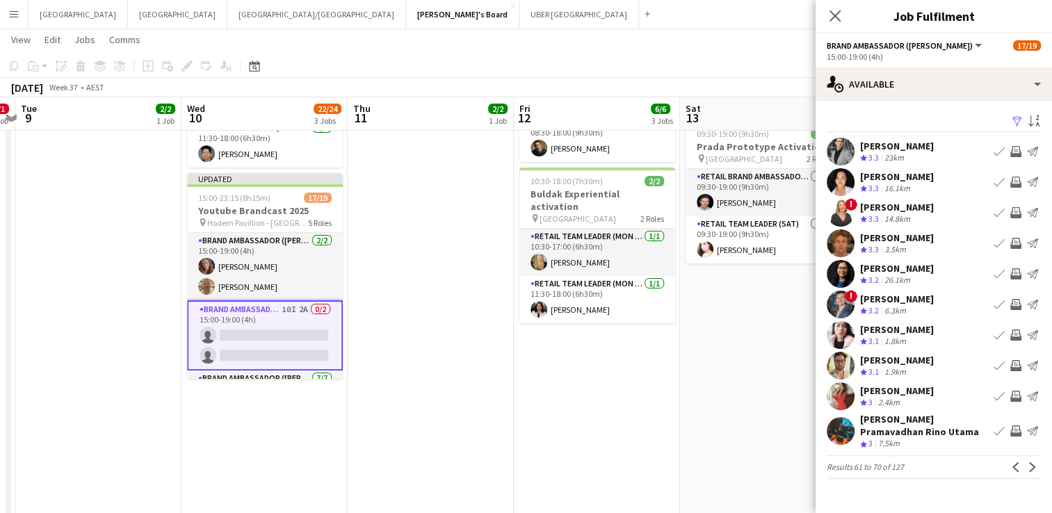
click at [1031, 463] on app-icon "Next" at bounding box center [1033, 467] width 10 height 10
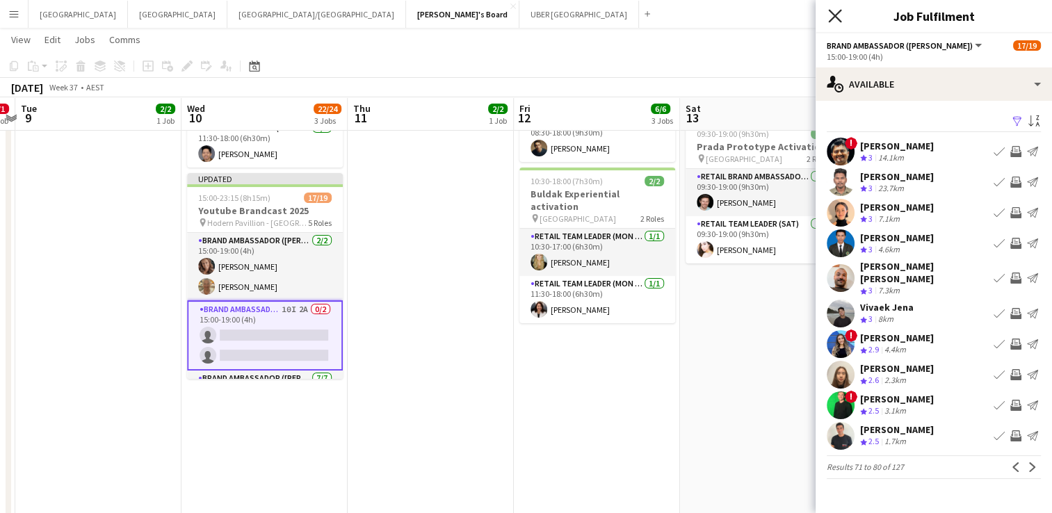
click at [832, 10] on icon "Close pop-in" at bounding box center [834, 15] width 13 height 13
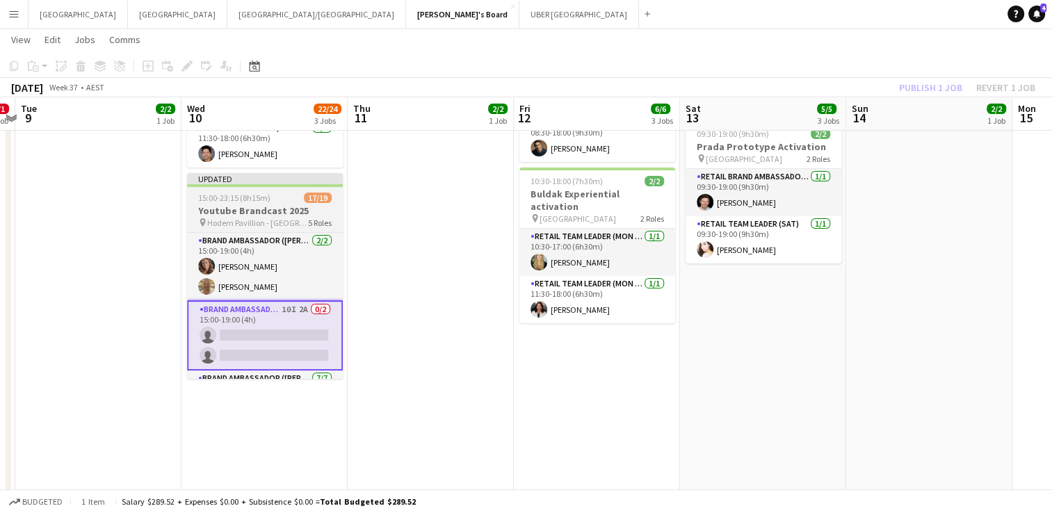
click at [246, 193] on span "15:00-23:15 (8h15m)" at bounding box center [234, 198] width 72 height 10
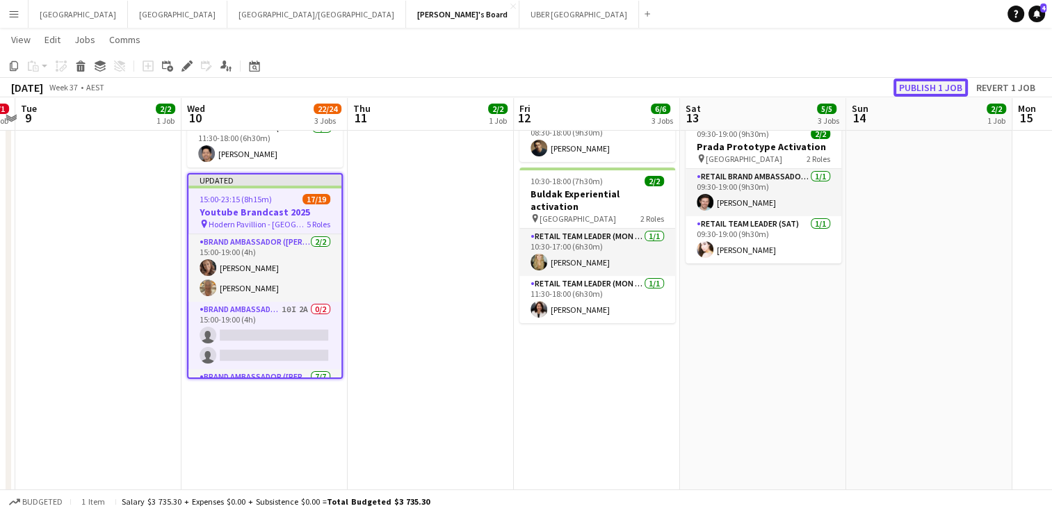
click at [928, 79] on button "Publish 1 job" at bounding box center [931, 88] width 74 height 18
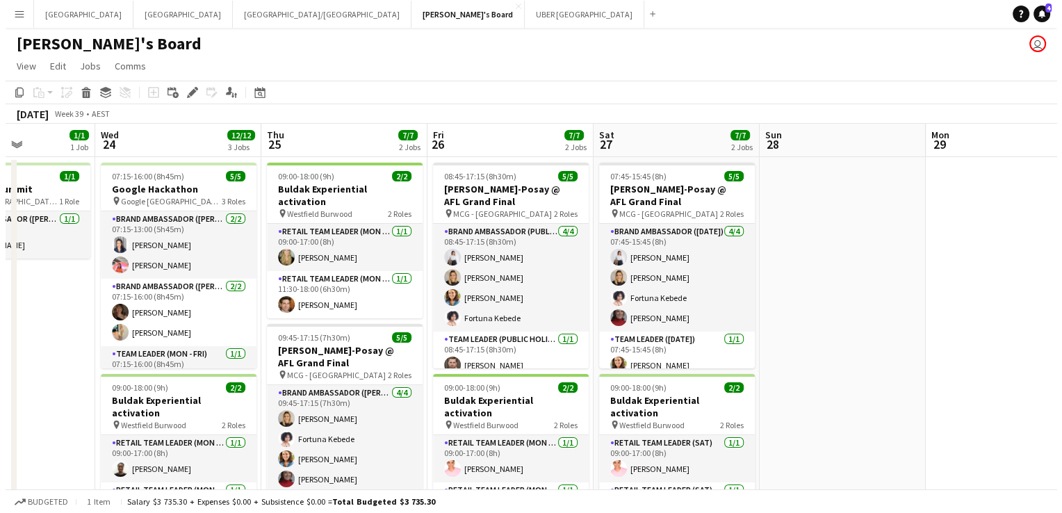
scroll to position [0, 428]
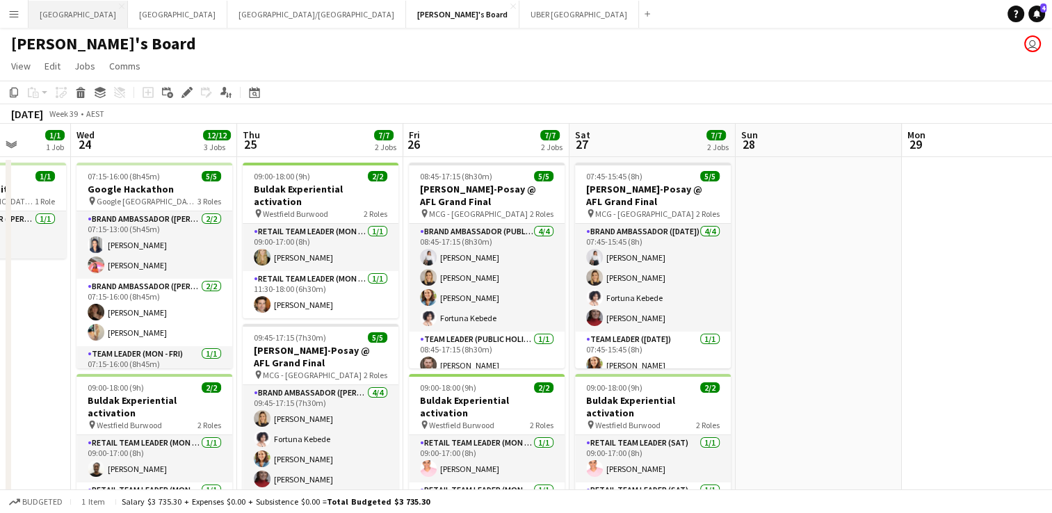
click at [47, 13] on button "Melbourne Close" at bounding box center [78, 14] width 99 height 27
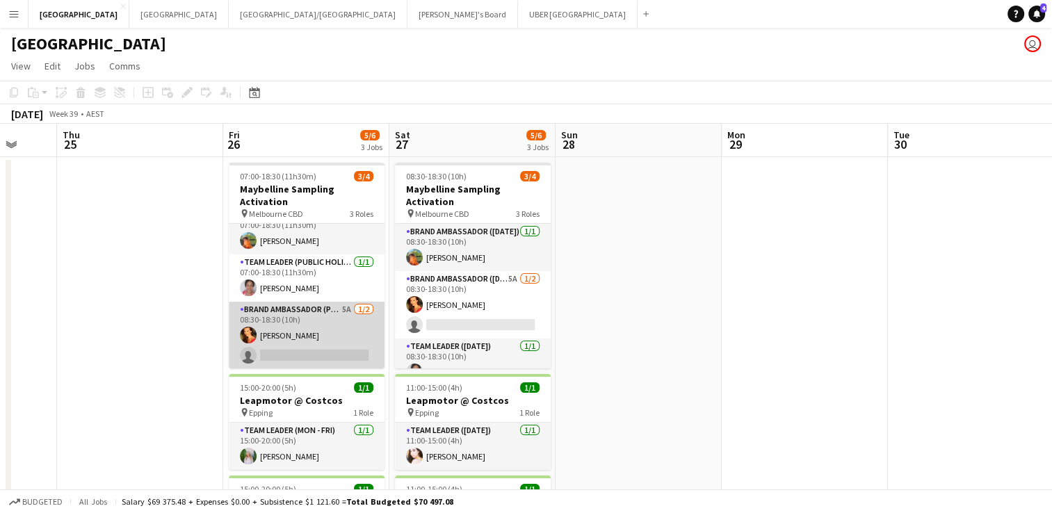
click at [323, 355] on app-card-role "Brand Ambassador (Public Holiday) 5A 1/2 08:30-18:30 (10h) Chrissie Leigh singl…" at bounding box center [307, 335] width 156 height 67
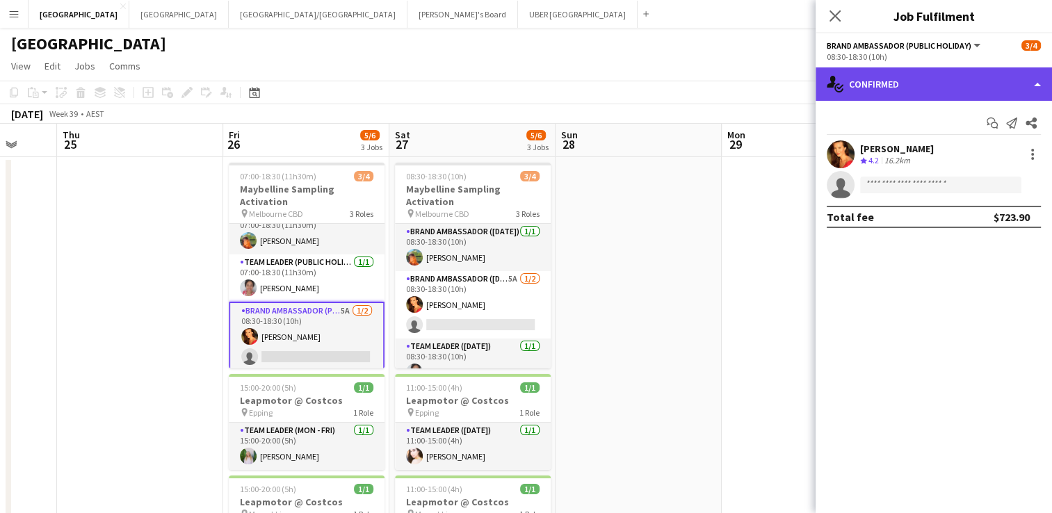
click at [859, 80] on div "single-neutral-actions-check-2 Confirmed" at bounding box center [934, 83] width 236 height 33
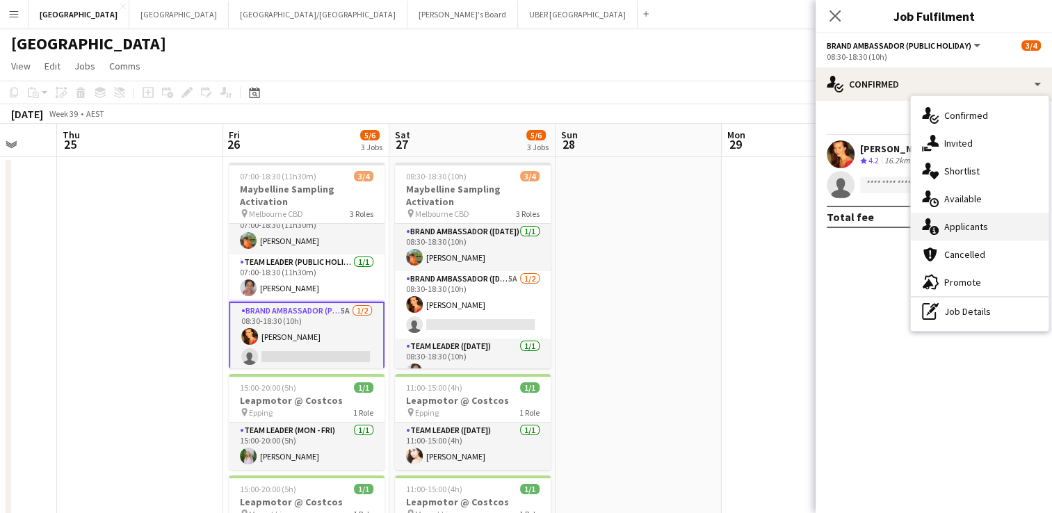
click at [987, 225] on div "single-neutral-actions-information Applicants" at bounding box center [980, 227] width 138 height 28
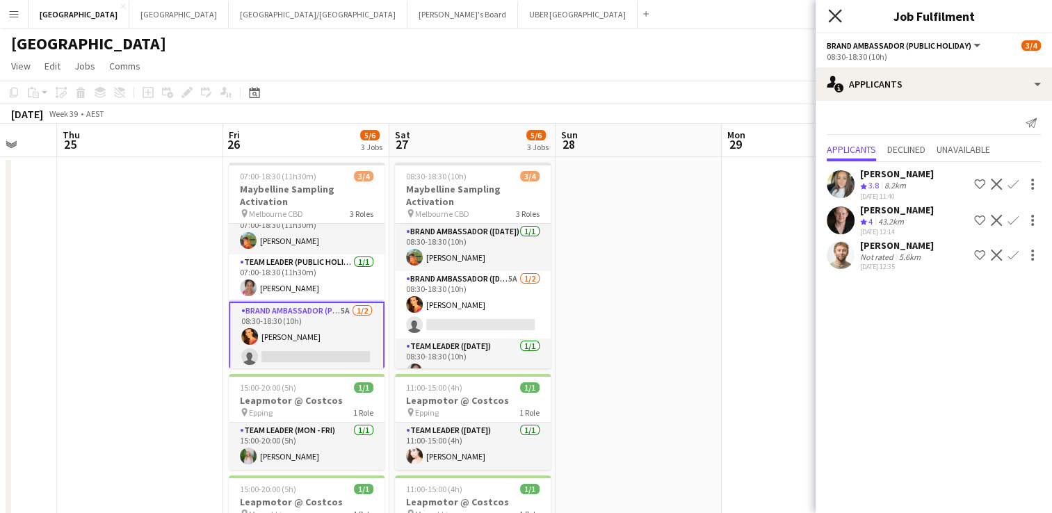
click at [832, 18] on icon at bounding box center [834, 15] width 13 height 13
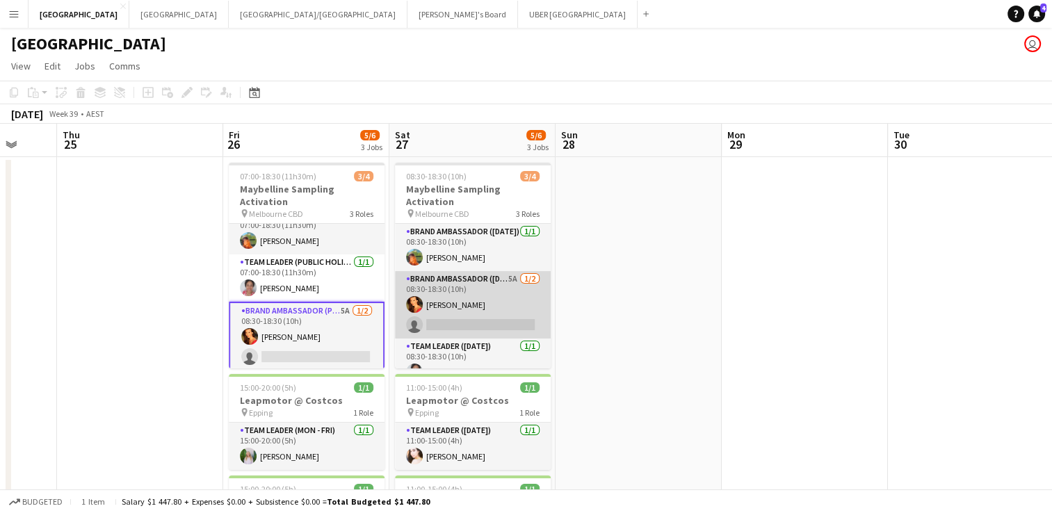
click at [476, 329] on app-card-role "Brand Ambassador (Saturday) 5A 1/2 08:30-18:30 (10h) Chrissie Leigh single-neut…" at bounding box center [473, 304] width 156 height 67
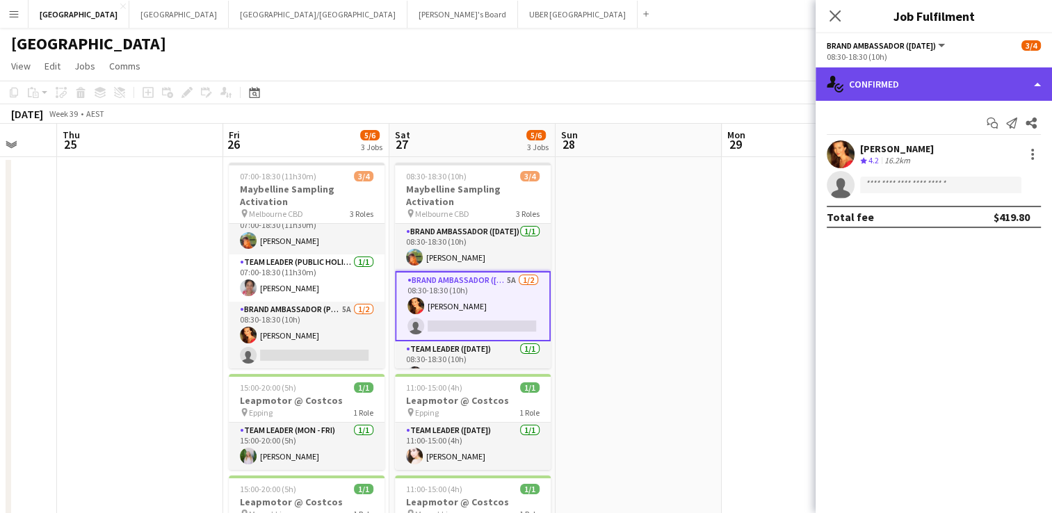
click at [888, 76] on div "single-neutral-actions-check-2 Confirmed" at bounding box center [934, 83] width 236 height 33
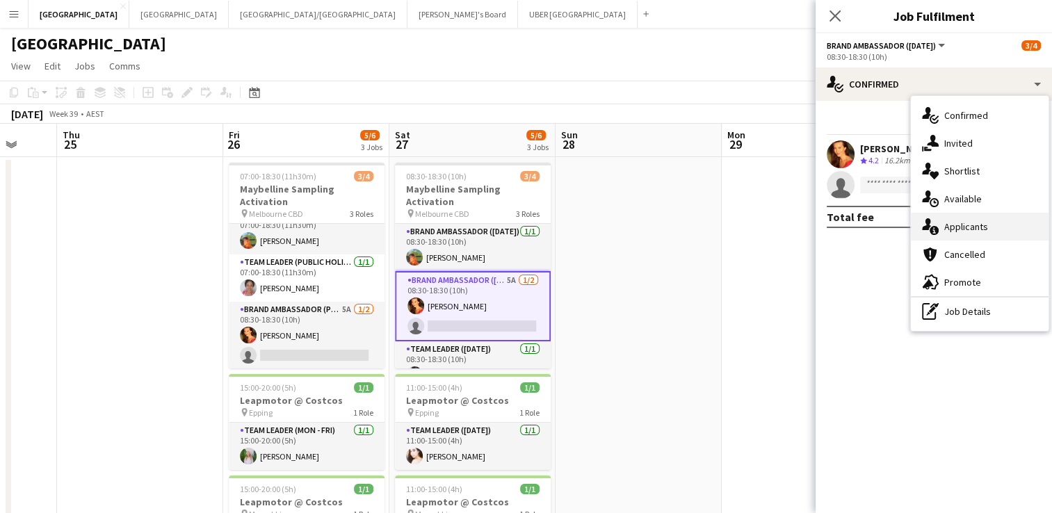
click at [943, 227] on div "single-neutral-actions-information Applicants" at bounding box center [980, 227] width 138 height 28
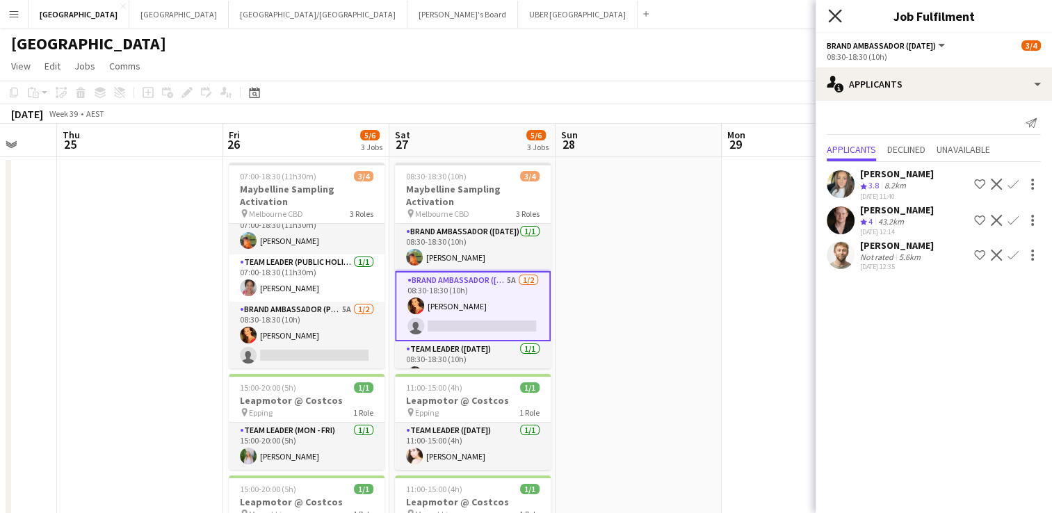
click at [837, 18] on icon at bounding box center [834, 15] width 13 height 13
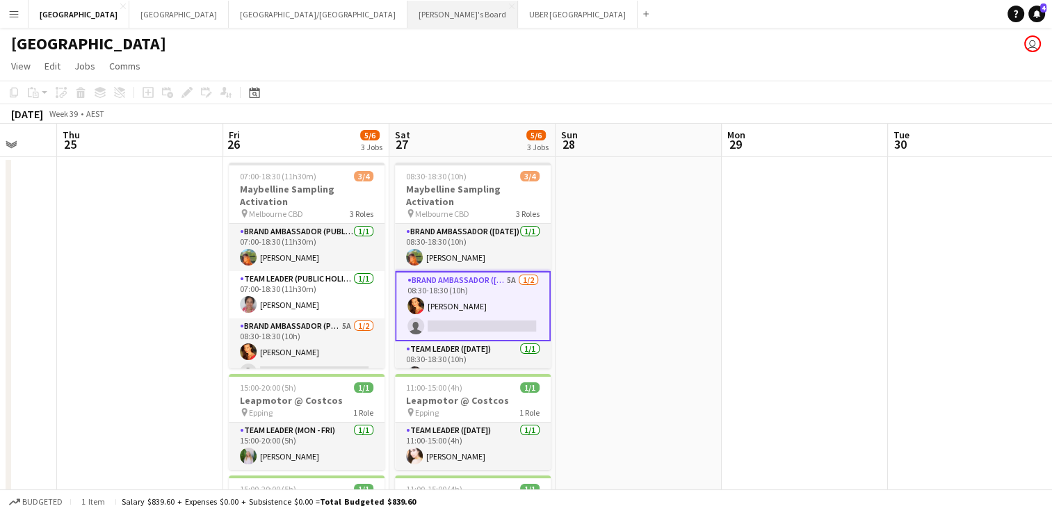
click at [407, 20] on button "Tennille's Board Close" at bounding box center [462, 14] width 111 height 27
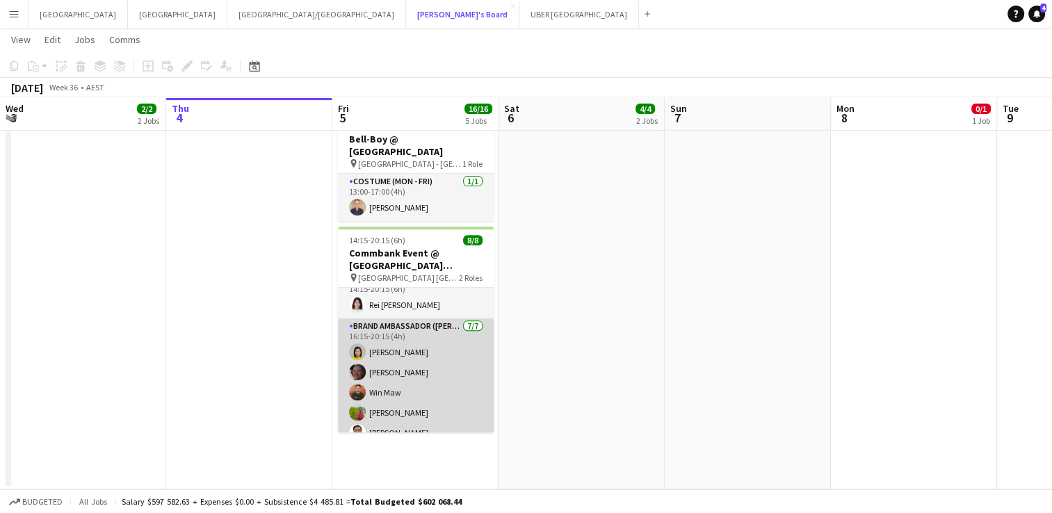
scroll to position [21, 0]
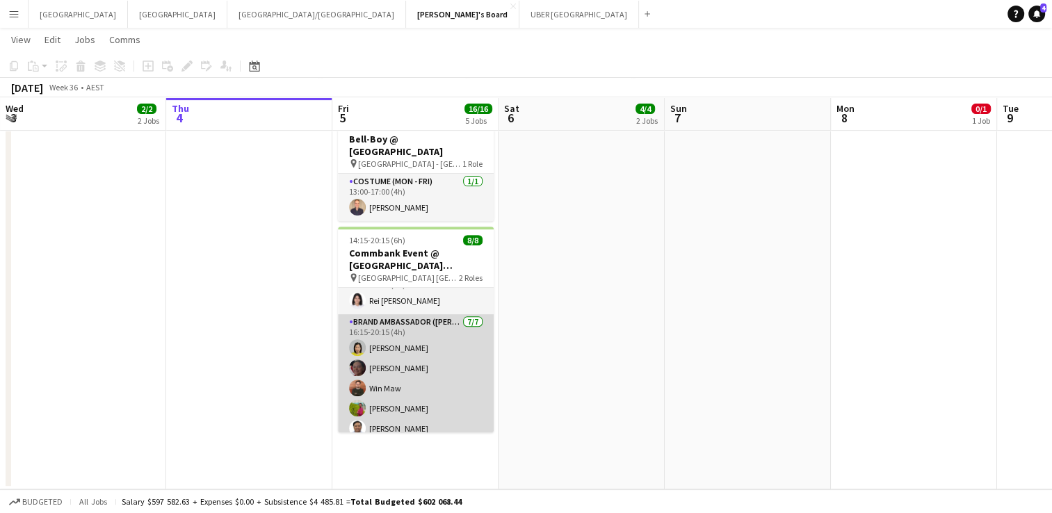
click at [396, 333] on app-card-role "Brand Ambassador (Mon - Fri) 7/7 16:15-20:15 (4h) Yadana Ni Ni Elisa Lewis Win …" at bounding box center [416, 398] width 156 height 168
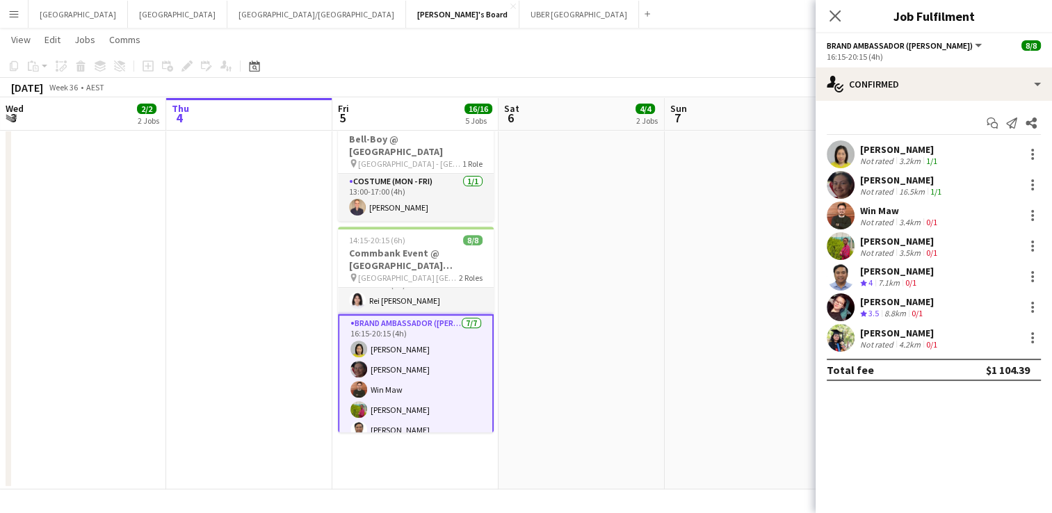
click at [869, 147] on div "Yadana Ni Ni" at bounding box center [900, 149] width 80 height 13
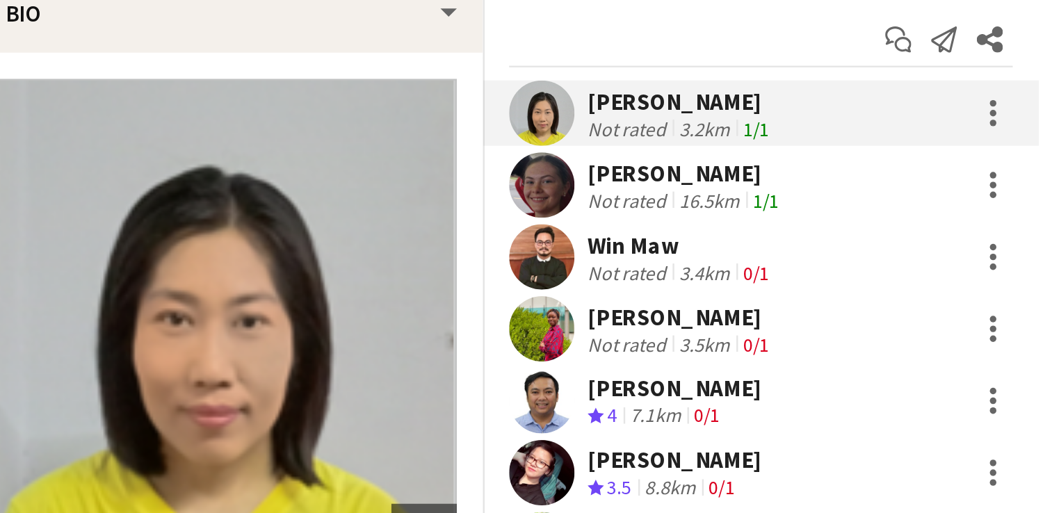
scroll to position [481, 0]
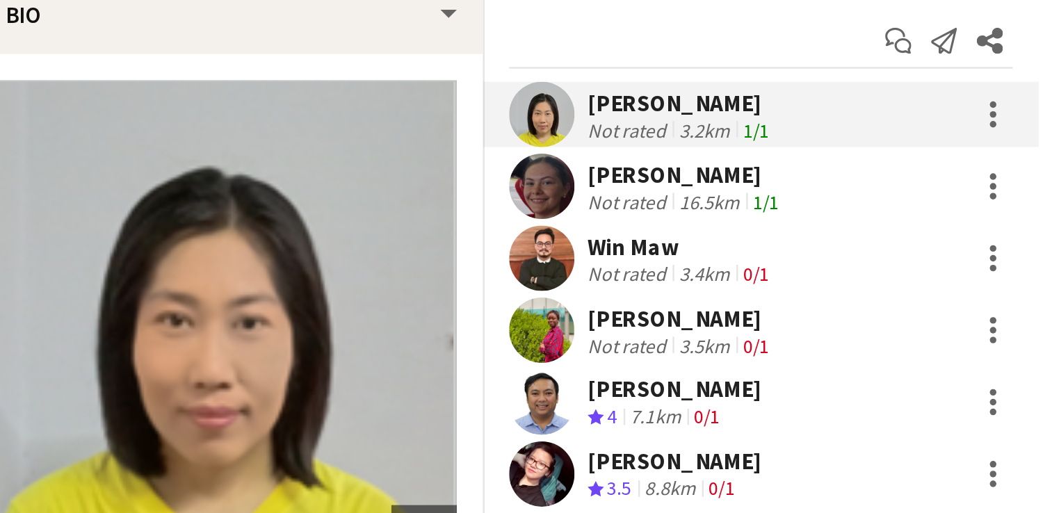
drag, startPoint x: 873, startPoint y: 177, endPoint x: 866, endPoint y: 181, distance: 8.4
click at [866, 181] on div "Elisa Lewis" at bounding box center [902, 180] width 84 height 13
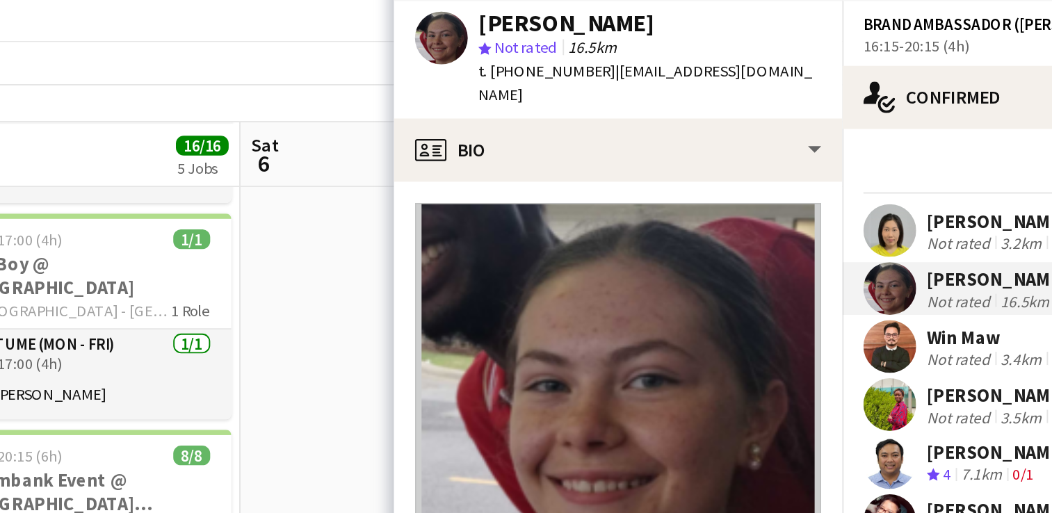
scroll to position [468, 0]
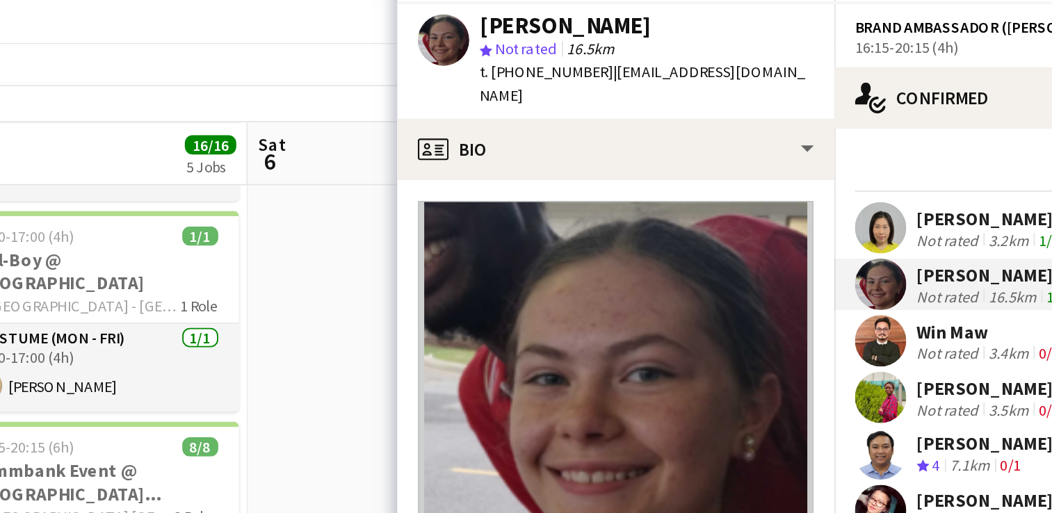
click at [880, 209] on div "Win Maw" at bounding box center [900, 210] width 80 height 13
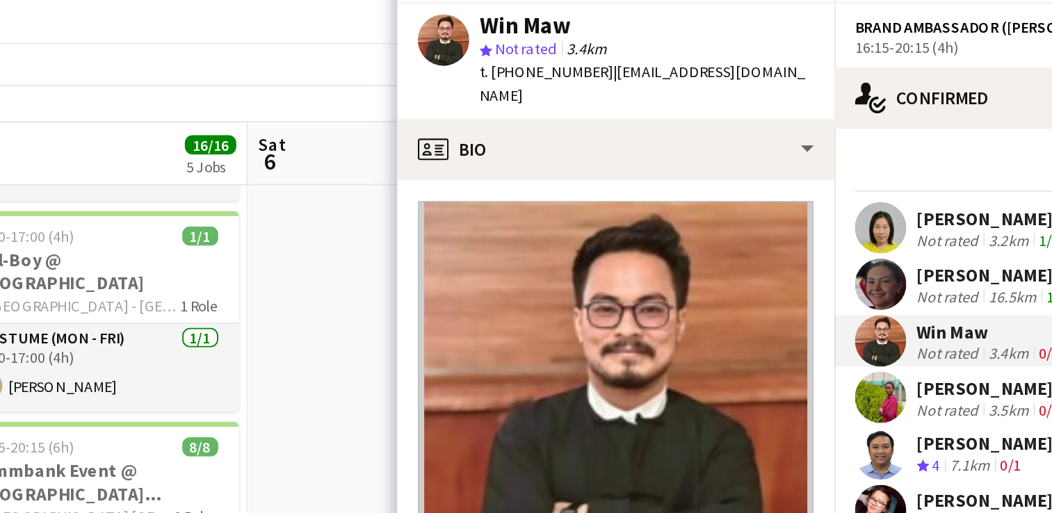
click at [887, 242] on div "Rita Agha" at bounding box center [900, 241] width 80 height 13
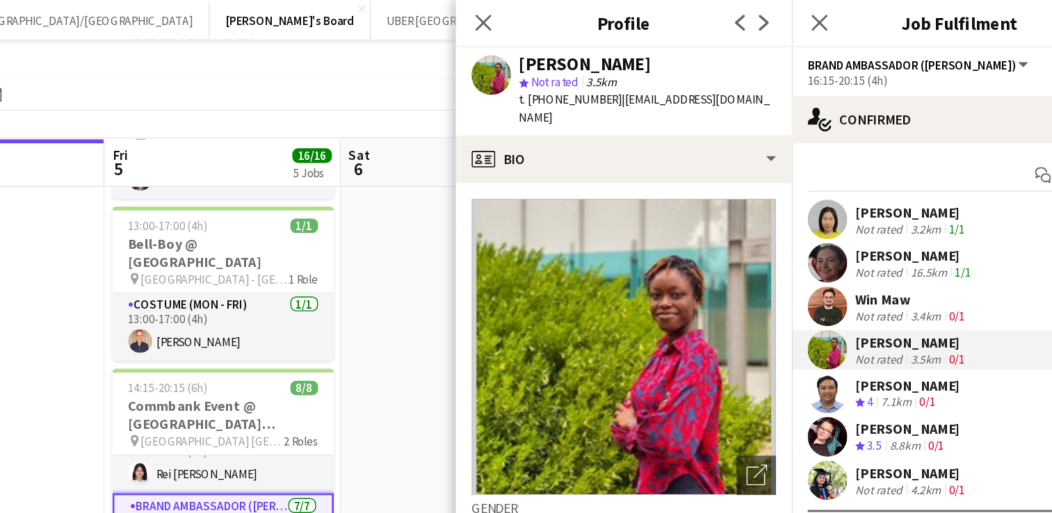
click at [925, 268] on div "Christopher Cabardo" at bounding box center [897, 271] width 74 height 13
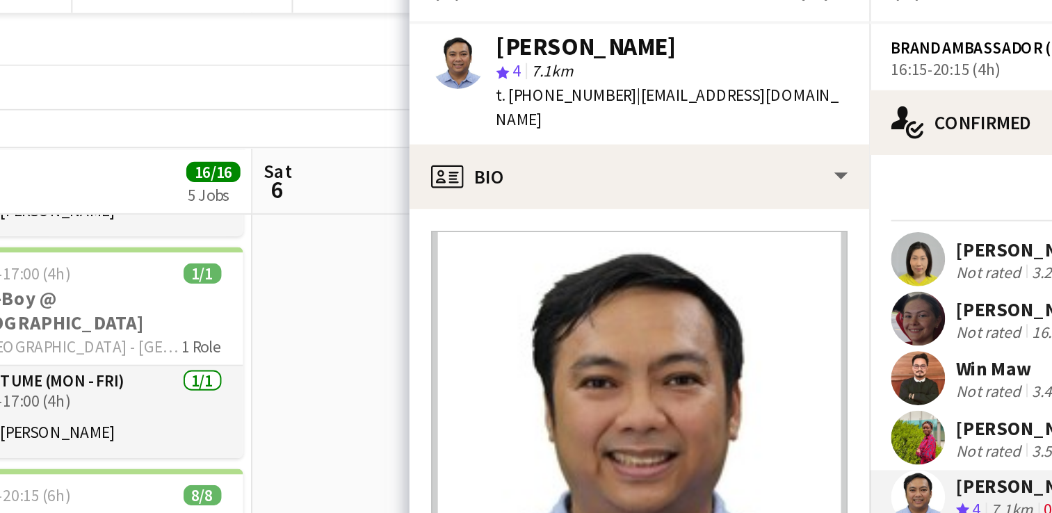
scroll to position [465, 0]
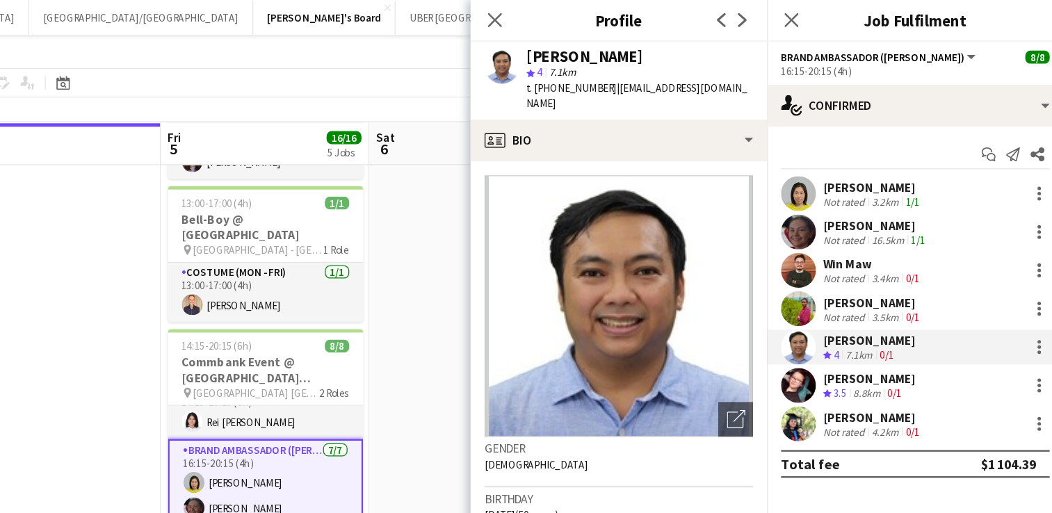
click at [894, 301] on div "Kathy Huynh Tran" at bounding box center [897, 302] width 74 height 13
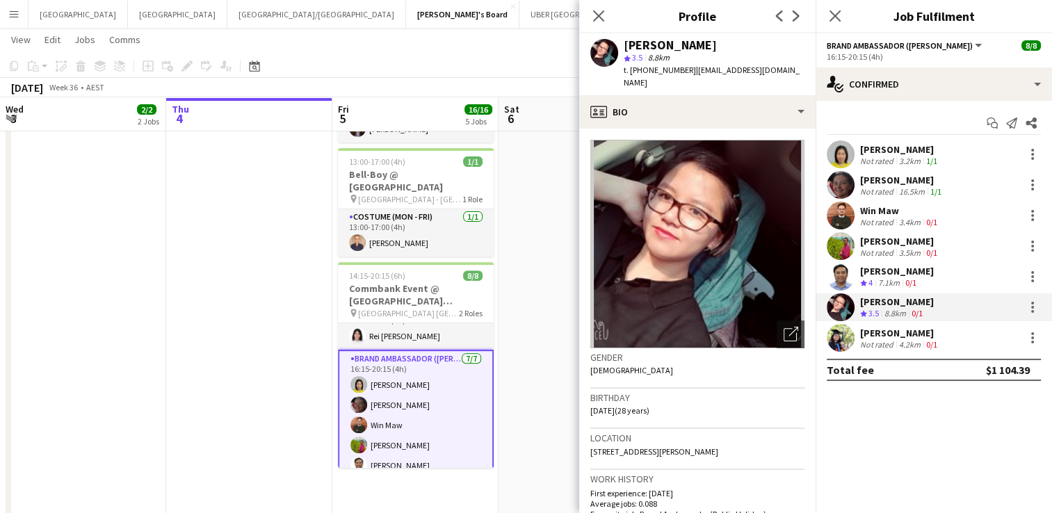
click at [873, 328] on div "Sunitha Bondugula" at bounding box center [900, 333] width 80 height 13
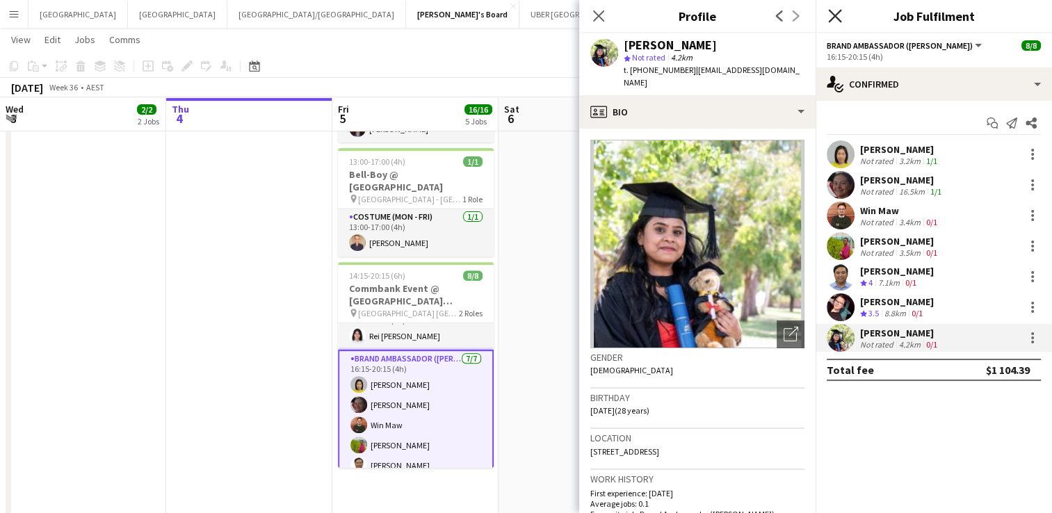
click at [837, 18] on icon at bounding box center [834, 15] width 13 height 13
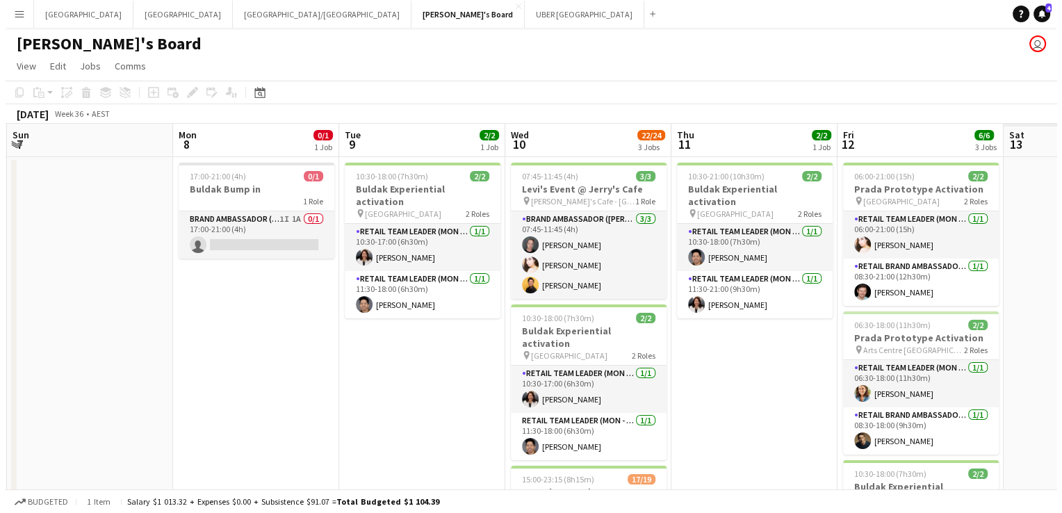
scroll to position [0, 498]
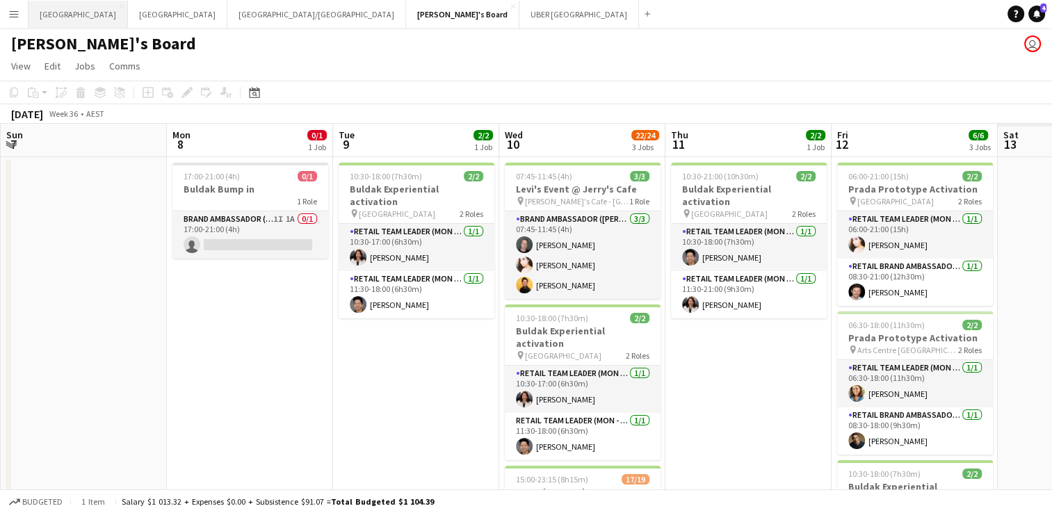
click at [42, 10] on button "Melbourne Close" at bounding box center [78, 14] width 99 height 27
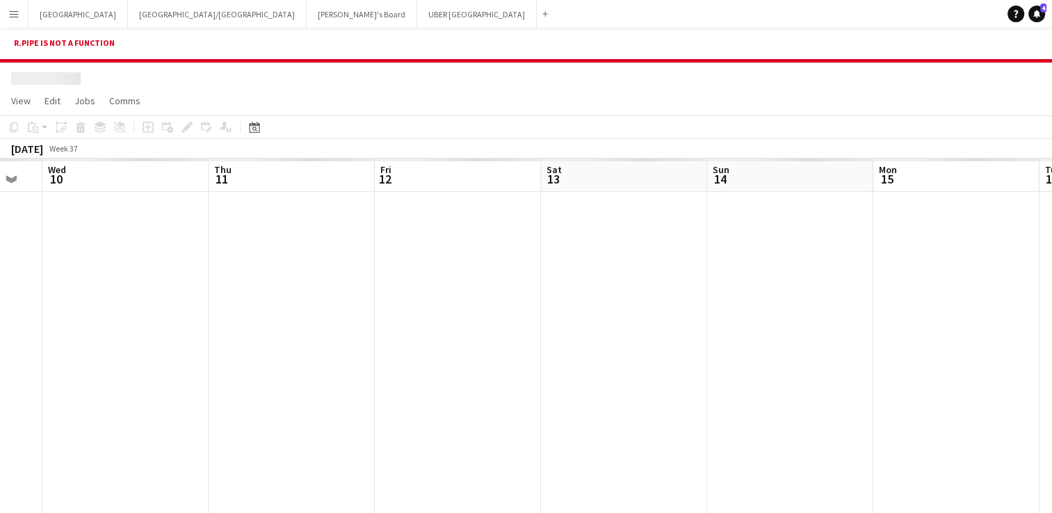
scroll to position [0, 460]
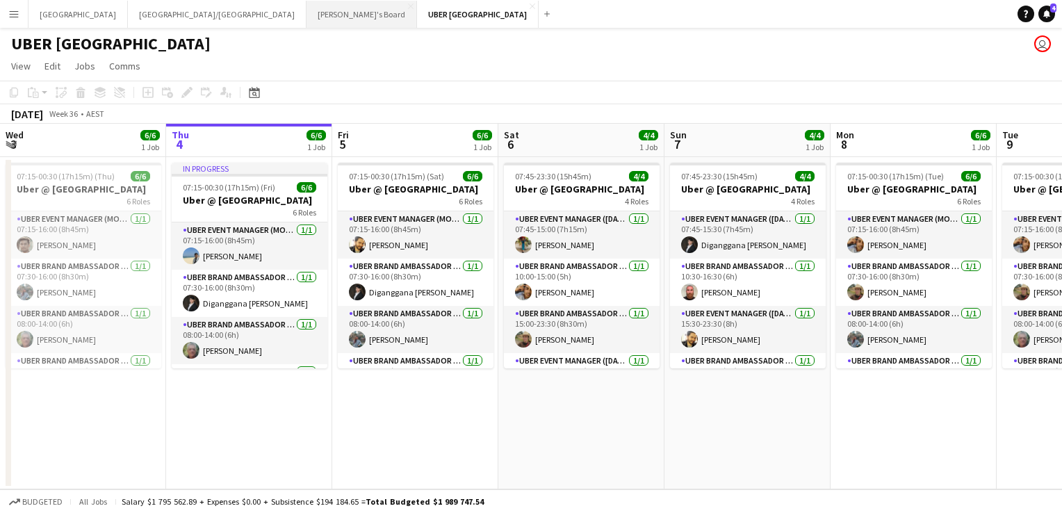
click at [307, 21] on button "Tennille's Board Close" at bounding box center [362, 14] width 111 height 27
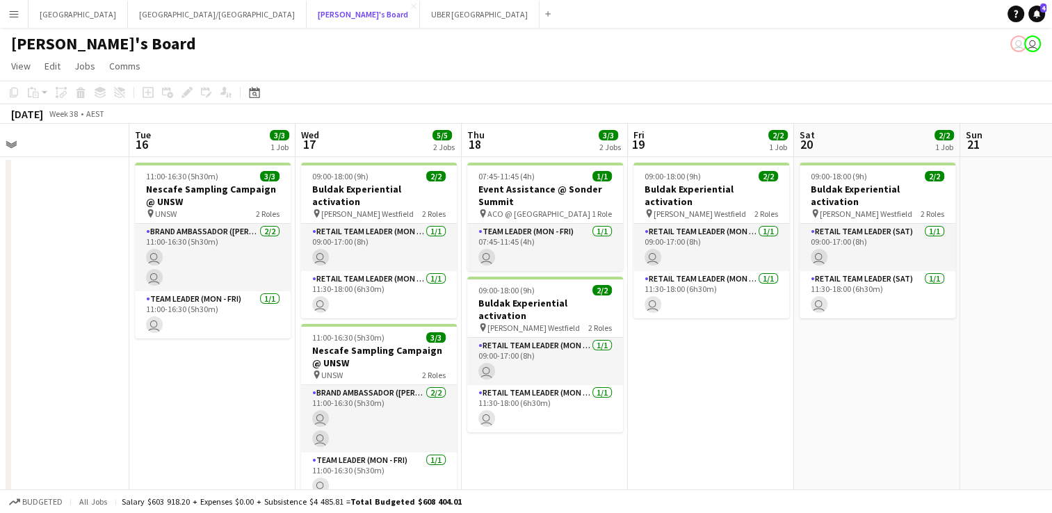
scroll to position [0, 368]
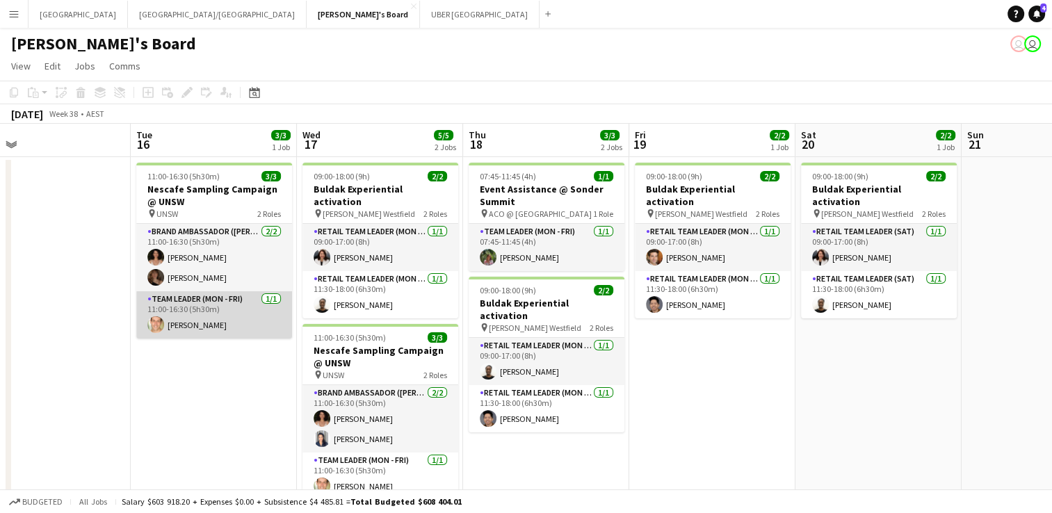
click at [174, 327] on app-card-role "Team Leader (Mon - Fri) [DATE] 11:00-16:30 (5h30m) [PERSON_NAME]" at bounding box center [214, 314] width 156 height 47
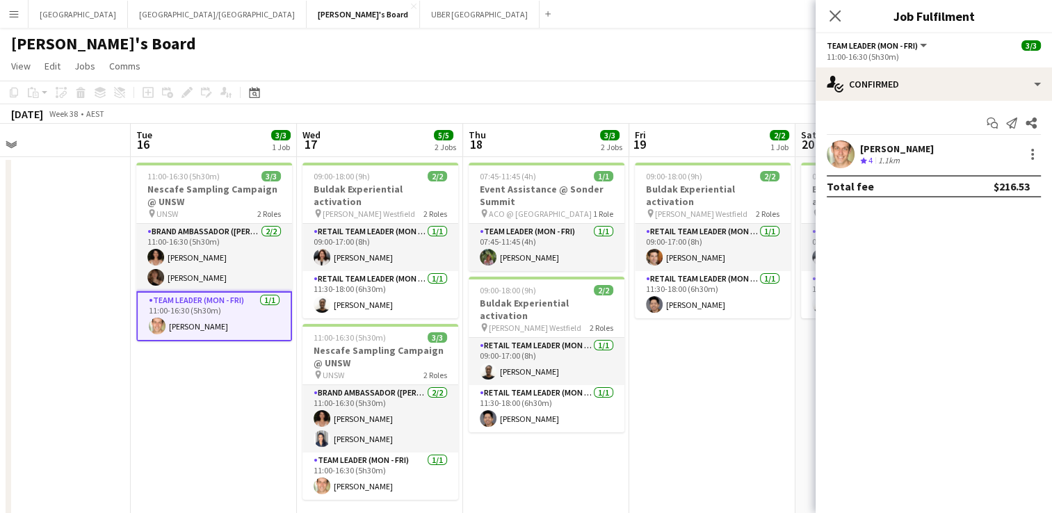
click at [868, 149] on div "[PERSON_NAME]" at bounding box center [897, 149] width 74 height 13
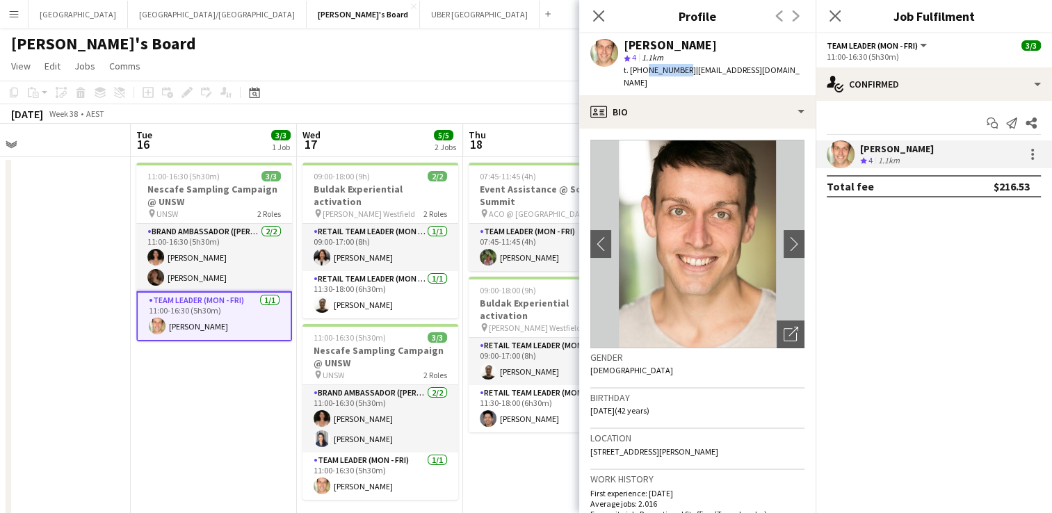
drag, startPoint x: 679, startPoint y: 71, endPoint x: 643, endPoint y: 75, distance: 37.1
click at [643, 75] on div "t. [PHONE_NUMBER] | [EMAIL_ADDRESS][DOMAIN_NAME]" at bounding box center [714, 76] width 181 height 25
copy span "434004741"
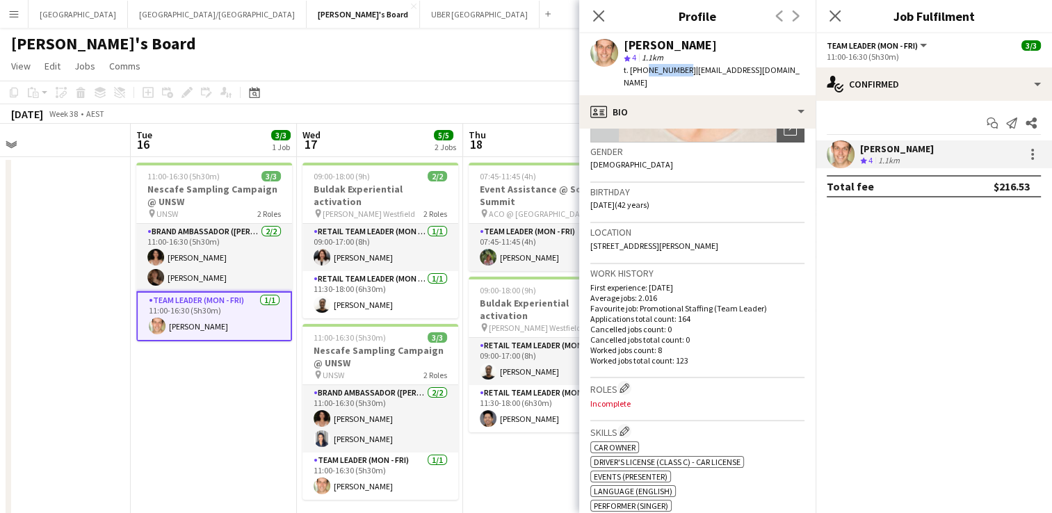
scroll to position [207, 0]
click at [834, 15] on icon at bounding box center [834, 15] width 13 height 13
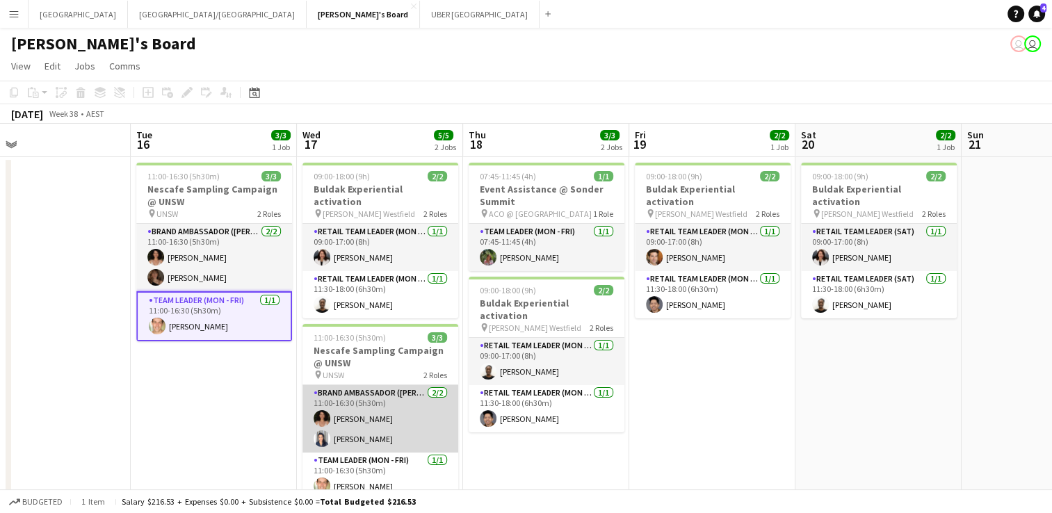
click at [355, 428] on app-card-role "Brand Ambassador (Mon - Fri) [DATE] 11:00-16:30 (5h30m) [PERSON_NAME] [PERSON_N…" at bounding box center [380, 418] width 156 height 67
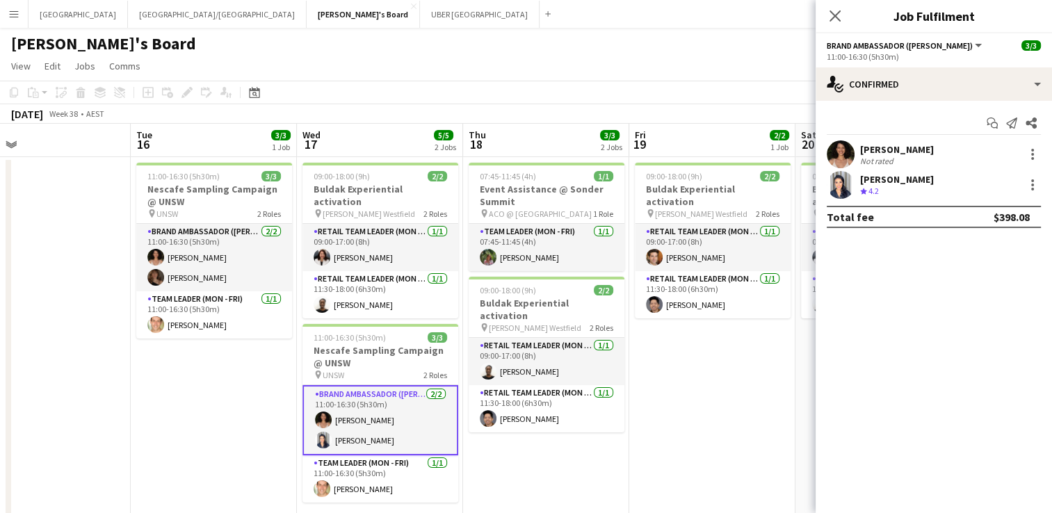
click at [891, 177] on div "[PERSON_NAME]" at bounding box center [897, 179] width 74 height 13
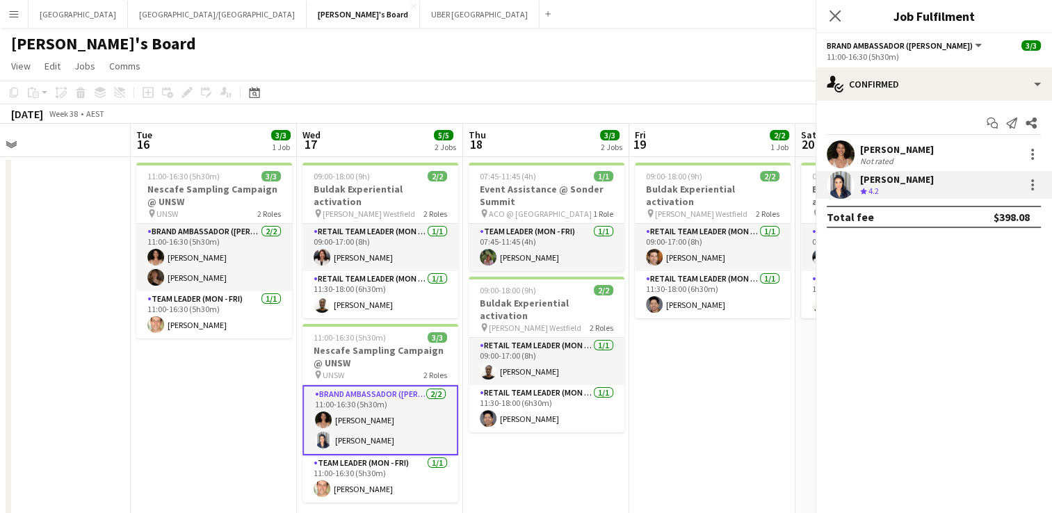
drag, startPoint x: 670, startPoint y: 68, endPoint x: 643, endPoint y: 72, distance: 27.4
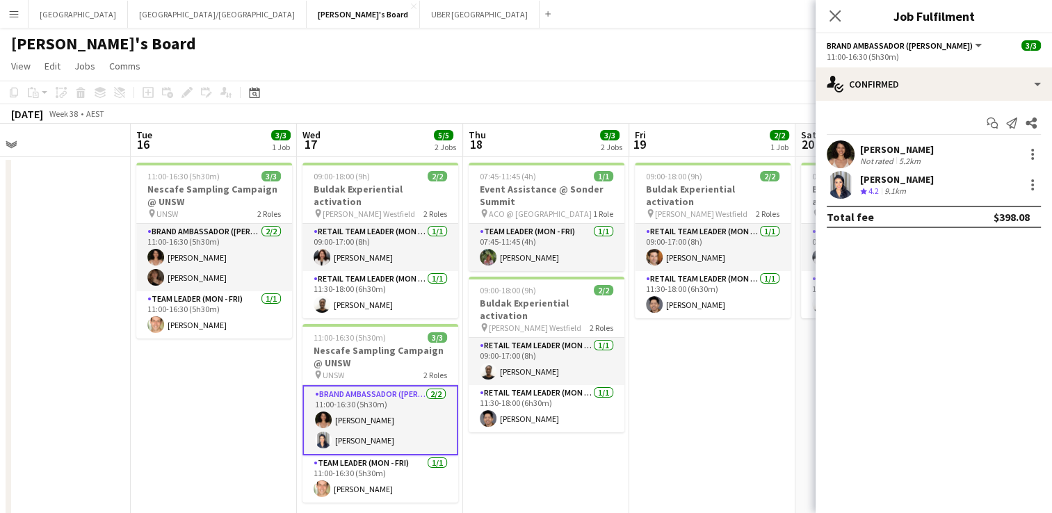
drag, startPoint x: 643, startPoint y: 72, endPoint x: 875, endPoint y: 177, distance: 254.9
click at [875, 177] on div "[PERSON_NAME]" at bounding box center [897, 179] width 74 height 13
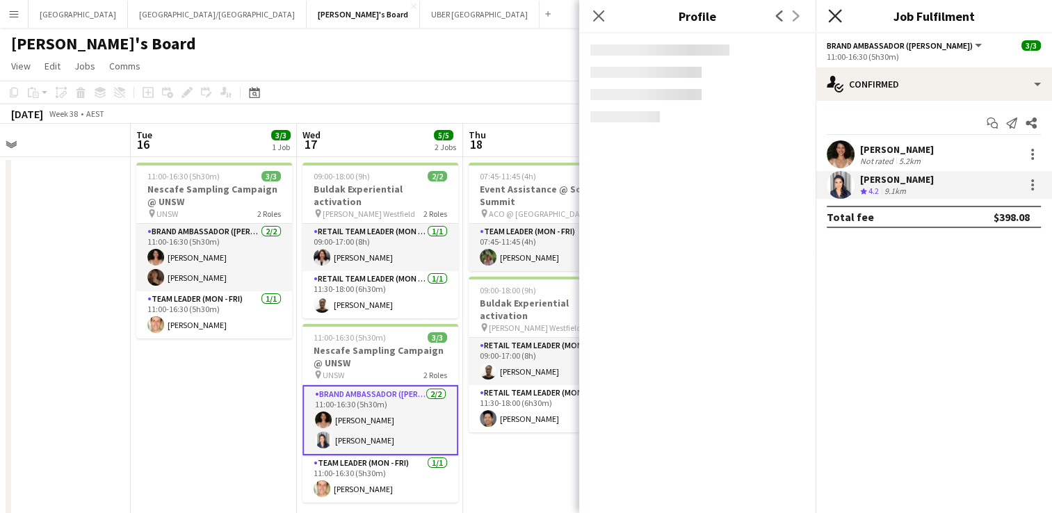
click at [832, 21] on icon "Close pop-in" at bounding box center [834, 15] width 13 height 13
